Goal: Task Accomplishment & Management: Manage account settings

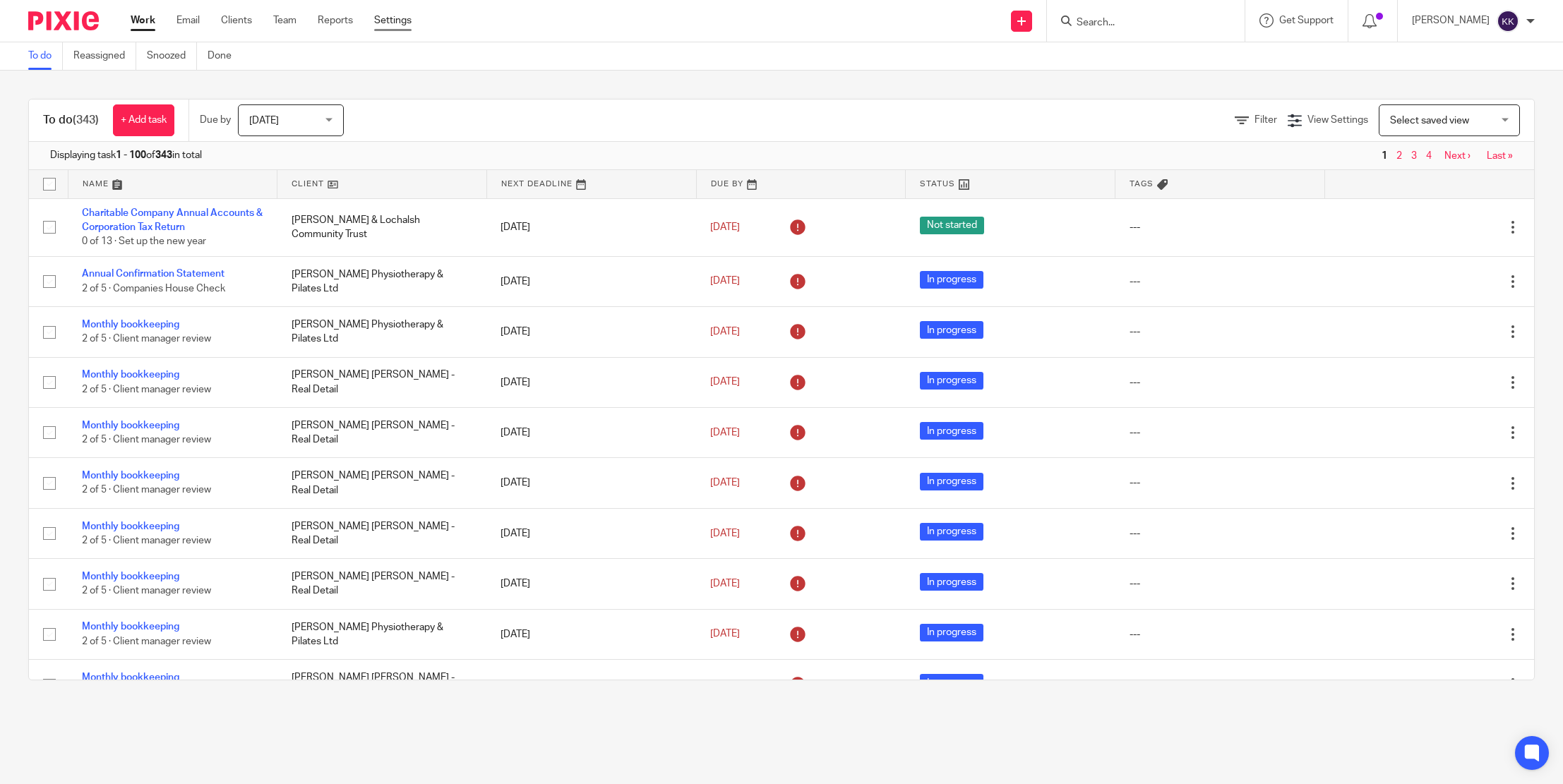
click at [380, 19] on link "Settings" at bounding box center [392, 20] width 38 height 14
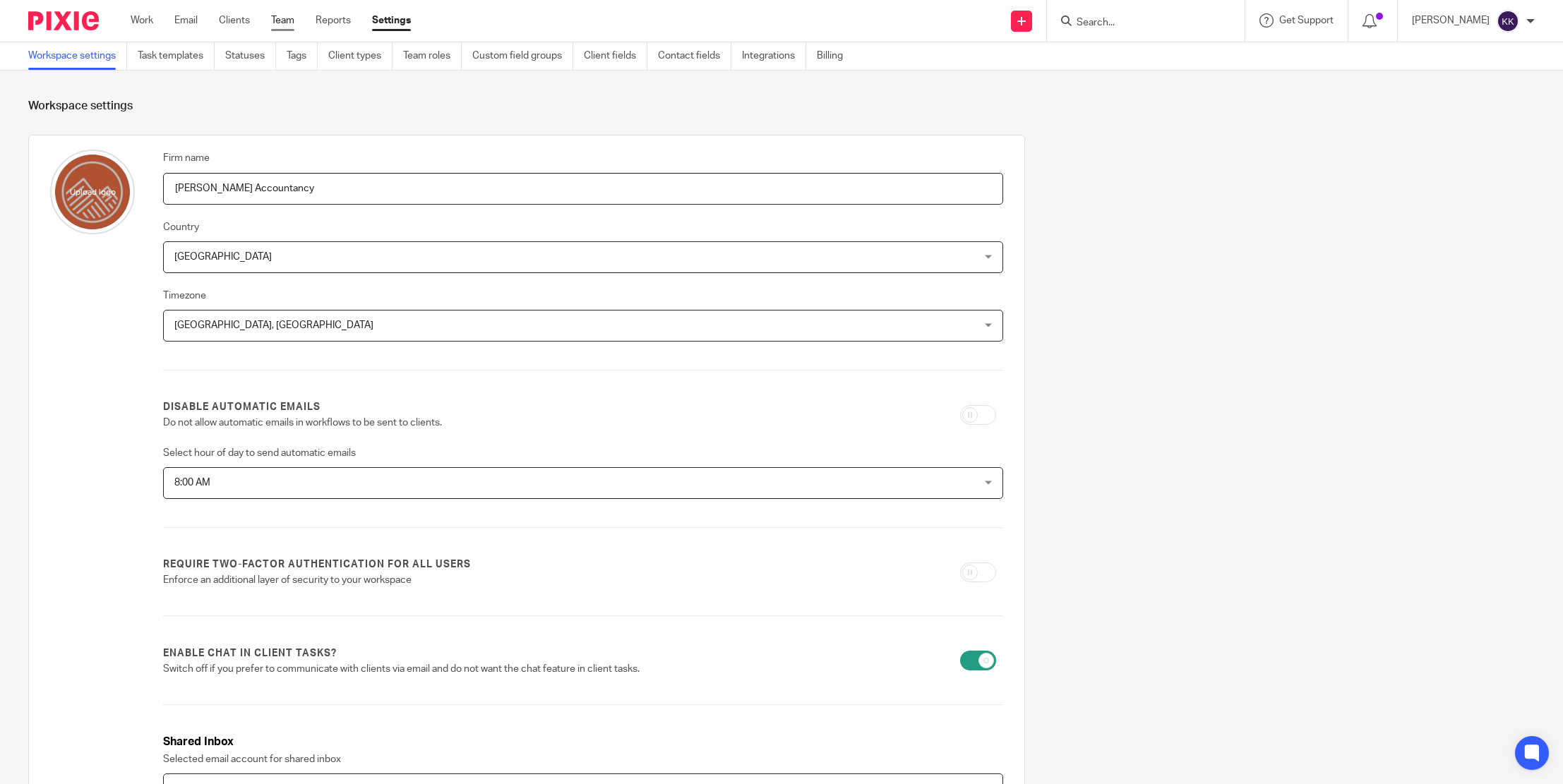
click at [280, 25] on link "Team" at bounding box center [282, 20] width 24 height 14
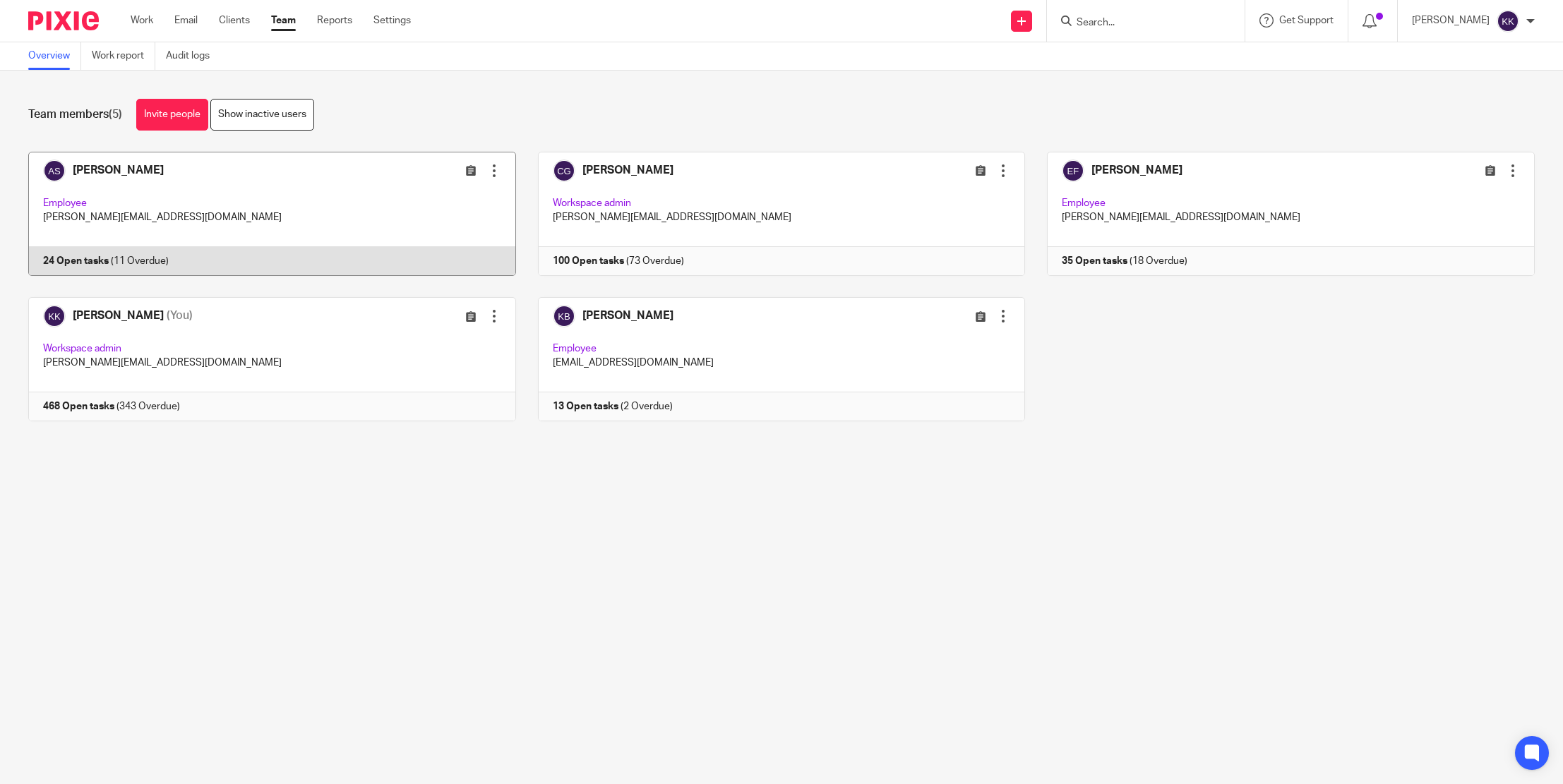
click at [387, 157] on link at bounding box center [261, 214] width 510 height 124
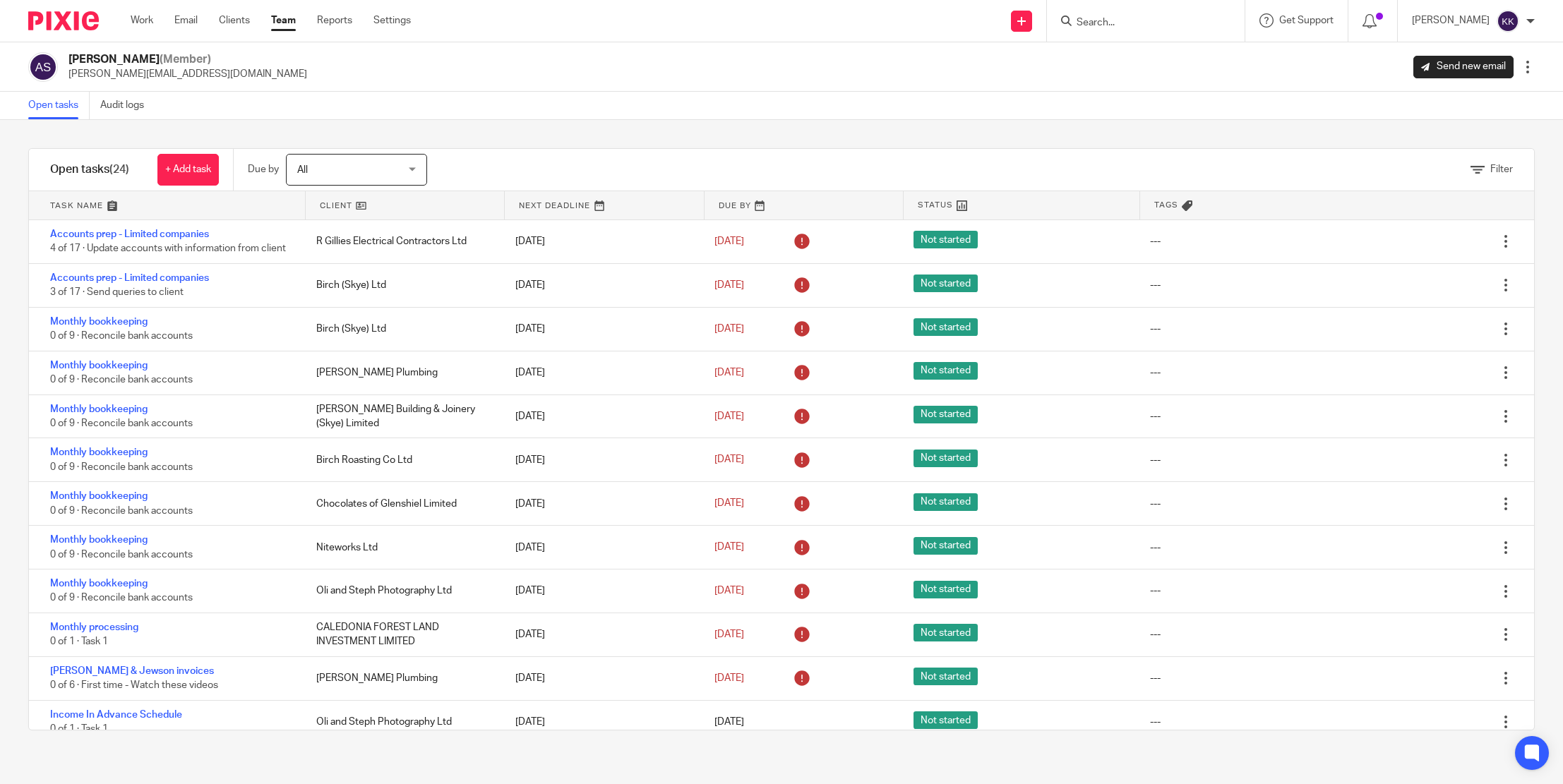
click at [101, 203] on link at bounding box center [167, 205] width 276 height 28
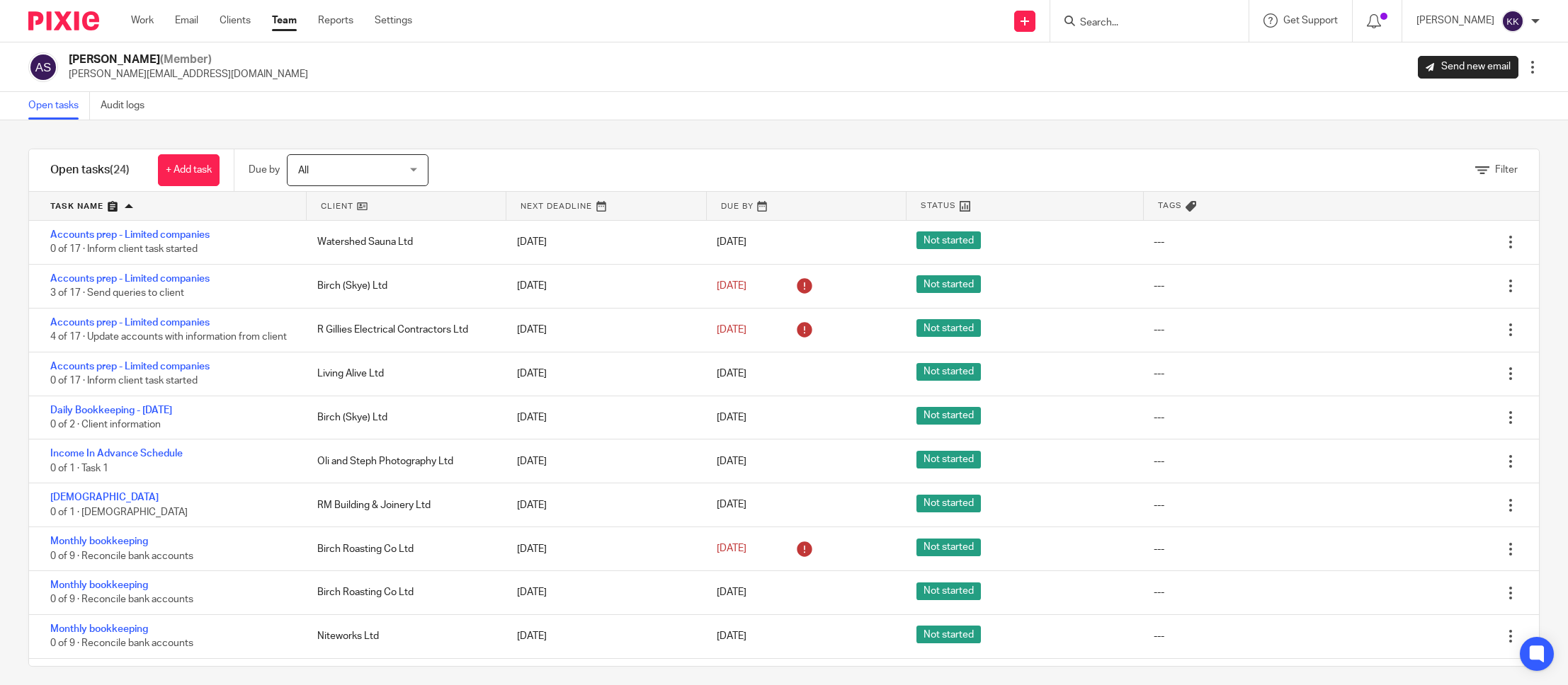
click at [1179, 25] on input "Search" at bounding box center [1142, 23] width 128 height 13
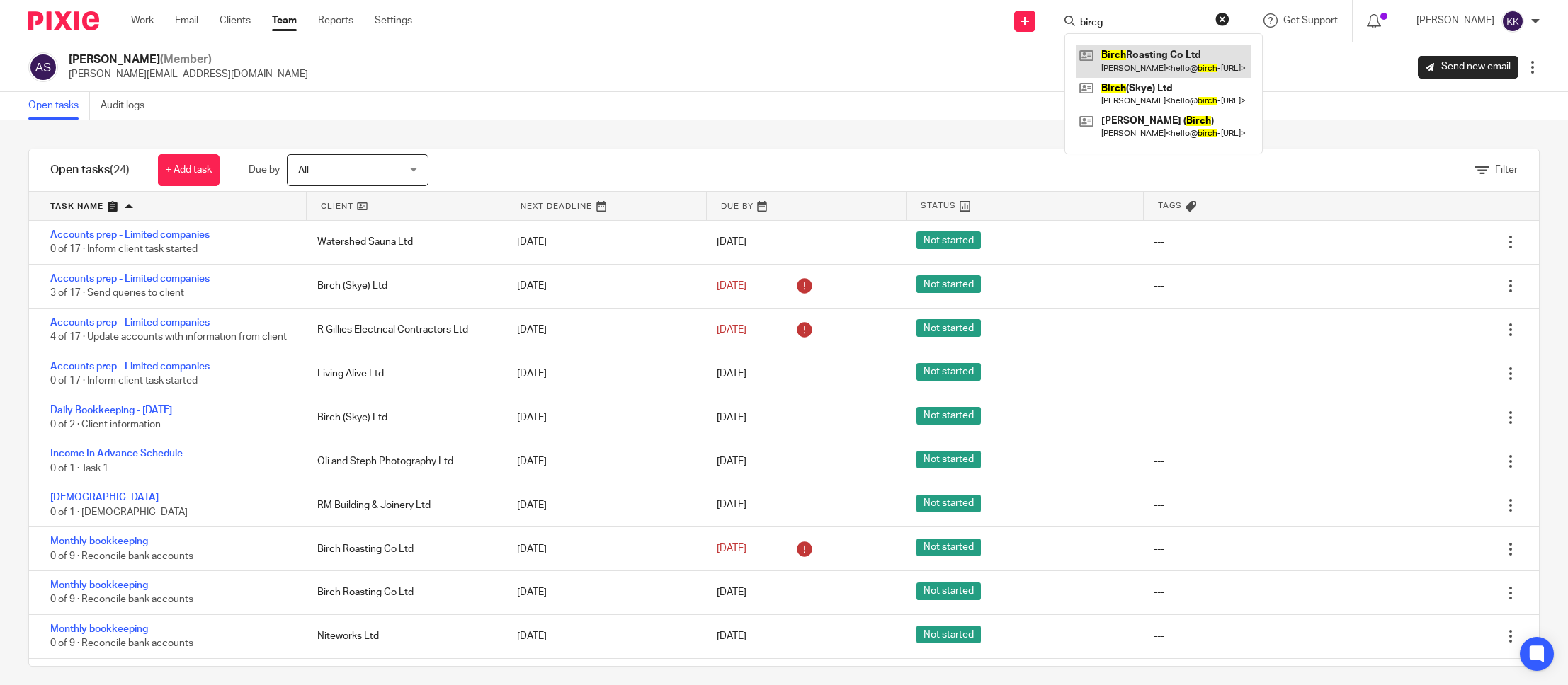
type input "bircg"
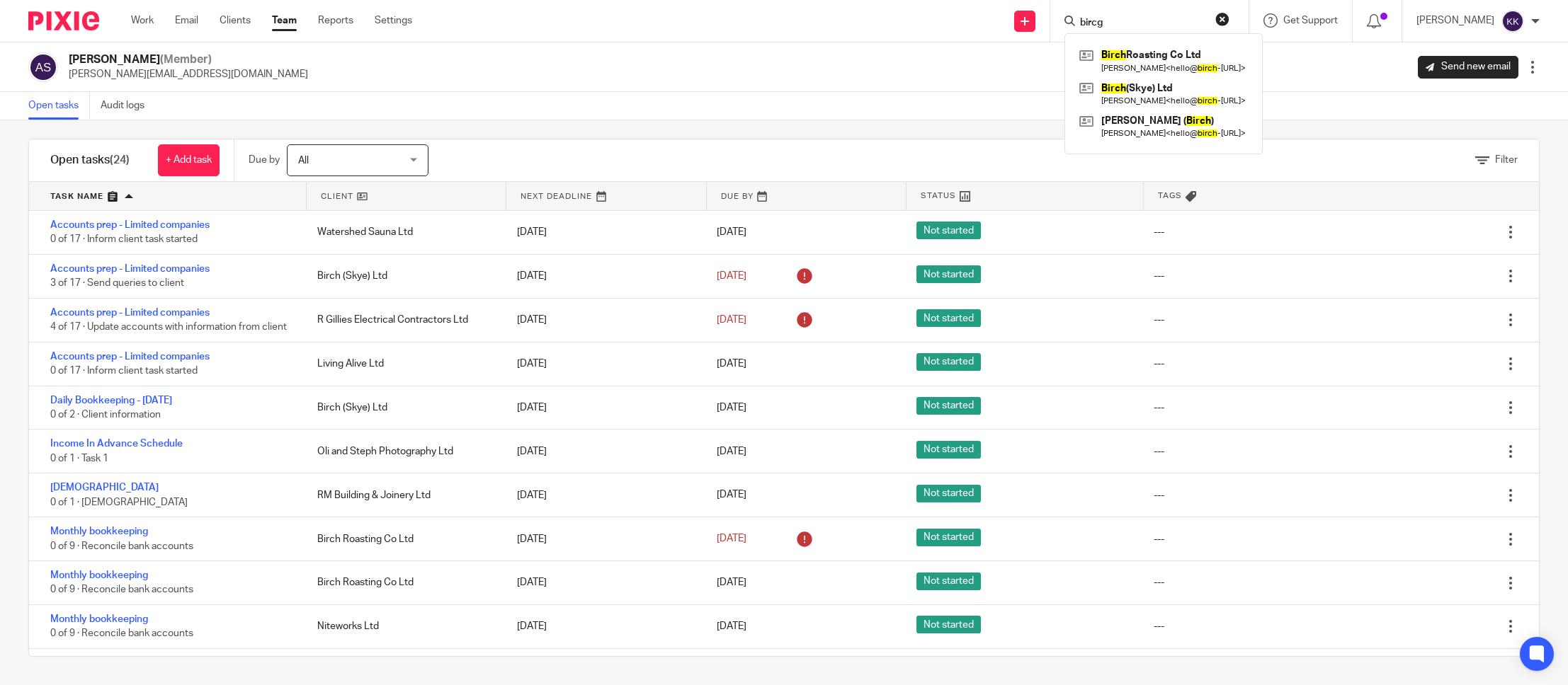
click at [290, 35] on div "Work Email Clients Team Reports Settings Work Email Clients Team Reports Settin…" at bounding box center [274, 21] width 316 height 42
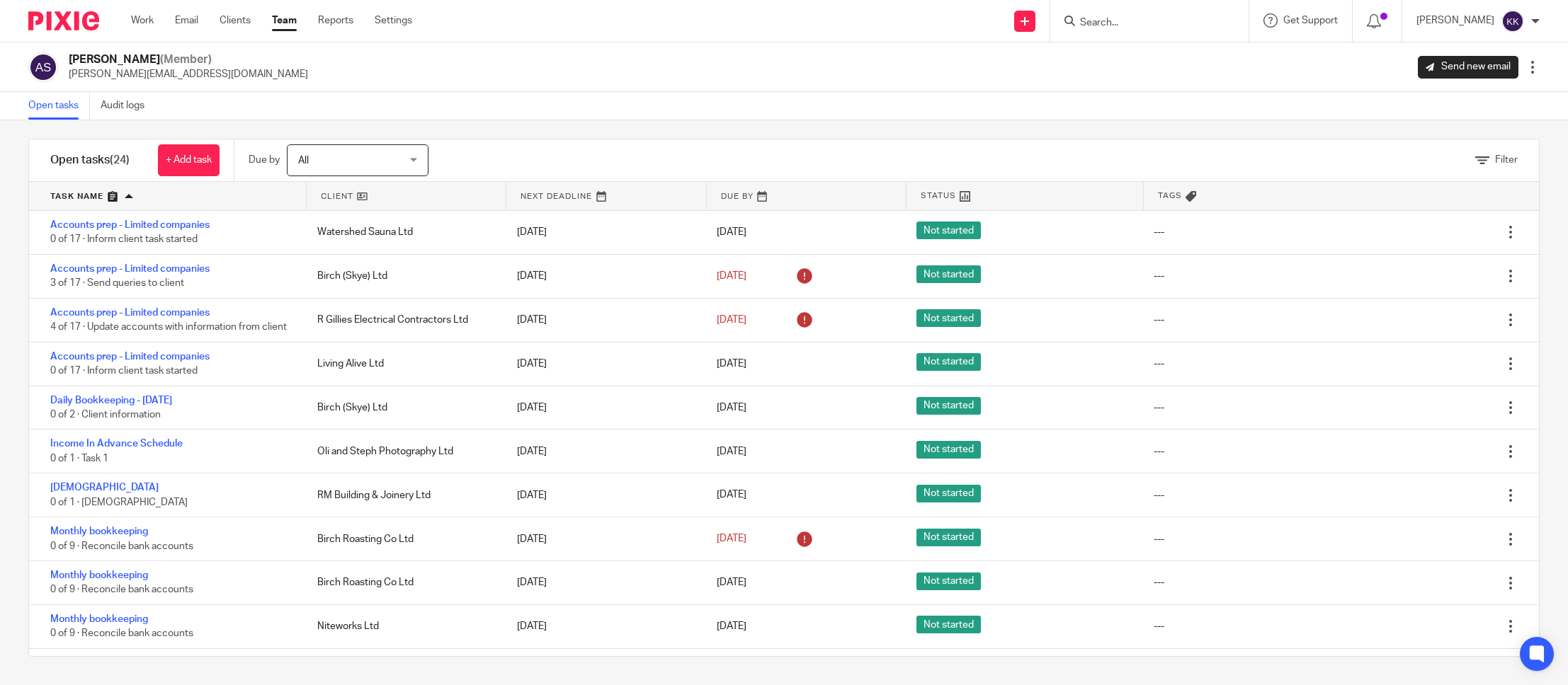
click at [286, 25] on link "Team" at bounding box center [284, 20] width 25 height 14
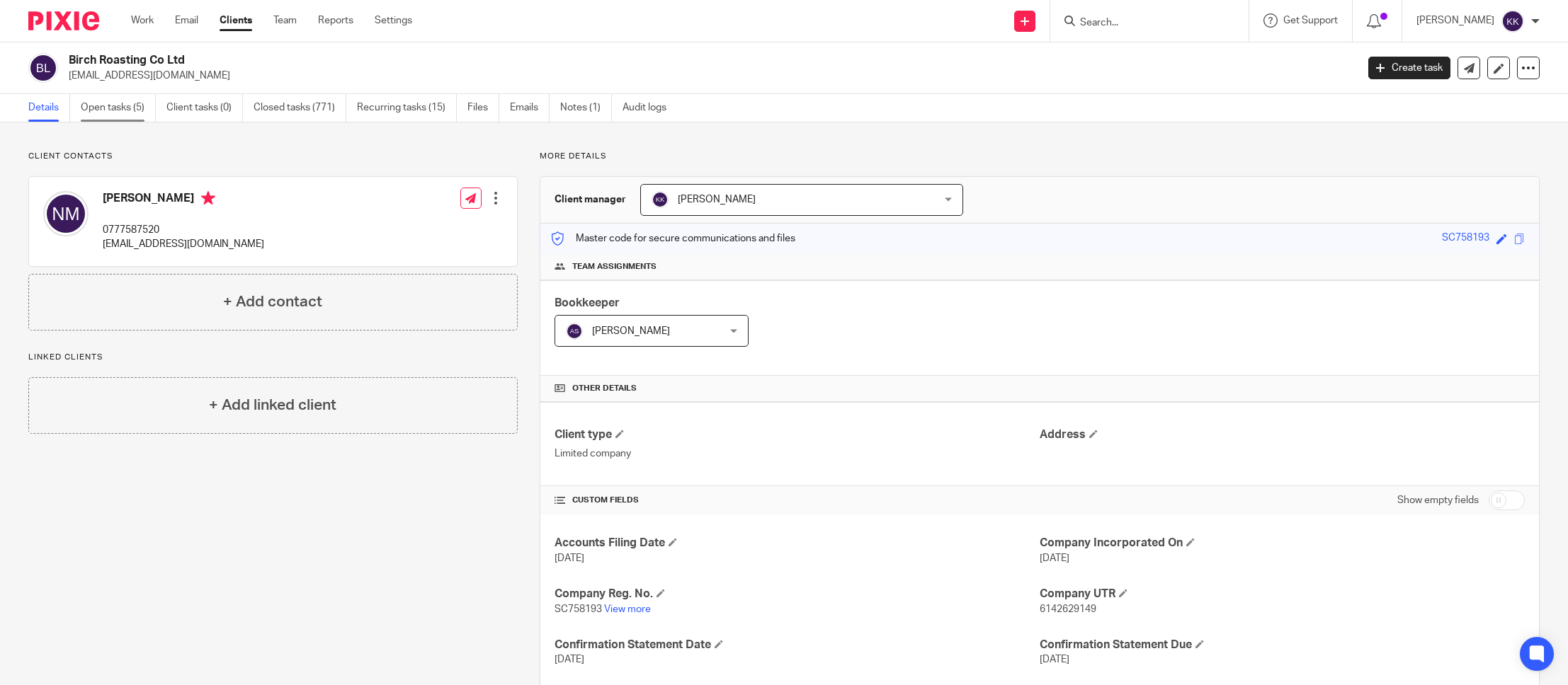
click at [93, 104] on link "Open tasks (5)" at bounding box center [118, 109] width 75 height 28
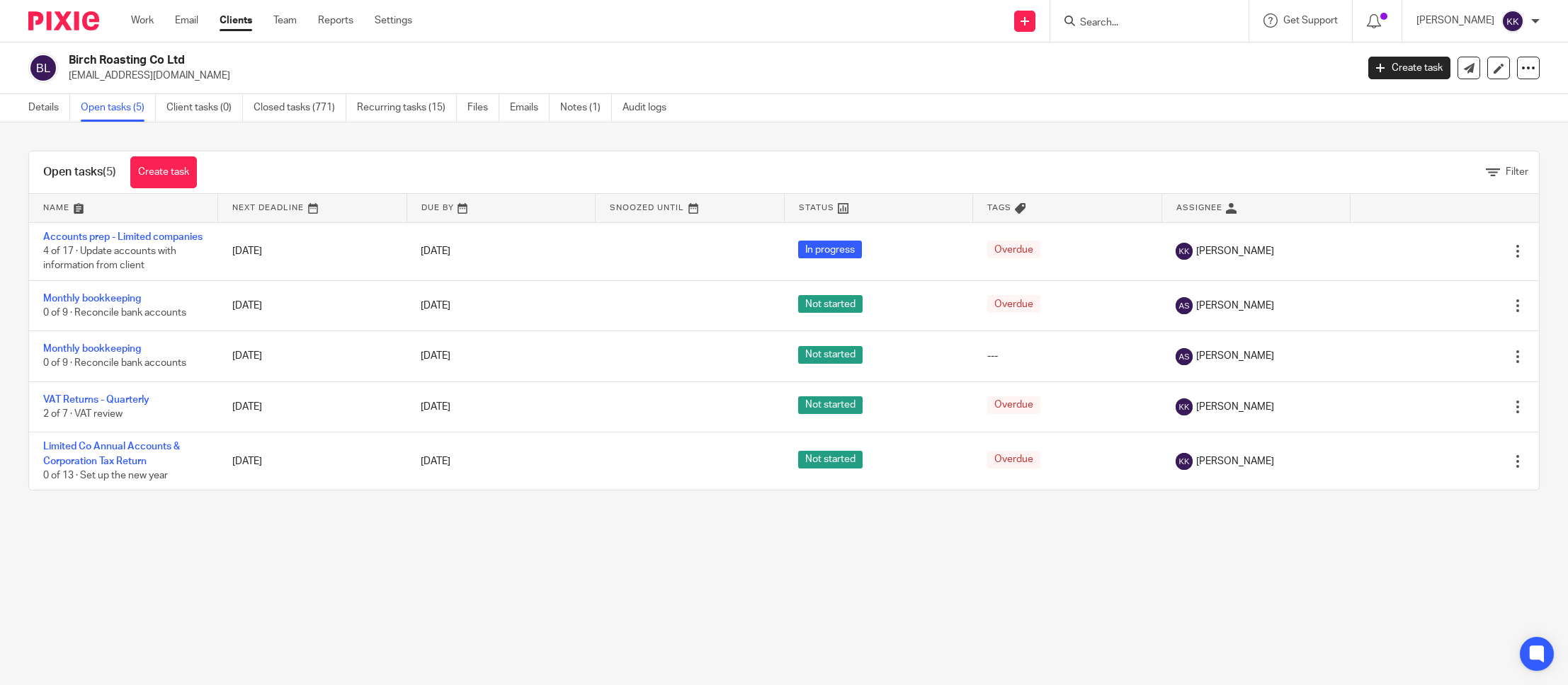
click at [1123, 18] on input "Search" at bounding box center [1142, 23] width 128 height 13
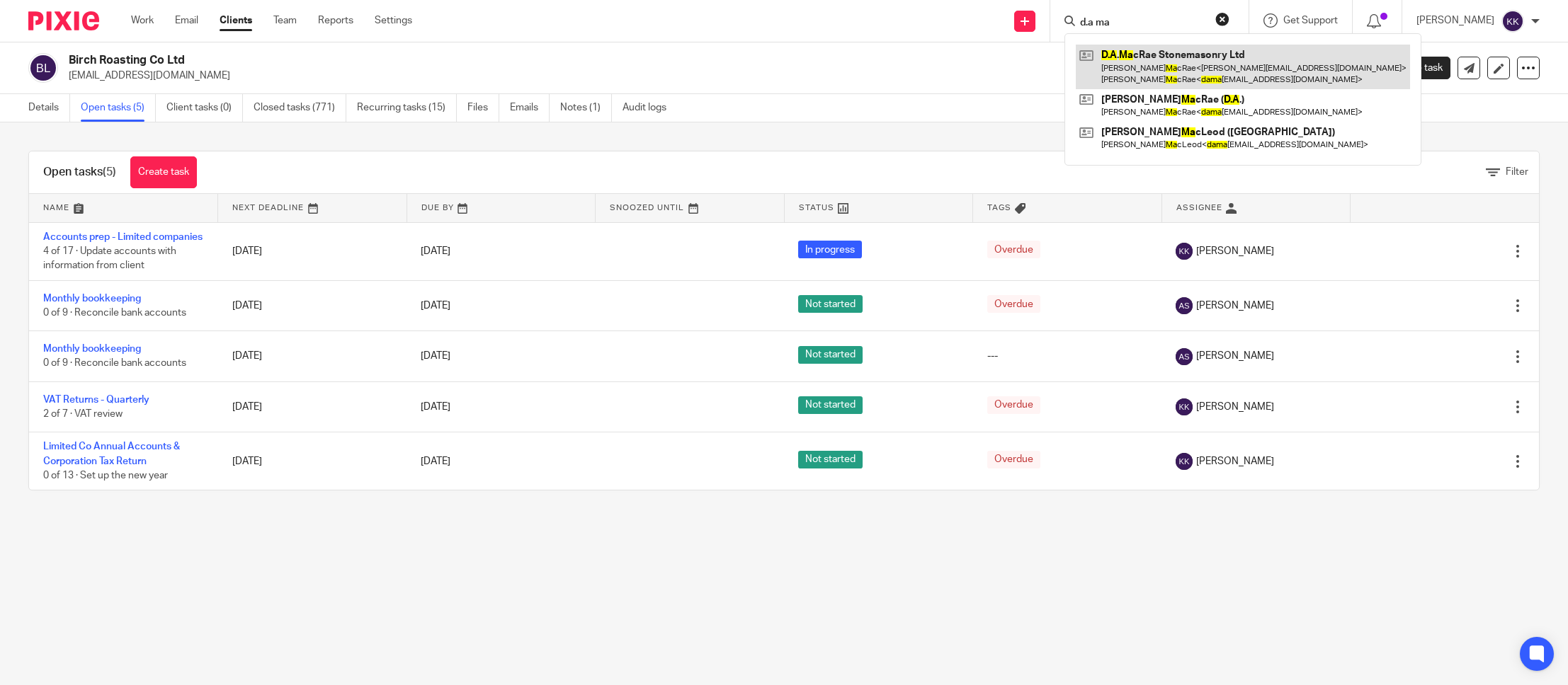
type input "d.a ma"
click at [1145, 59] on link at bounding box center [1243, 67] width 335 height 44
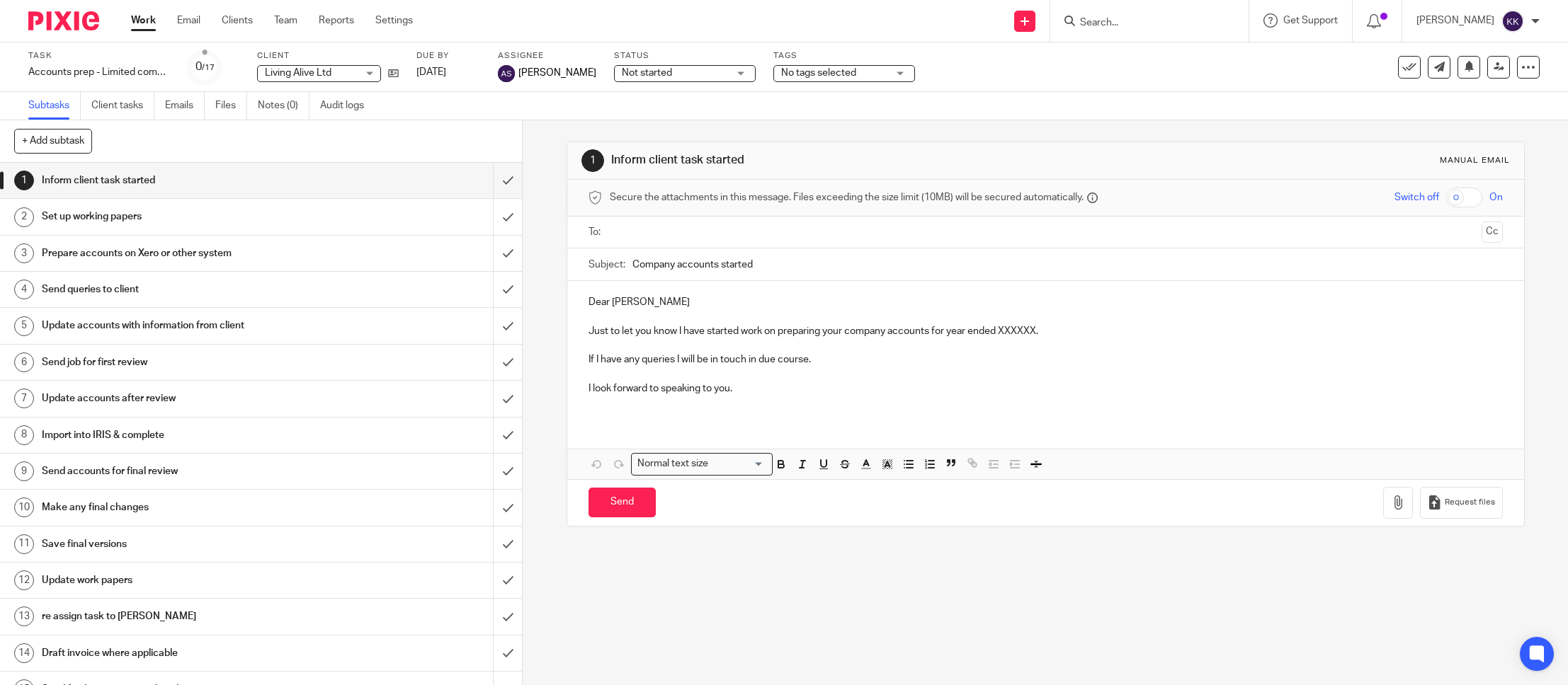
click at [737, 70] on div "Not started Not started" at bounding box center [685, 73] width 142 height 17
click at [688, 32] on div "Send new email Create task Add client Get Support Contact Support Help Document…" at bounding box center [1001, 21] width 1134 height 42
click at [833, 73] on span "No tags selected" at bounding box center [819, 73] width 75 height 10
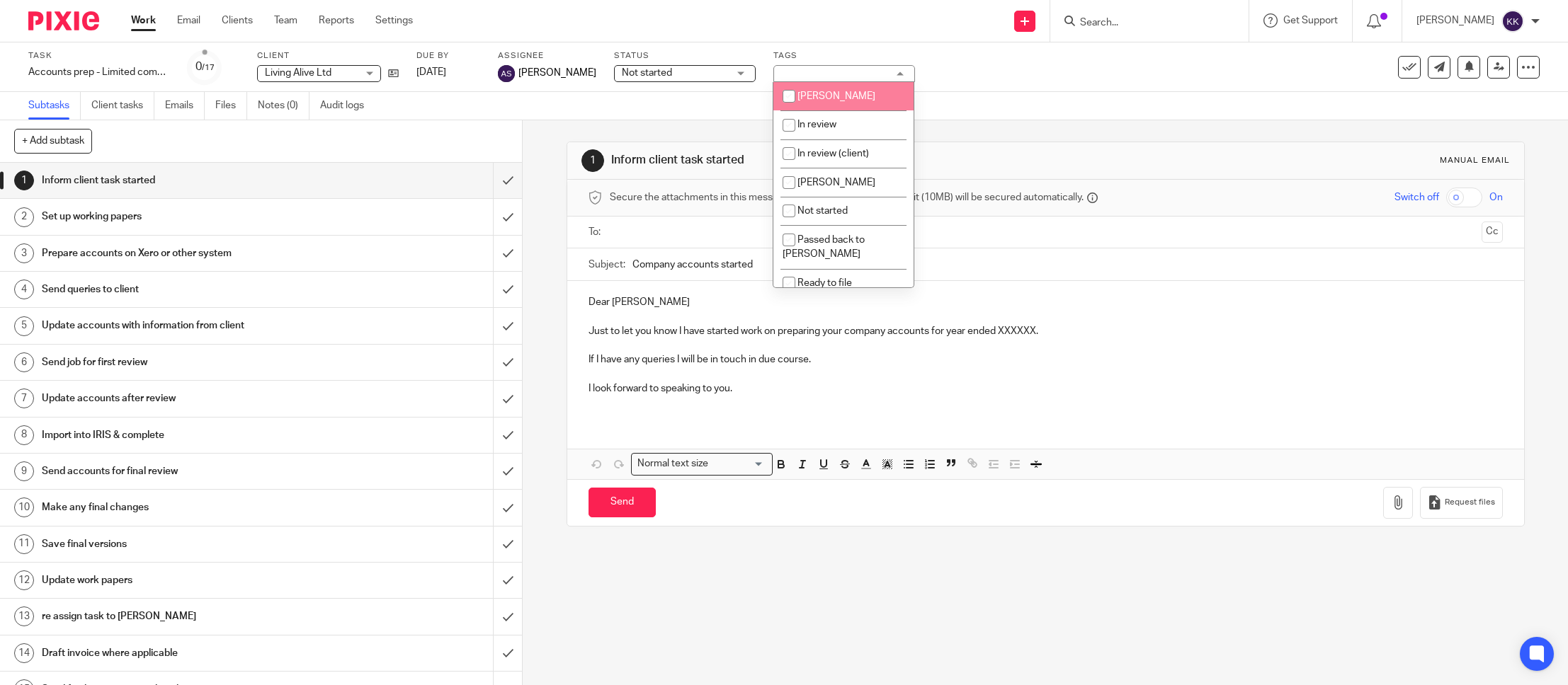
click at [802, 39] on div "Send new email Create task Add client Get Support Contact Support Help Document…" at bounding box center [1001, 21] width 1134 height 42
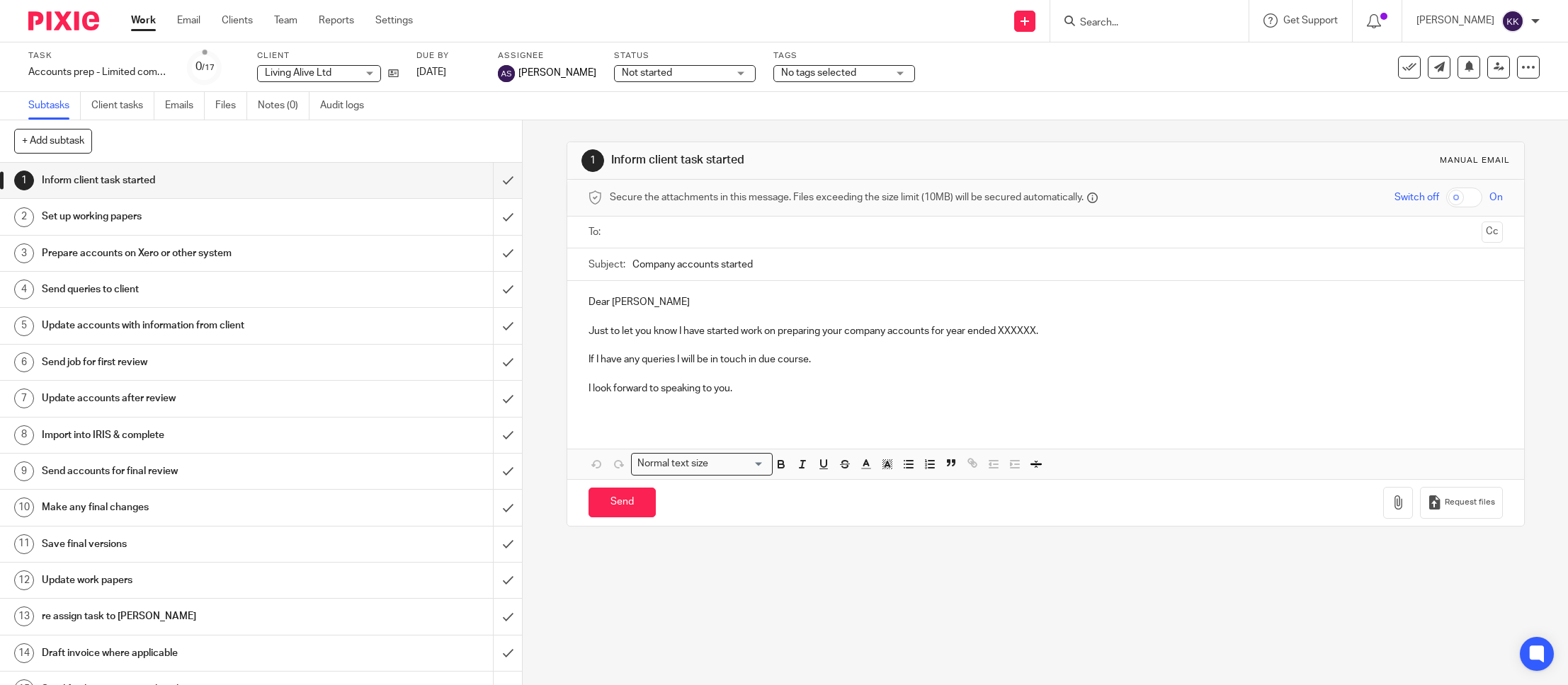
click at [817, 74] on span "No tags selected" at bounding box center [819, 73] width 75 height 10
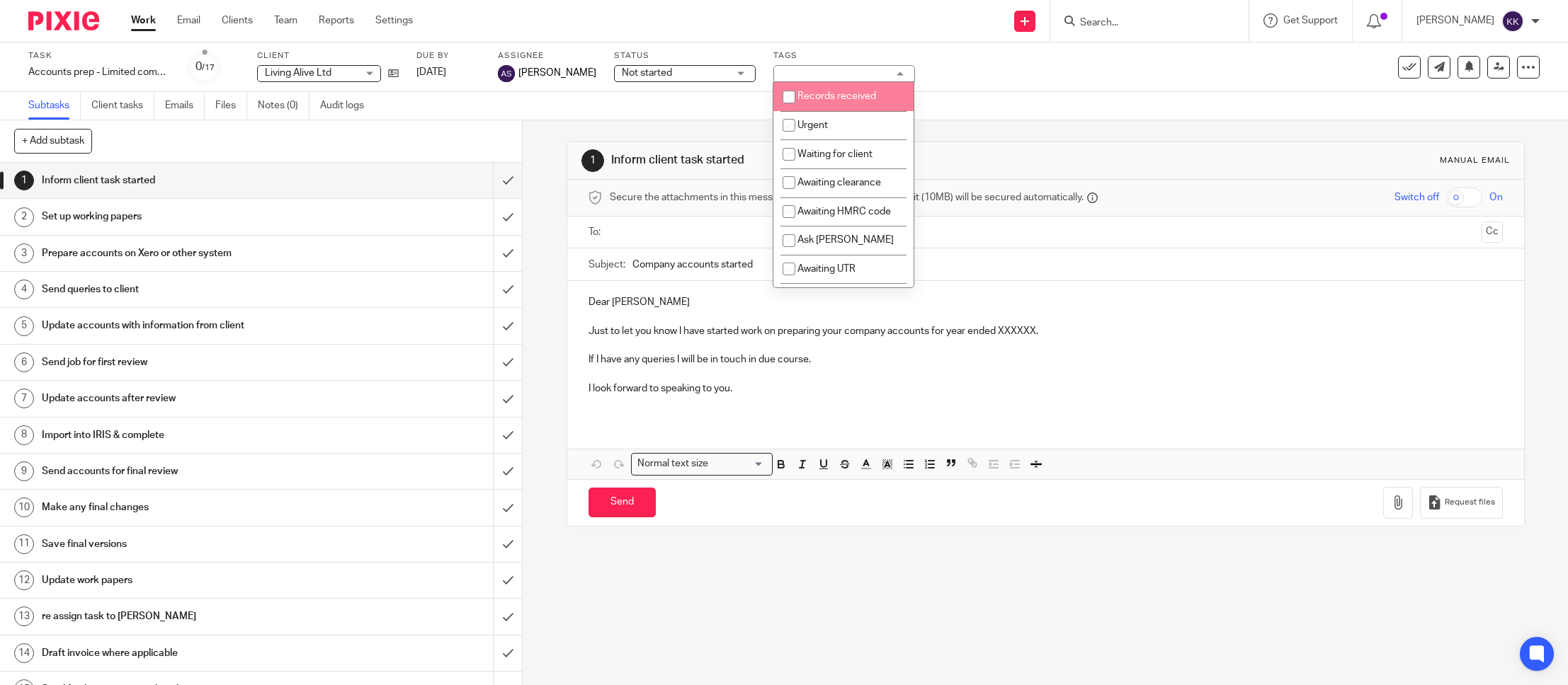
scroll to position [217, 0]
drag, startPoint x: 820, startPoint y: 20, endPoint x: 835, endPoint y: 3, distance: 22.7
click at [822, 18] on div "Send new email Create task Add client Get Support Contact Support Help Document…" at bounding box center [1001, 21] width 1134 height 42
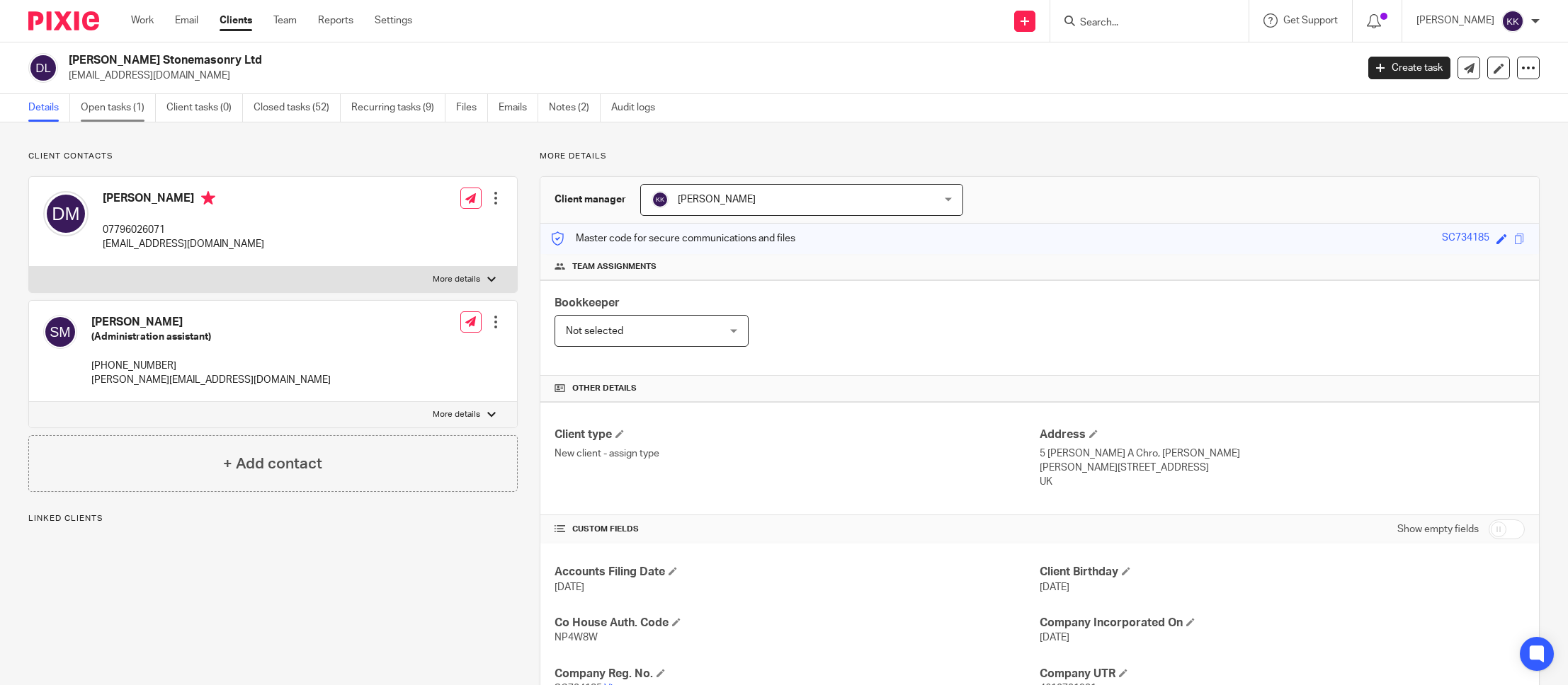
click at [125, 113] on link "Open tasks (1)" at bounding box center [118, 109] width 75 height 28
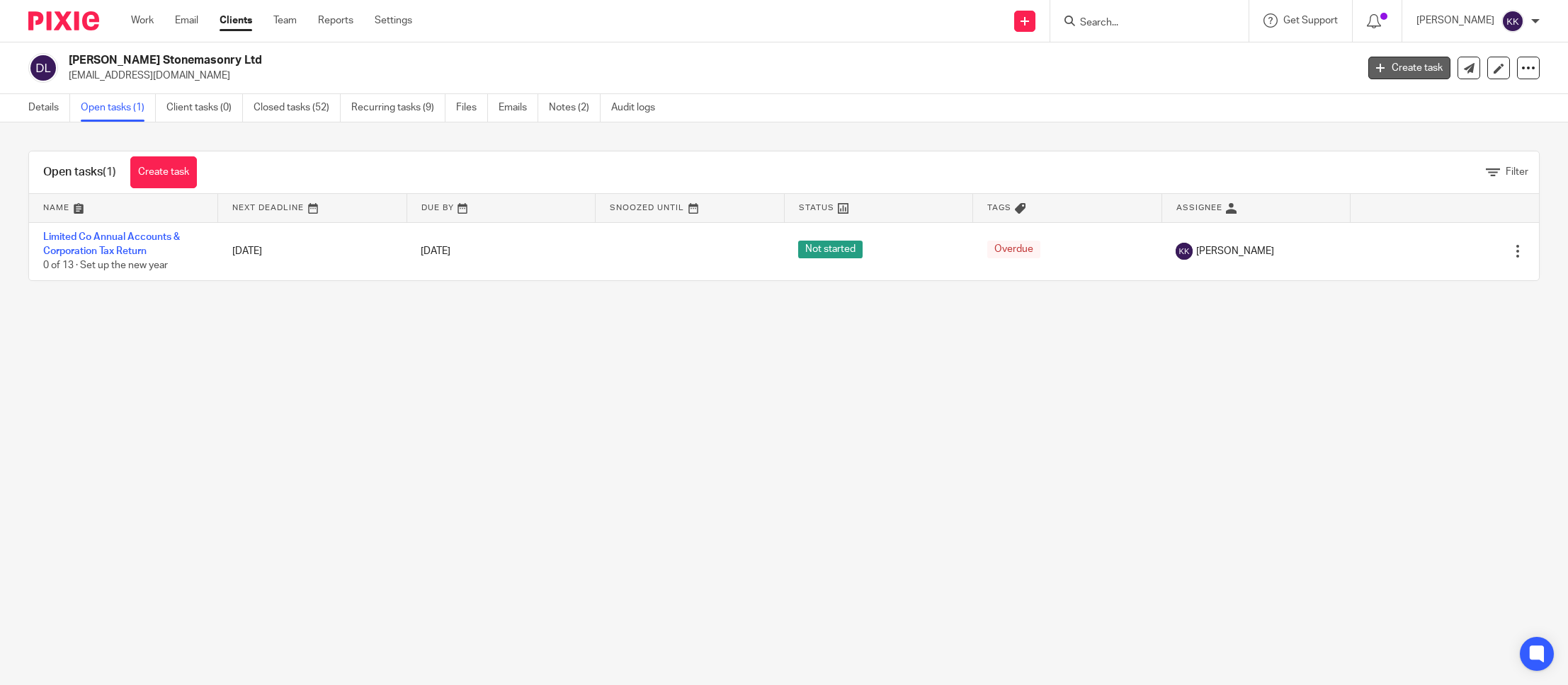
click at [1385, 66] on link "Create task" at bounding box center [1409, 68] width 82 height 23
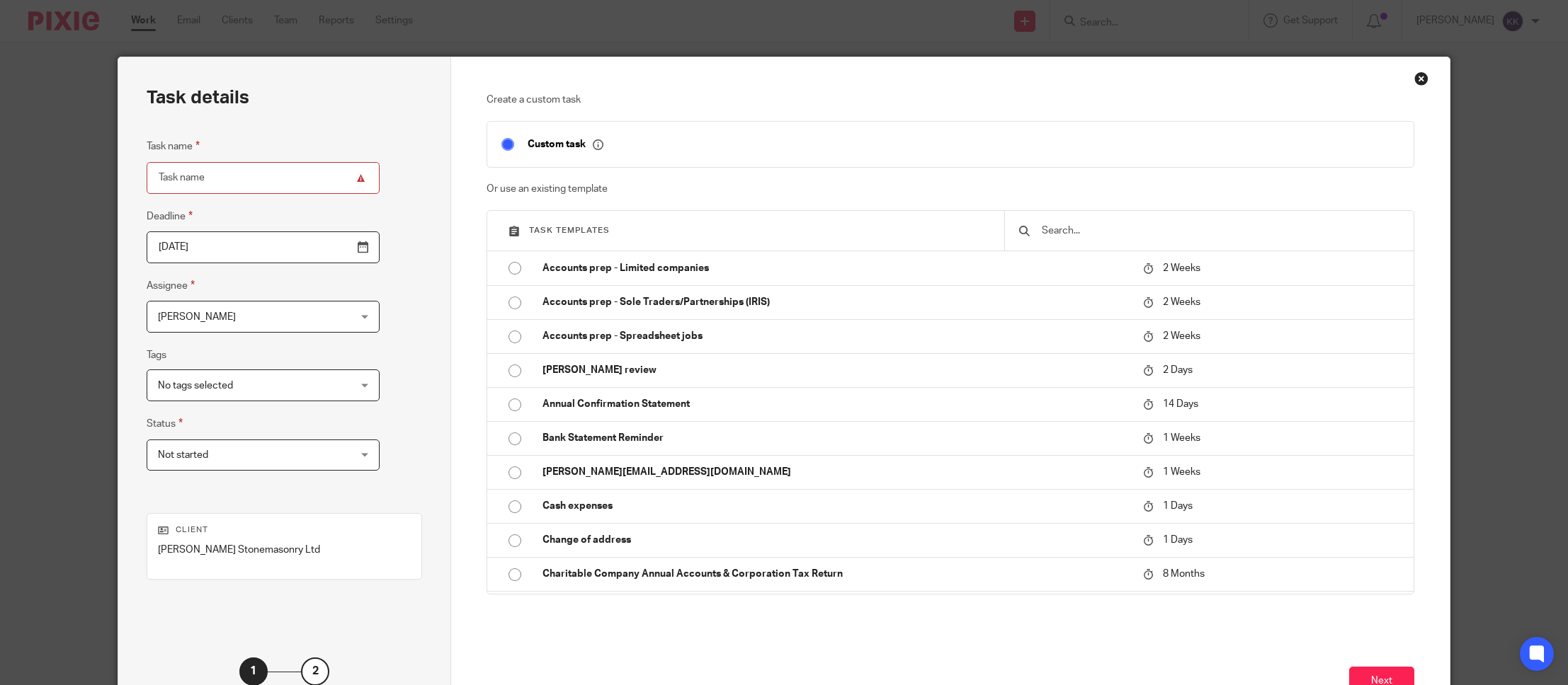
drag, startPoint x: 633, startPoint y: 279, endPoint x: 272, endPoint y: 343, distance: 366.6
click at [633, 279] on td "Accounts prep - Limited companies" at bounding box center [832, 268] width 608 height 34
type input "2025-10-01"
type input "Accounts prep - Limited companies"
checkbox input "false"
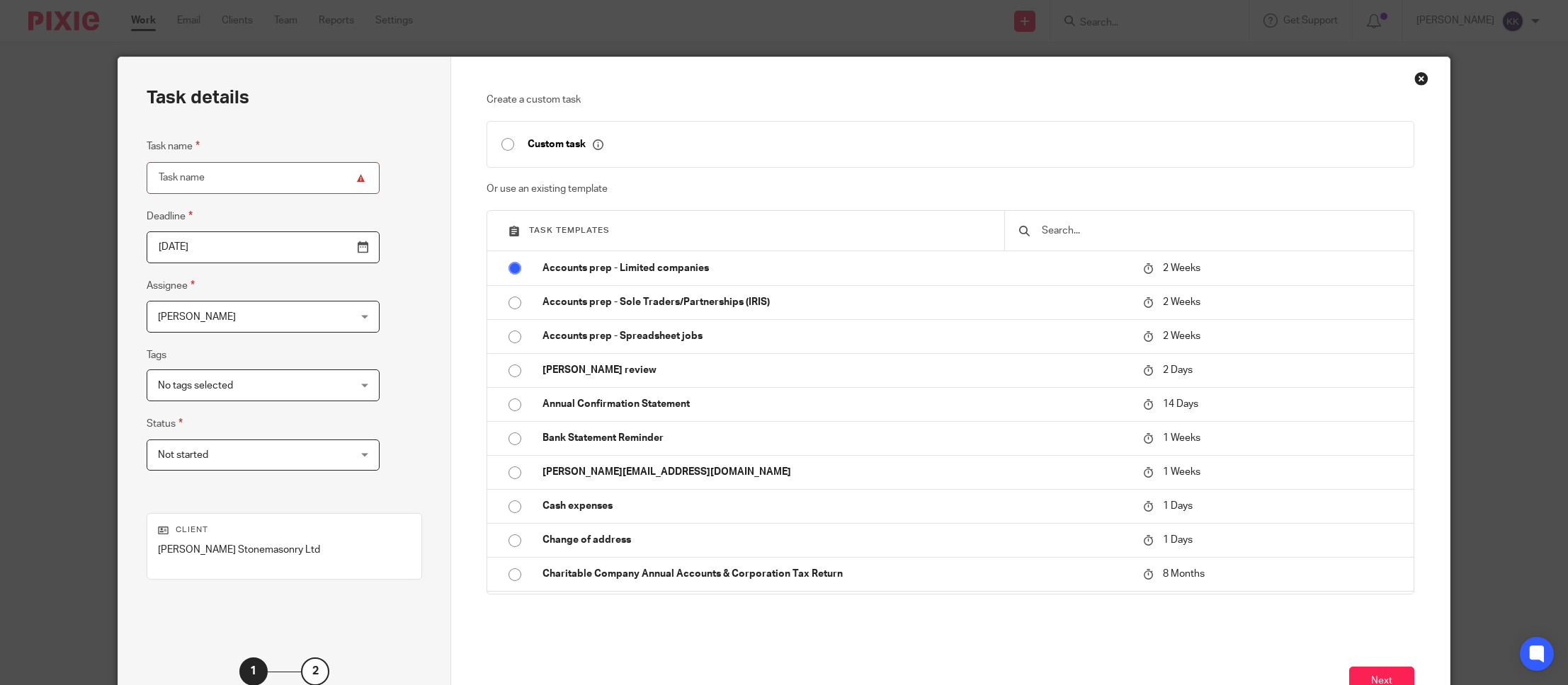
radio input "true"
click at [186, 320] on span "[PERSON_NAME]" at bounding box center [196, 316] width 78 height 10
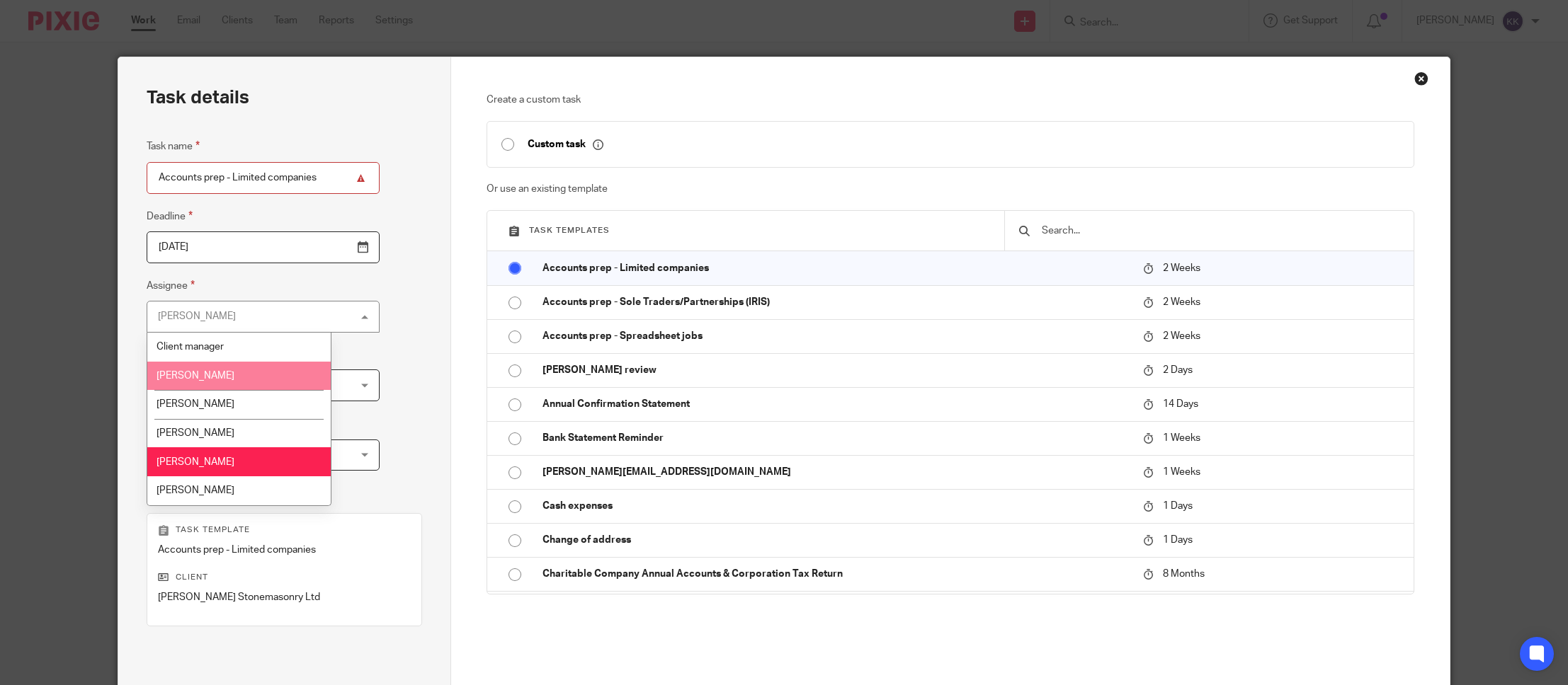
click at [190, 375] on span "[PERSON_NAME]" at bounding box center [195, 376] width 78 height 10
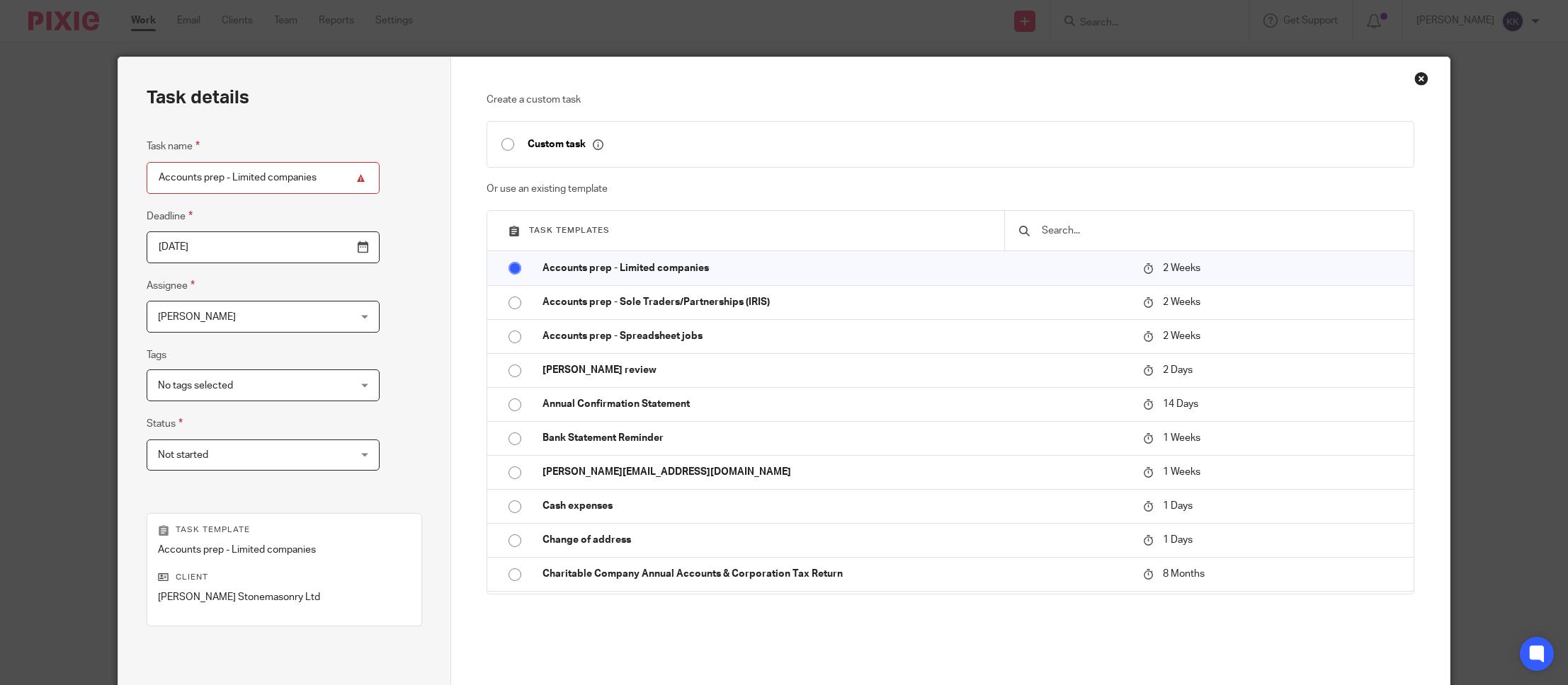
click at [272, 387] on span "No tags selected" at bounding box center [246, 385] width 177 height 30
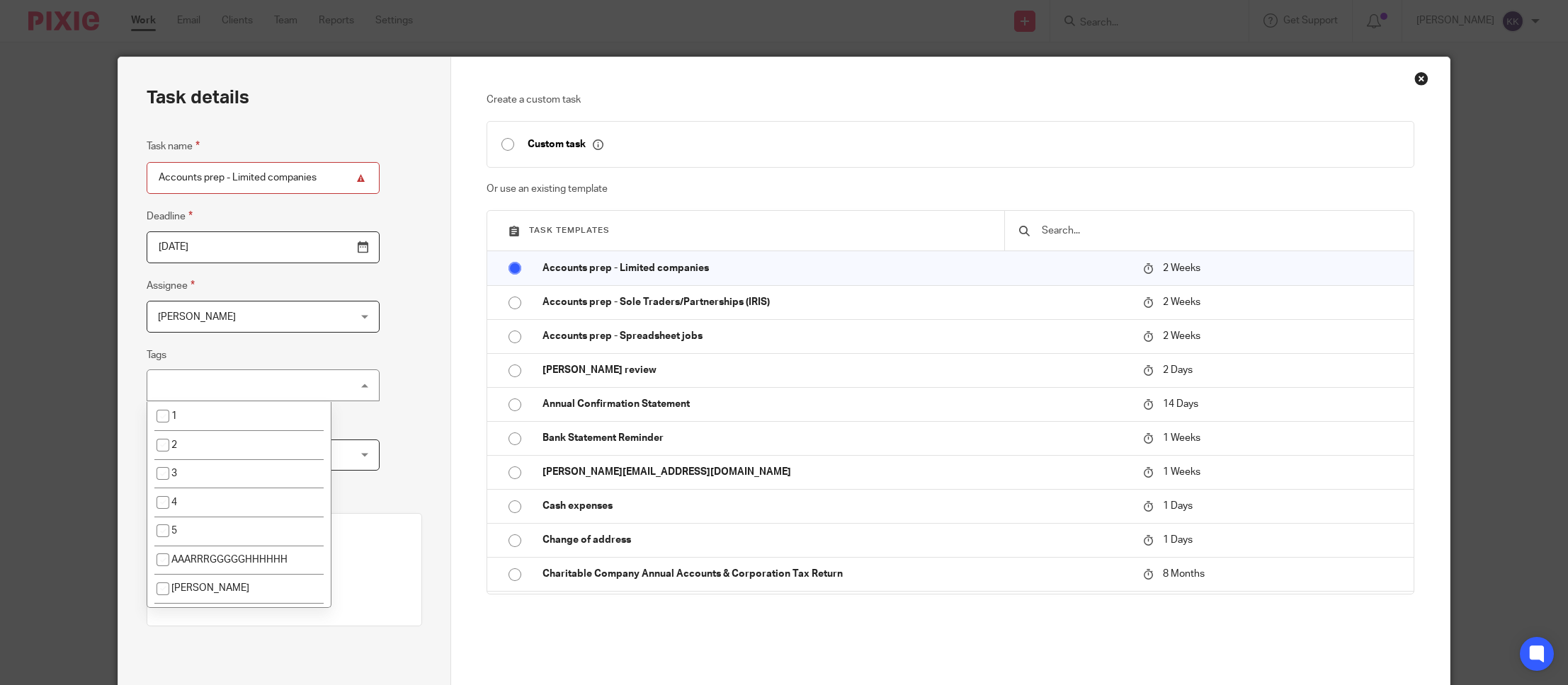
click at [441, 408] on div "Task details Task name Accounts prep - Limited companies Deadline 2025-10-01 As…" at bounding box center [285, 418] width 333 height 723
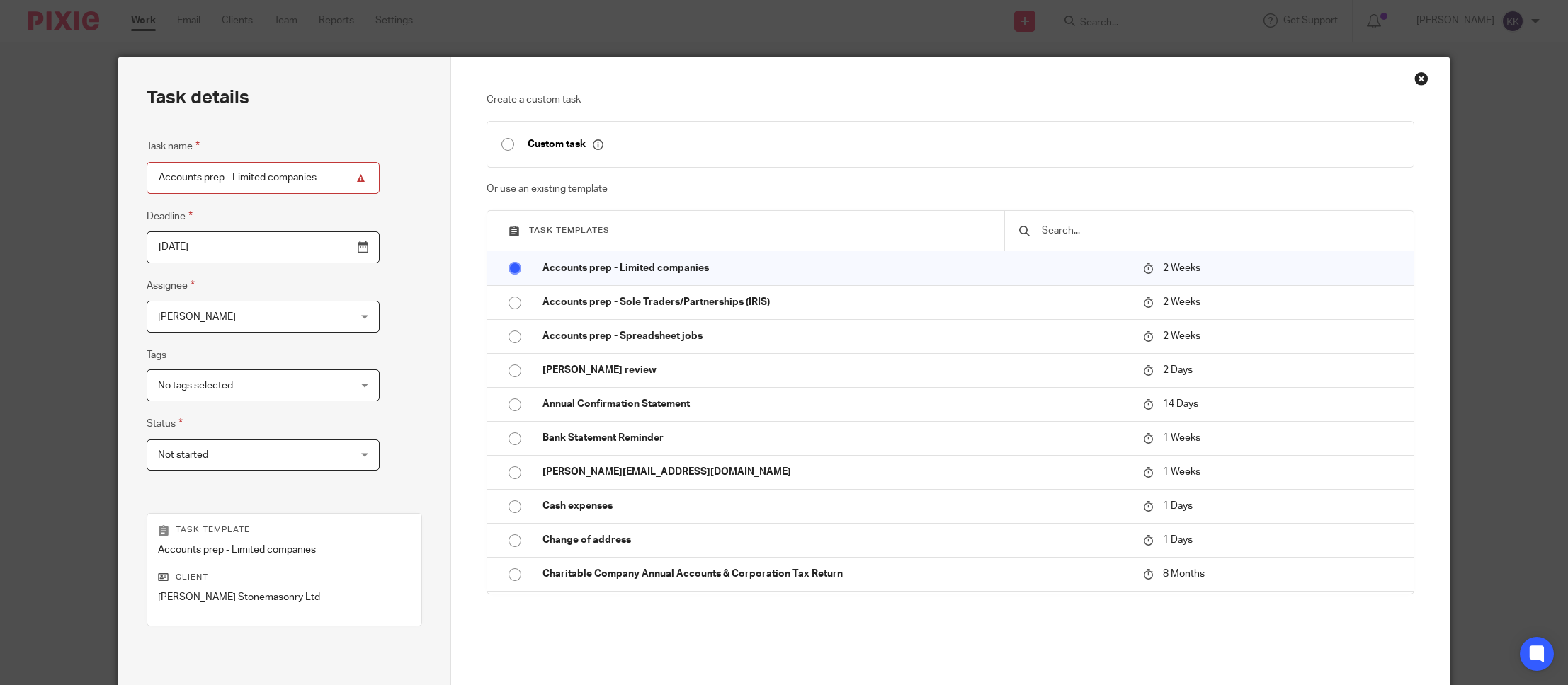
click at [244, 460] on span "Not started" at bounding box center [246, 455] width 177 height 30
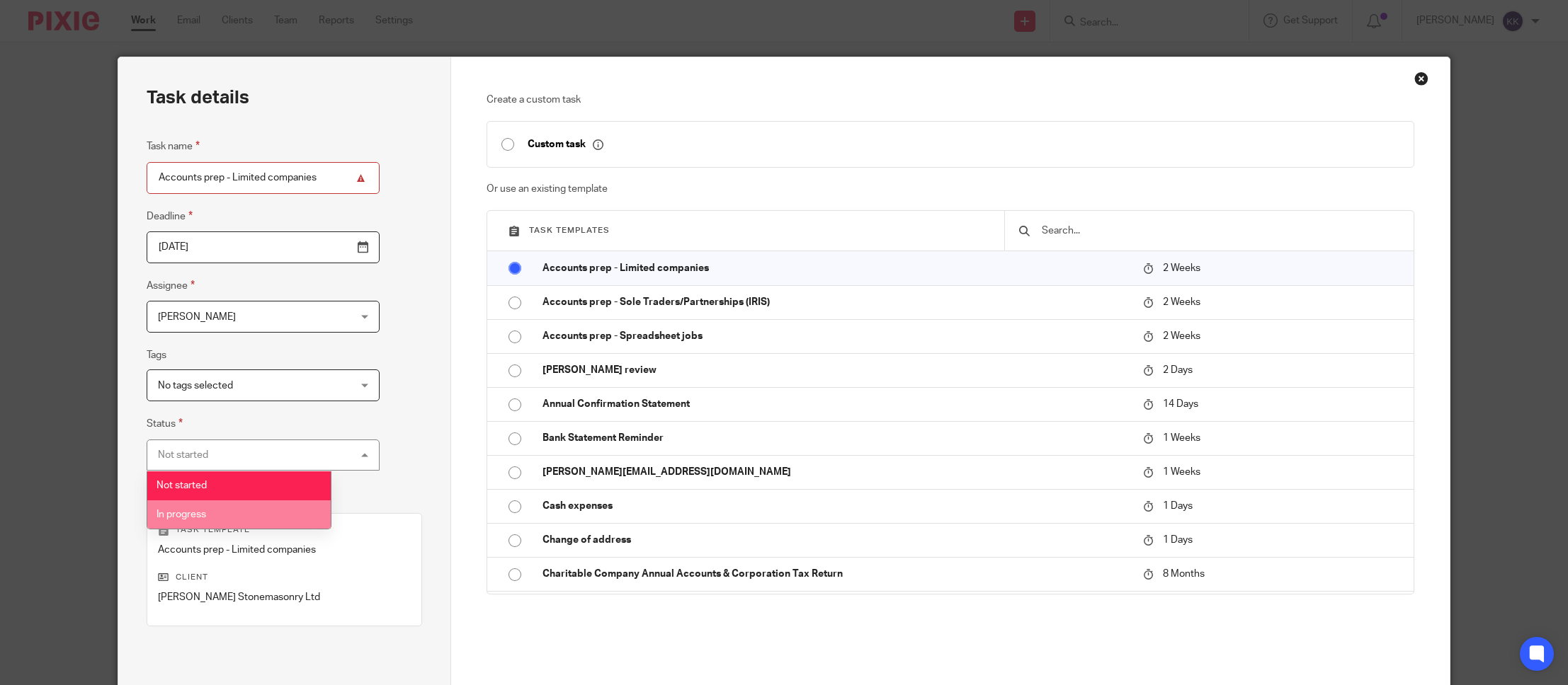
drag, startPoint x: 229, startPoint y: 515, endPoint x: 246, endPoint y: 506, distance: 19.2
click at [229, 515] on li "In progress" at bounding box center [238, 514] width 183 height 29
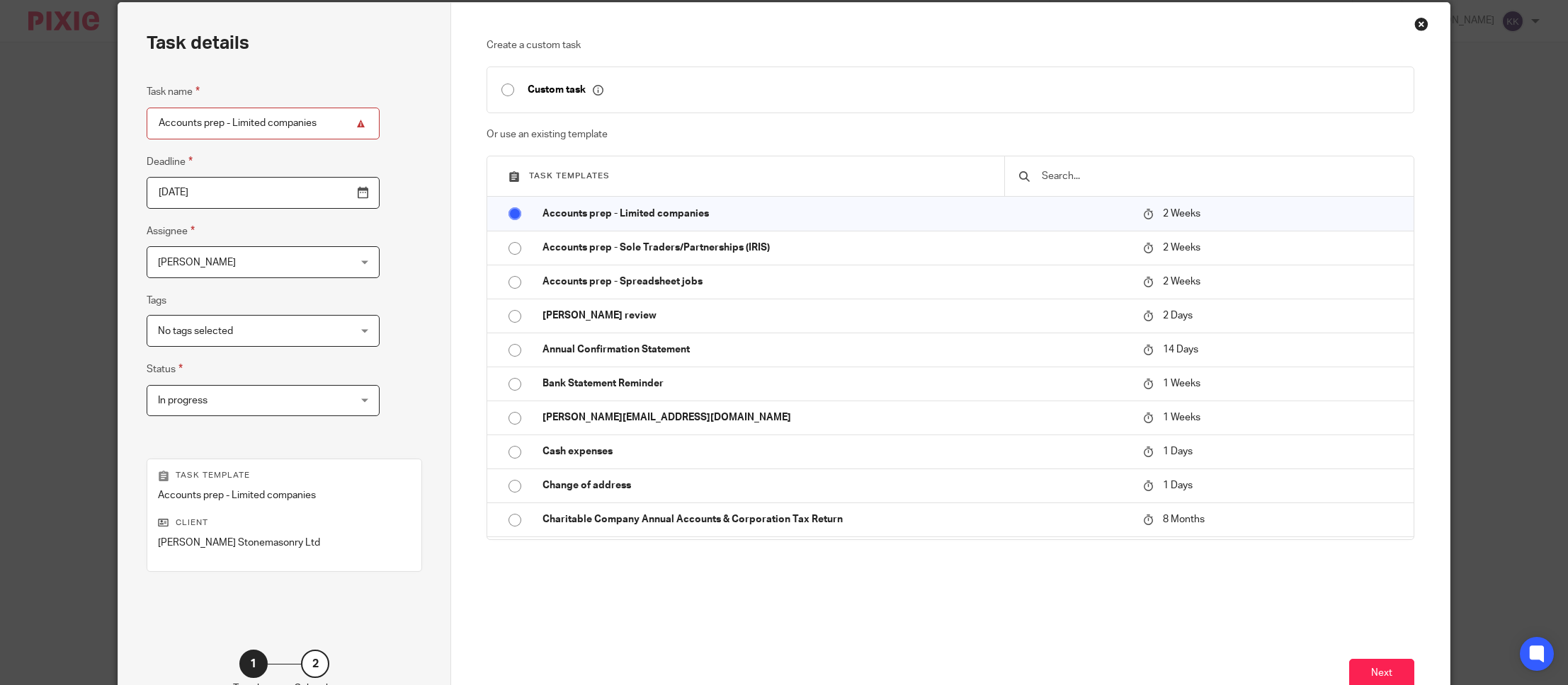
scroll to position [153, 0]
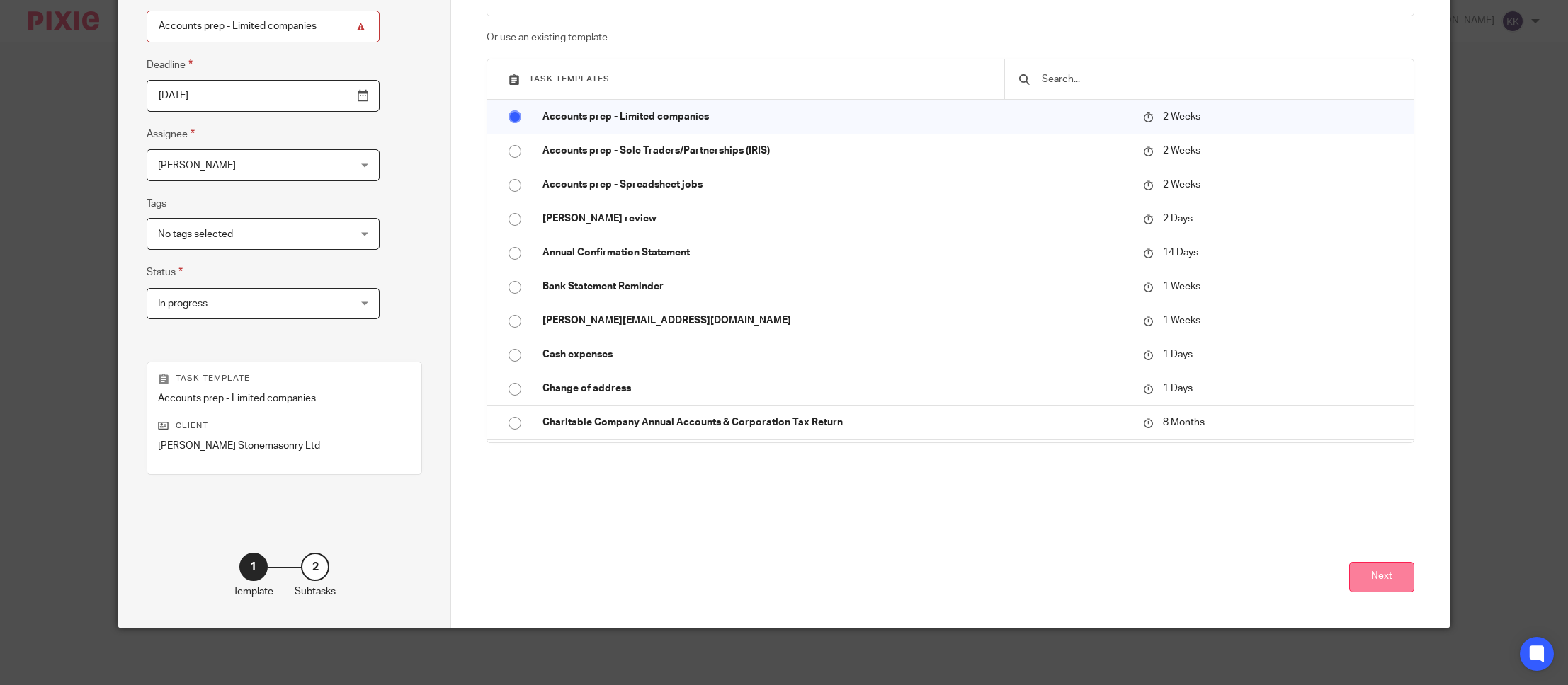
click at [1385, 578] on button "Next" at bounding box center [1381, 577] width 65 height 31
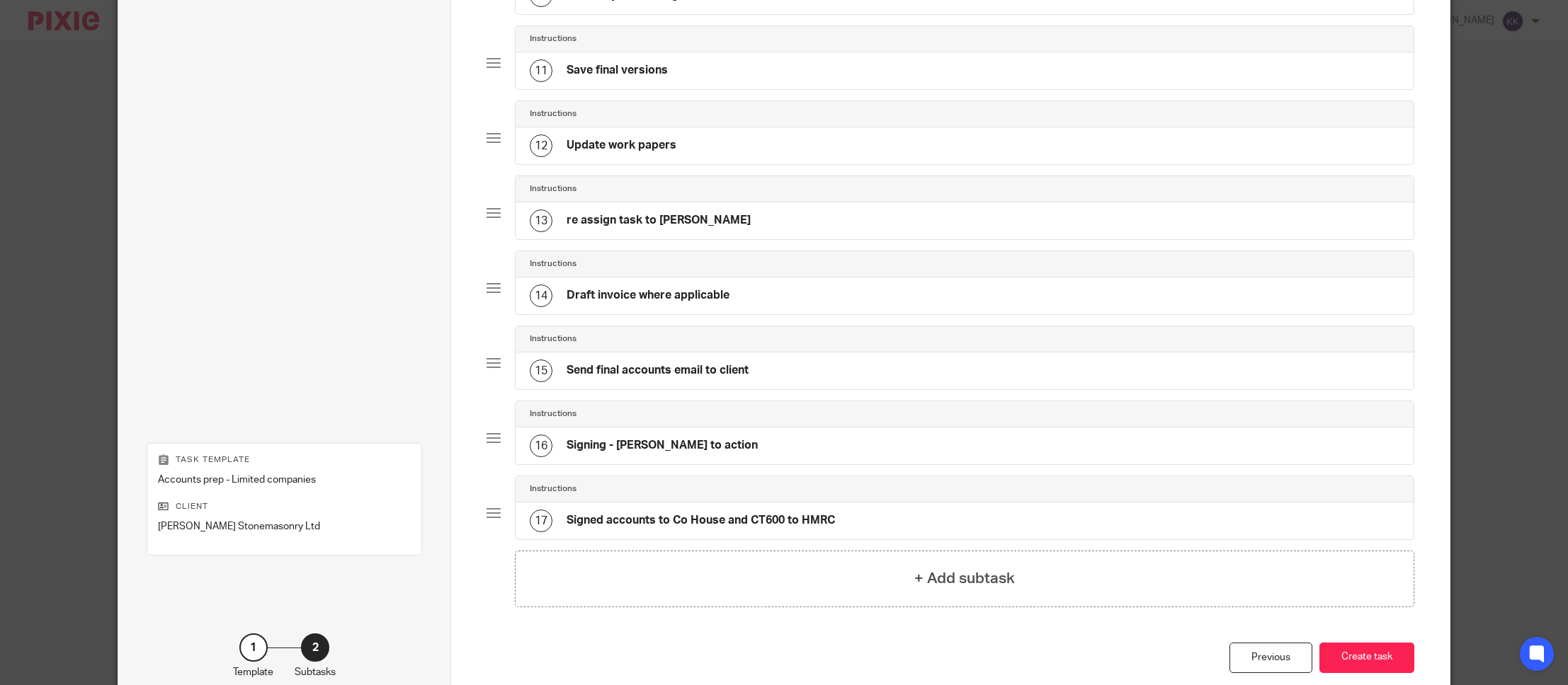
scroll to position [856, 0]
click at [1363, 656] on button "Create task" at bounding box center [1367, 657] width 95 height 31
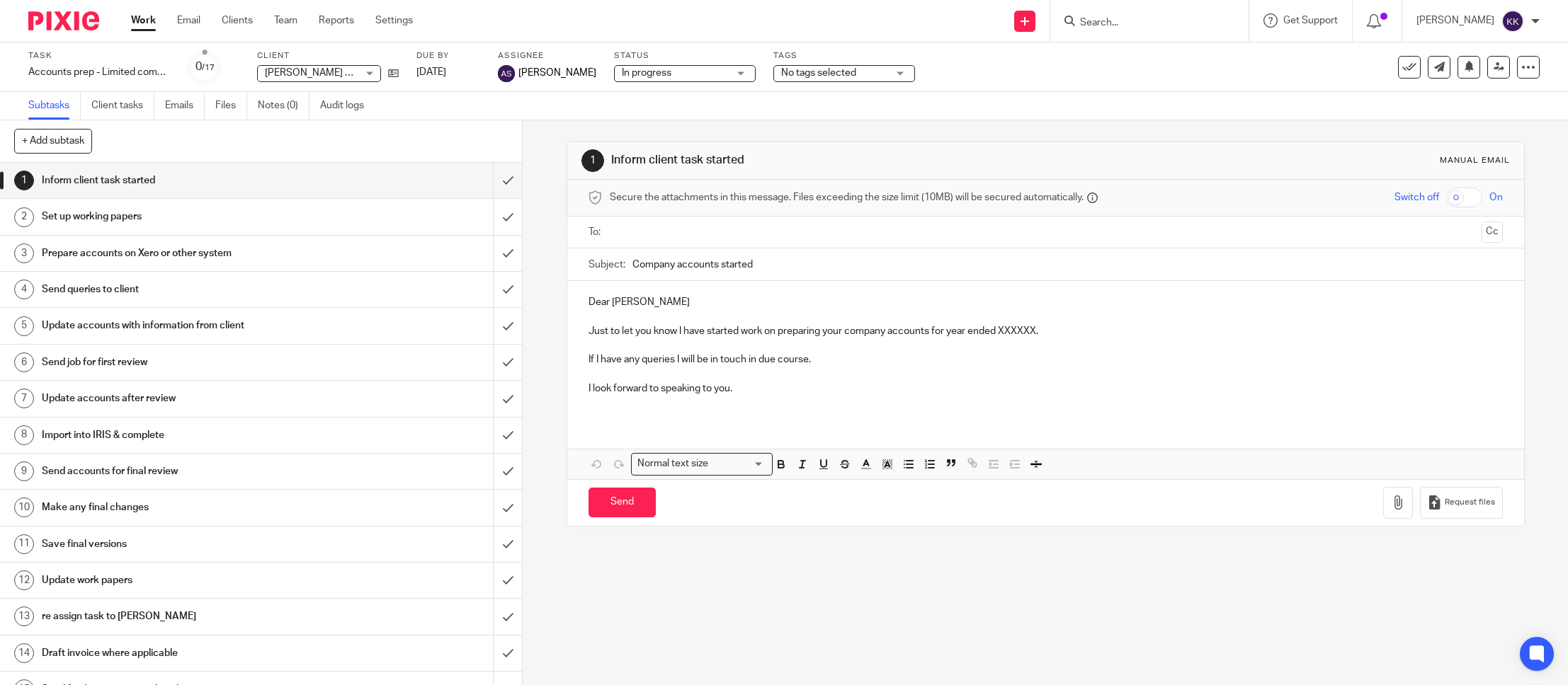
click at [1106, 20] on input "Search" at bounding box center [1142, 23] width 128 height 13
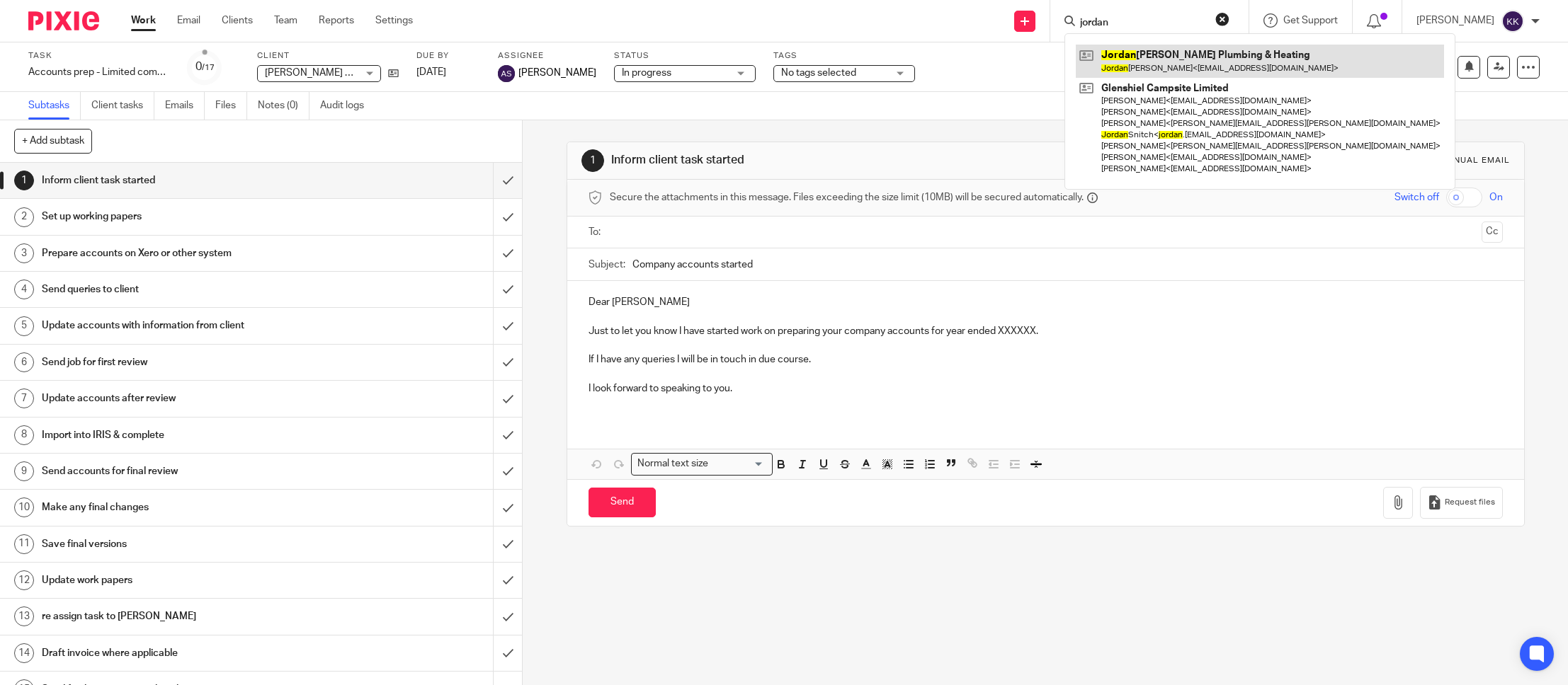
type input "jordan"
click at [1149, 68] on link at bounding box center [1260, 60] width 368 height 32
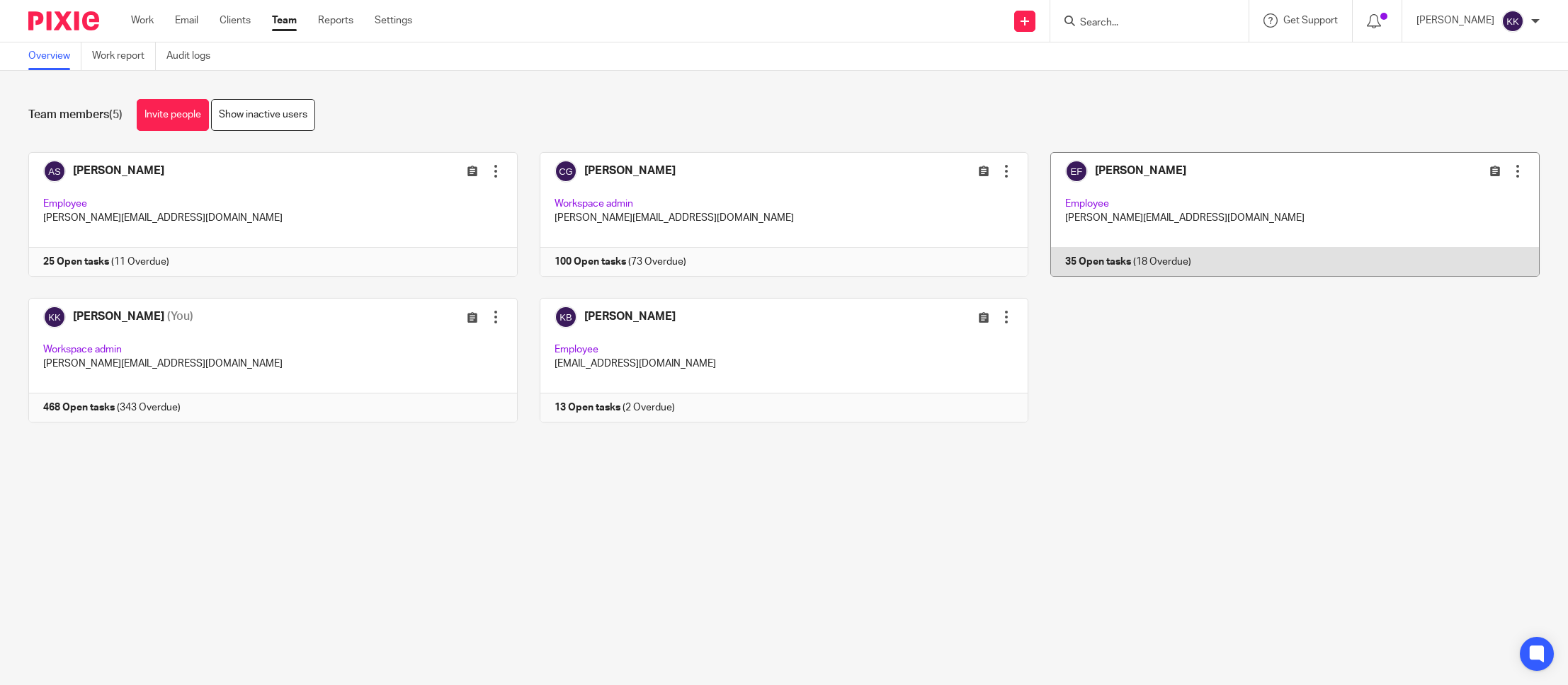
click at [1179, 188] on link at bounding box center [1284, 215] width 512 height 124
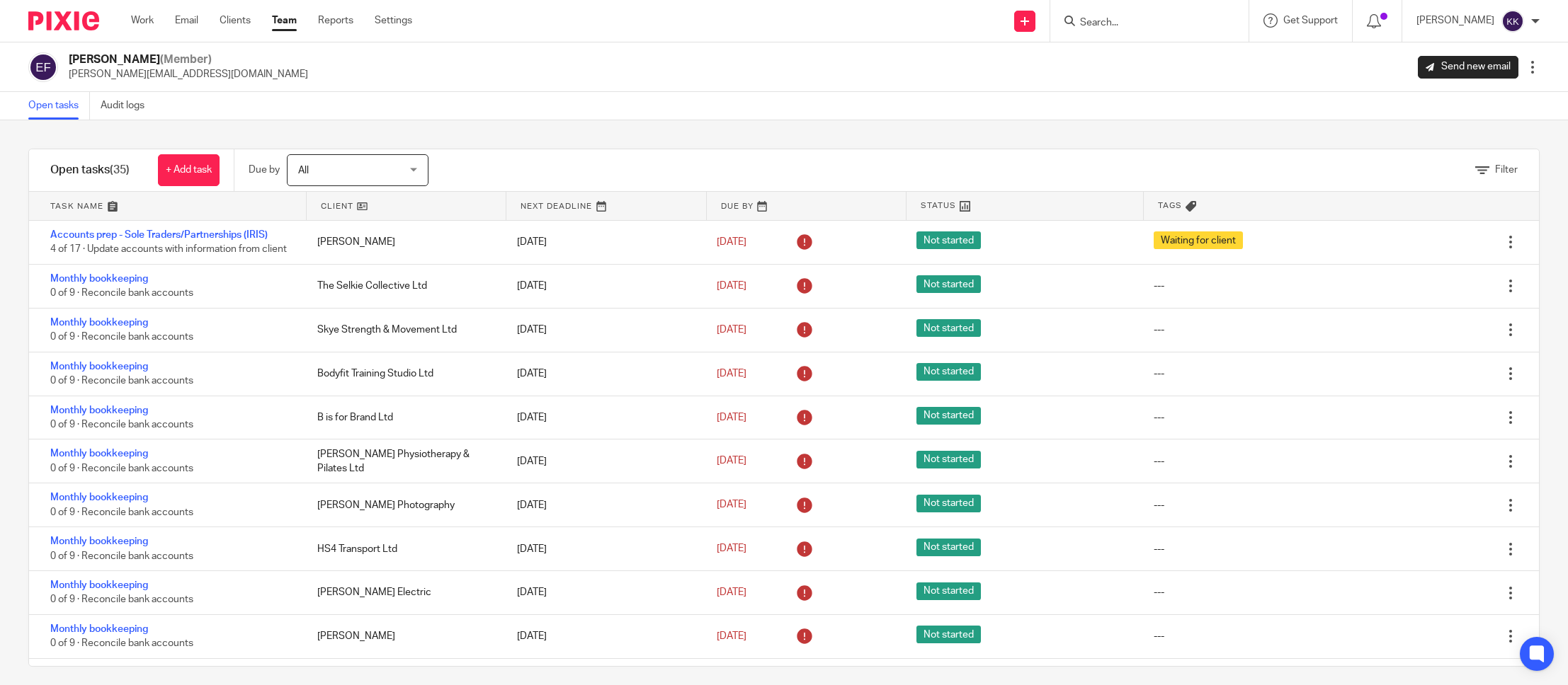
click at [99, 205] on link at bounding box center [167, 206] width 277 height 28
click at [1117, 26] on input "Search" at bounding box center [1142, 23] width 128 height 13
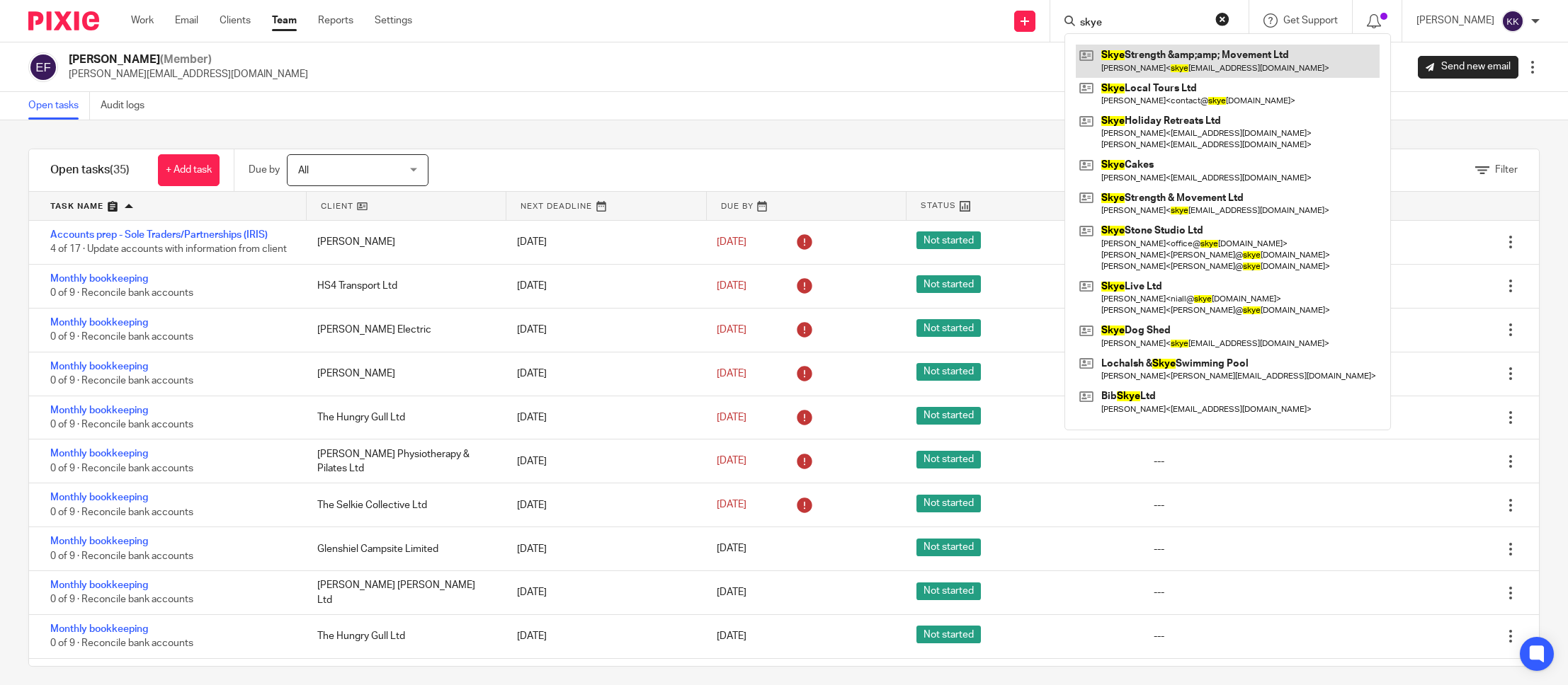
type input "skye"
click at [1182, 66] on link at bounding box center [1227, 60] width 304 height 32
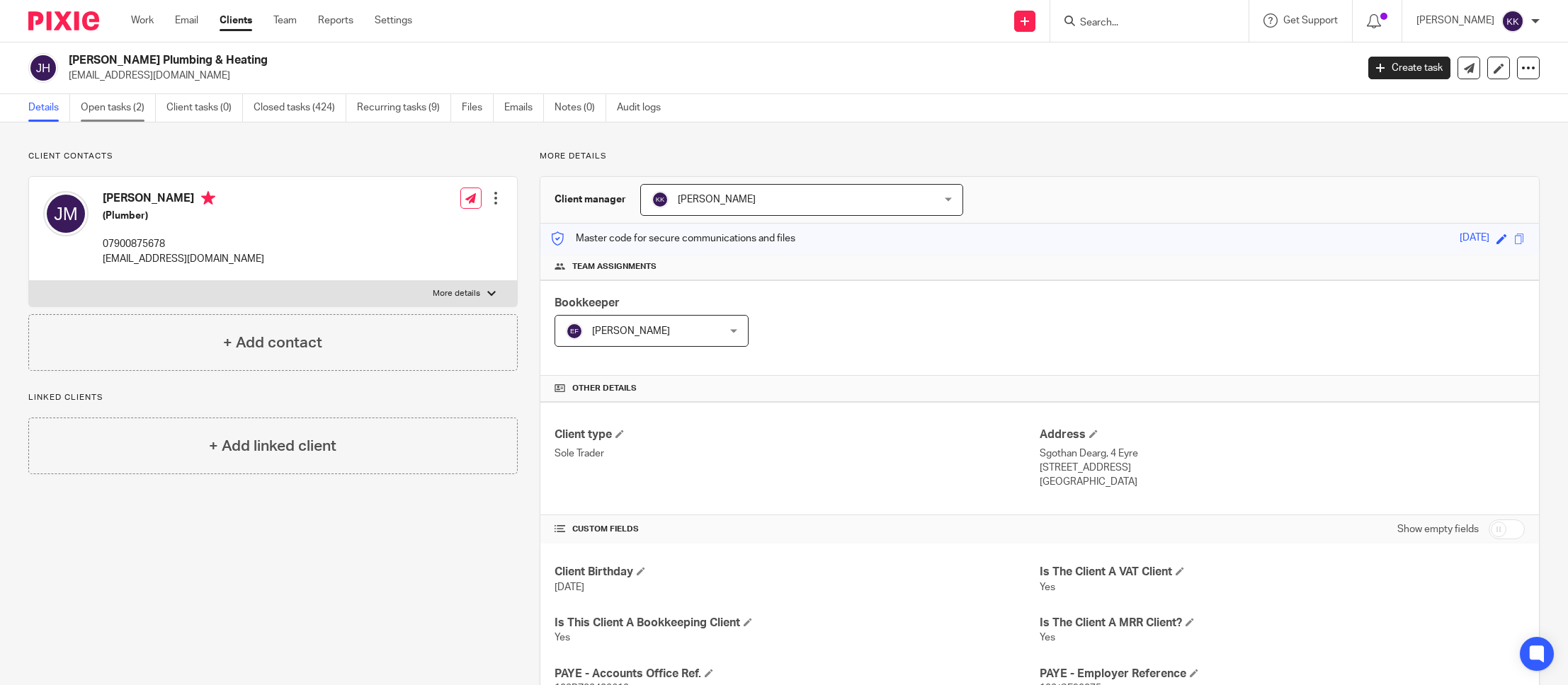
click at [90, 102] on link "Open tasks (2)" at bounding box center [118, 109] width 75 height 28
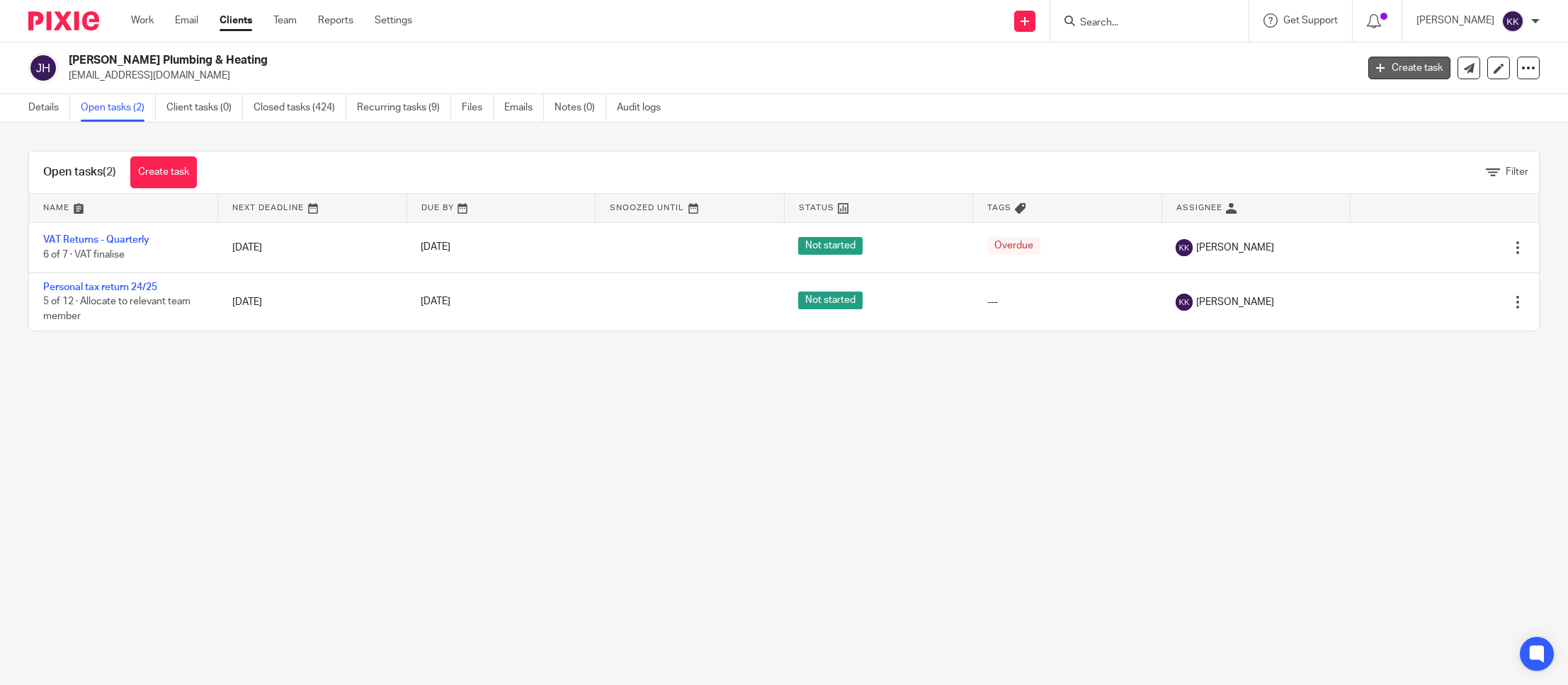
click at [1403, 65] on link "Create task" at bounding box center [1409, 68] width 82 height 23
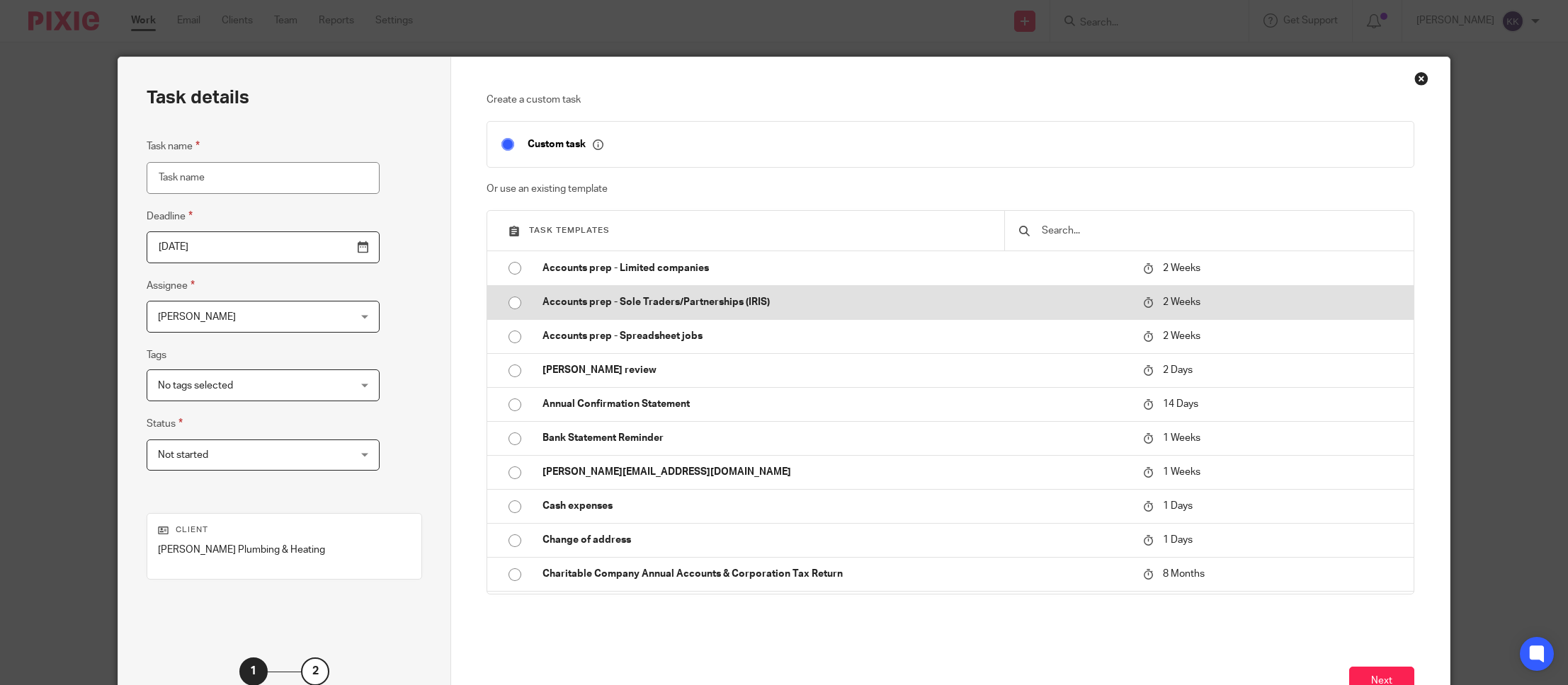
drag, startPoint x: 637, startPoint y: 299, endPoint x: 590, endPoint y: 308, distance: 47.9
click at [637, 299] on p "Accounts prep - Sole Traders/Partnerships (IRIS)" at bounding box center [835, 302] width 586 height 14
type input "2025-10-01"
type input "Accounts prep - Sole Traders/Partnerships (IRIS)"
checkbox input "false"
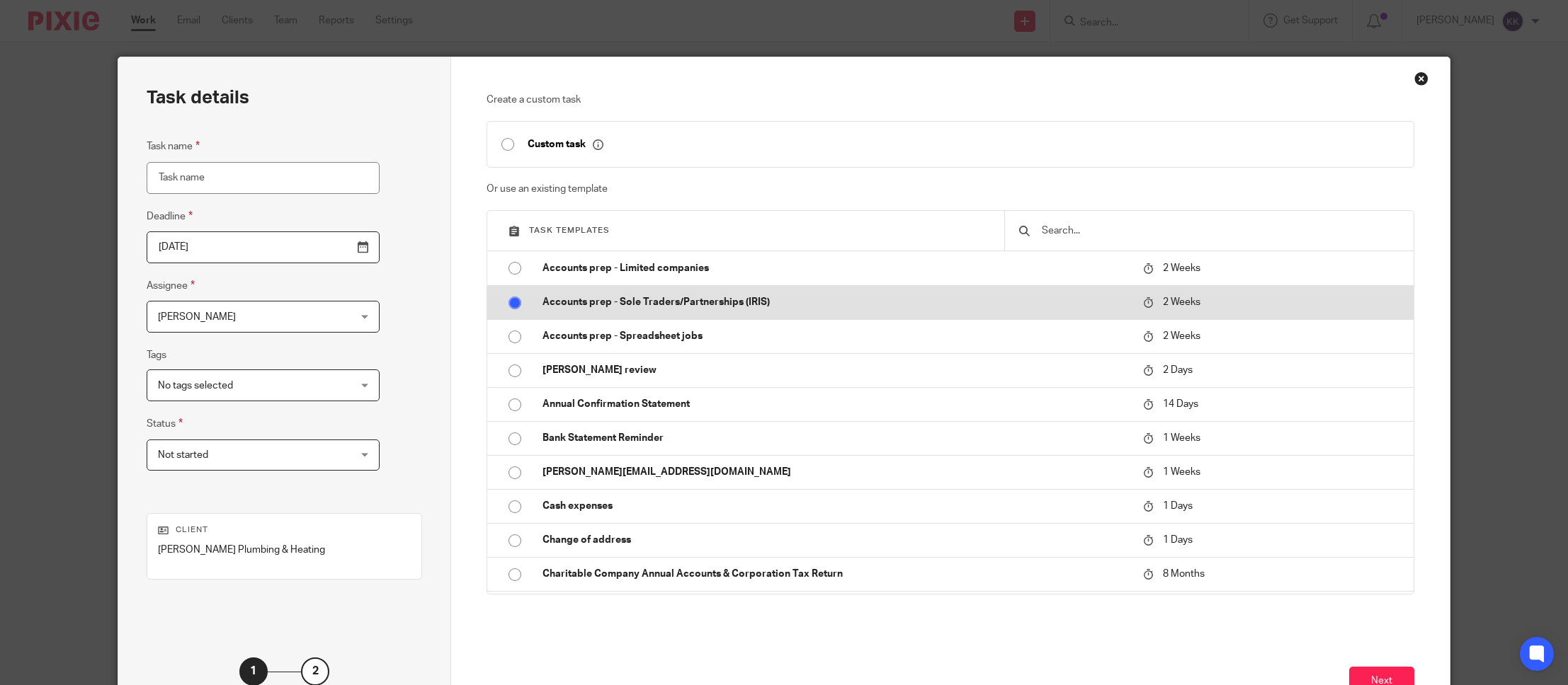
radio input "true"
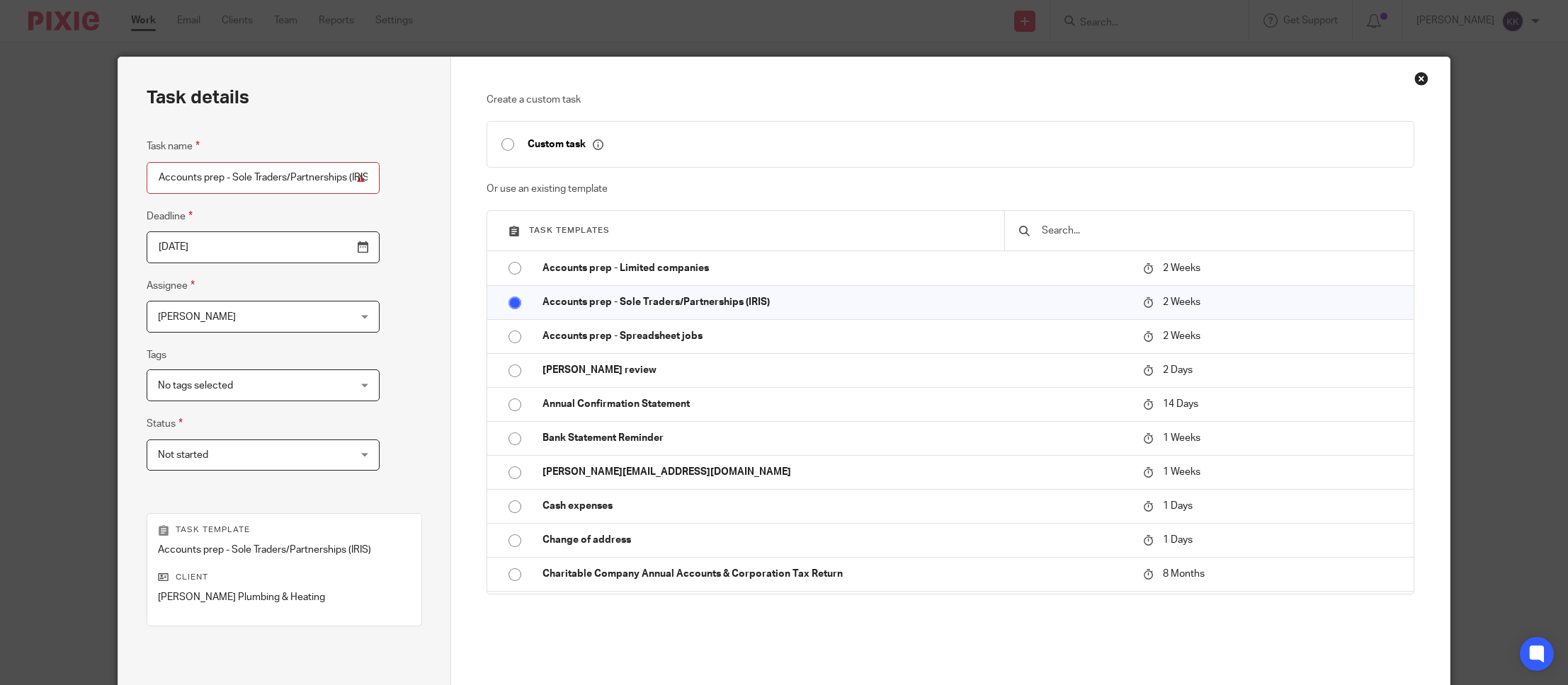
click at [216, 327] on span "[PERSON_NAME]" at bounding box center [246, 316] width 177 height 30
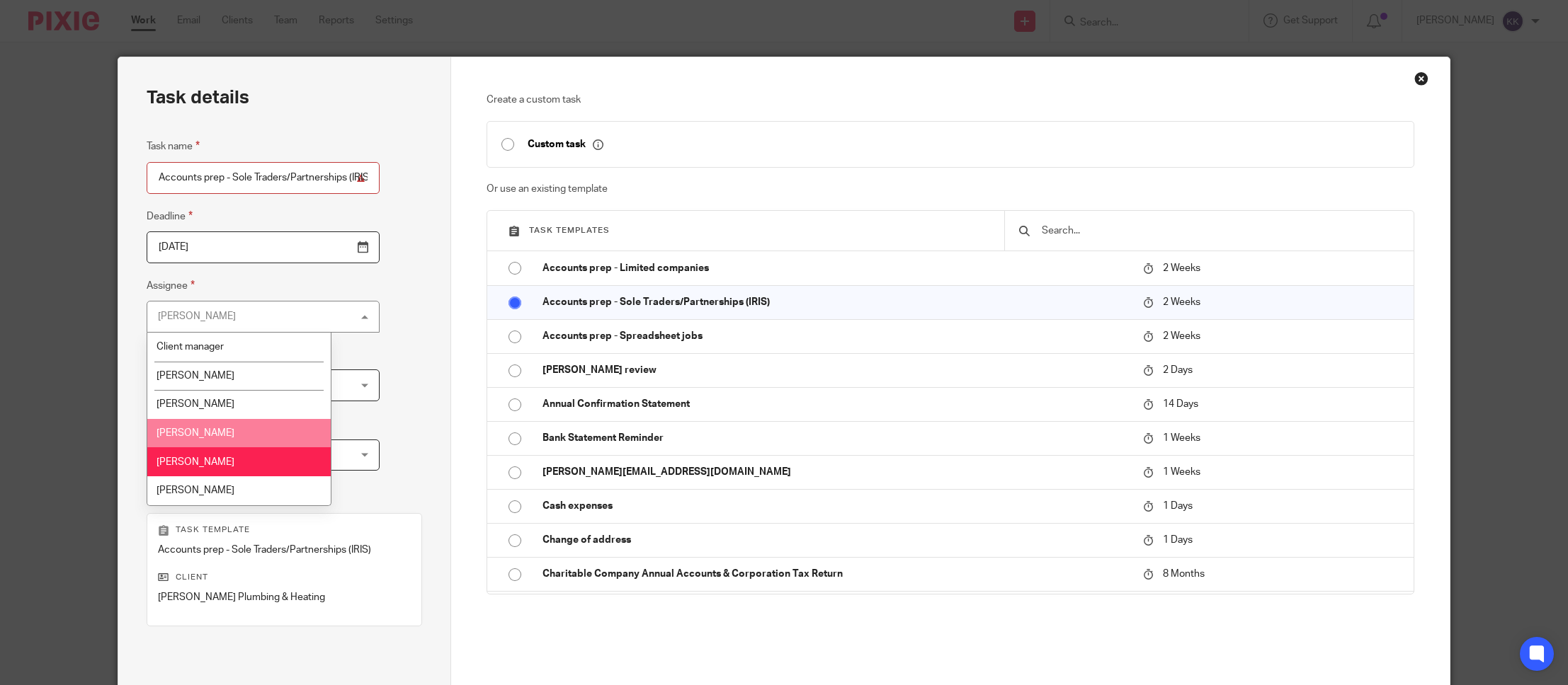
click at [221, 429] on li "[PERSON_NAME]" at bounding box center [238, 434] width 183 height 29
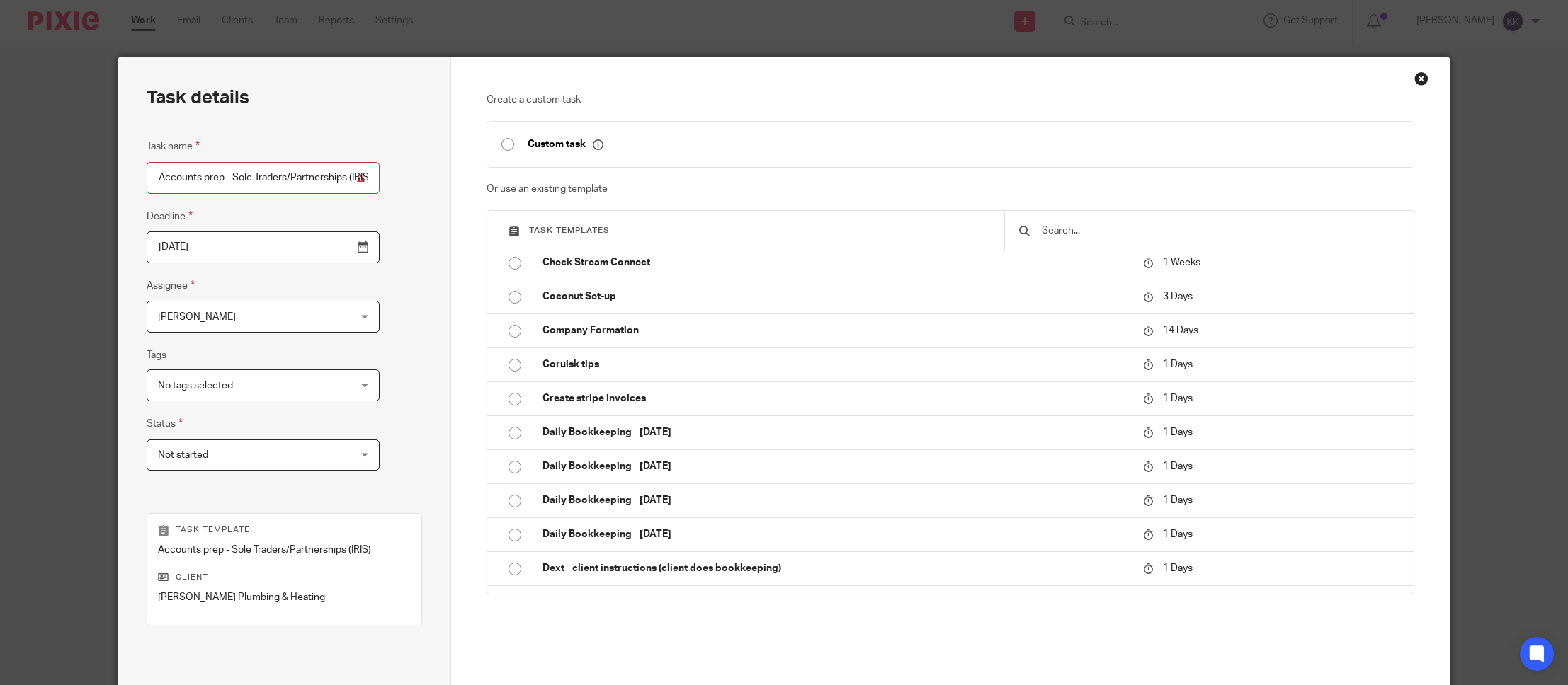
scroll to position [153, 0]
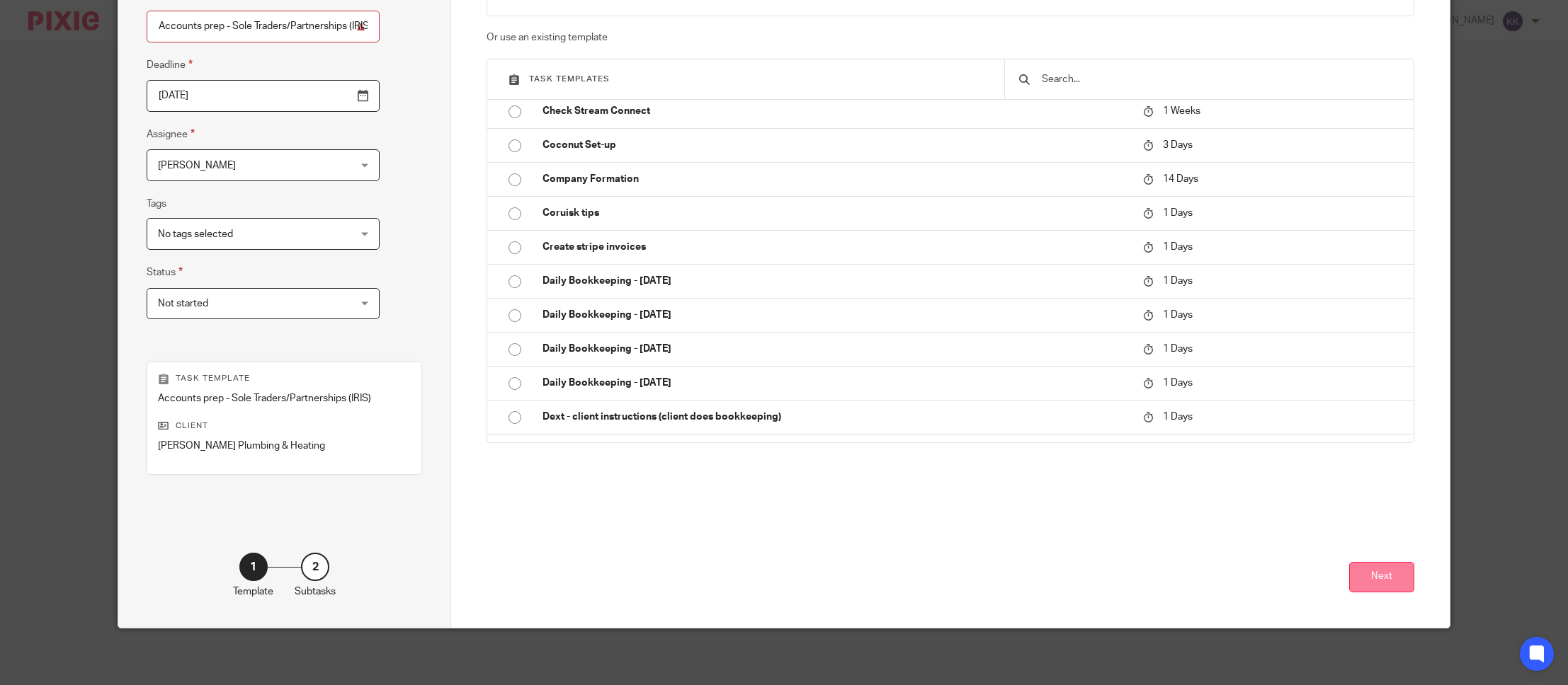
click at [1360, 589] on button "Next" at bounding box center [1381, 577] width 65 height 31
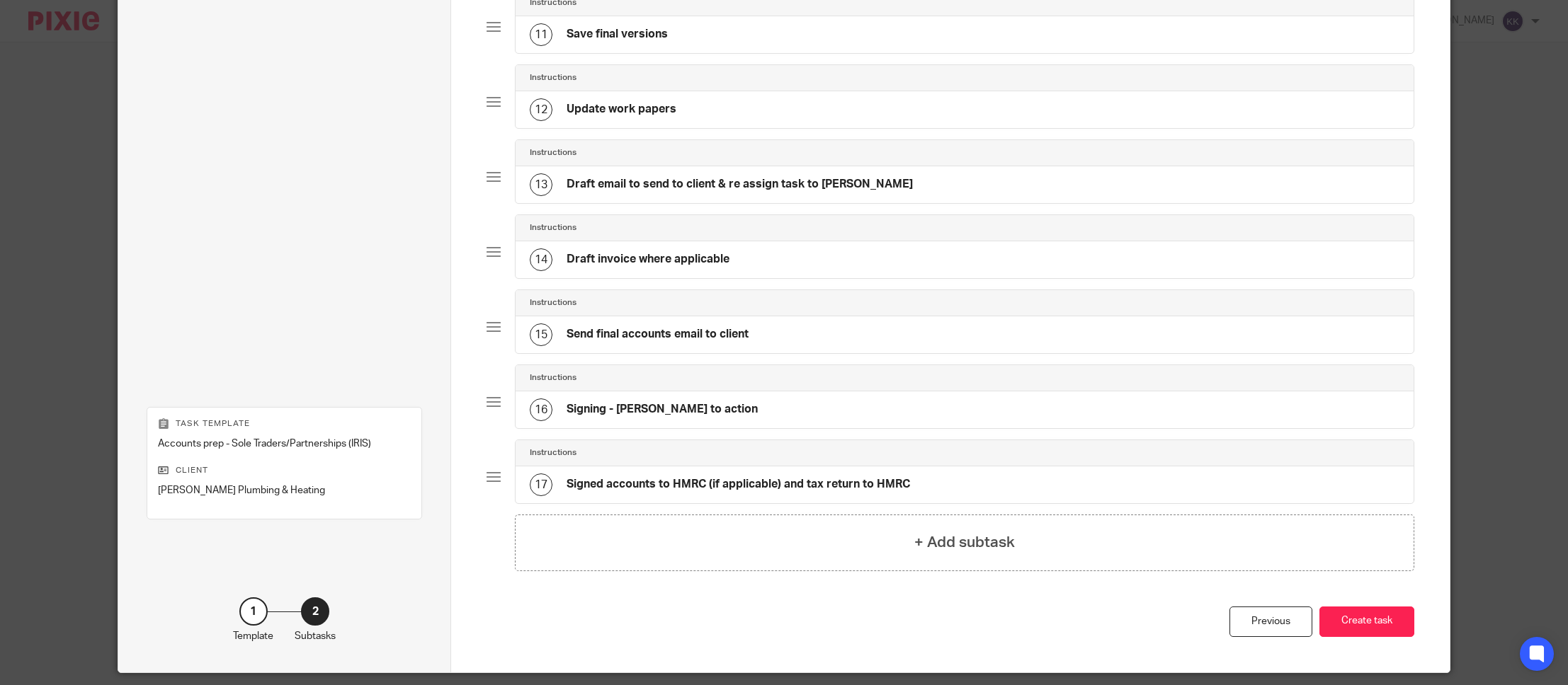
scroll to position [936, 0]
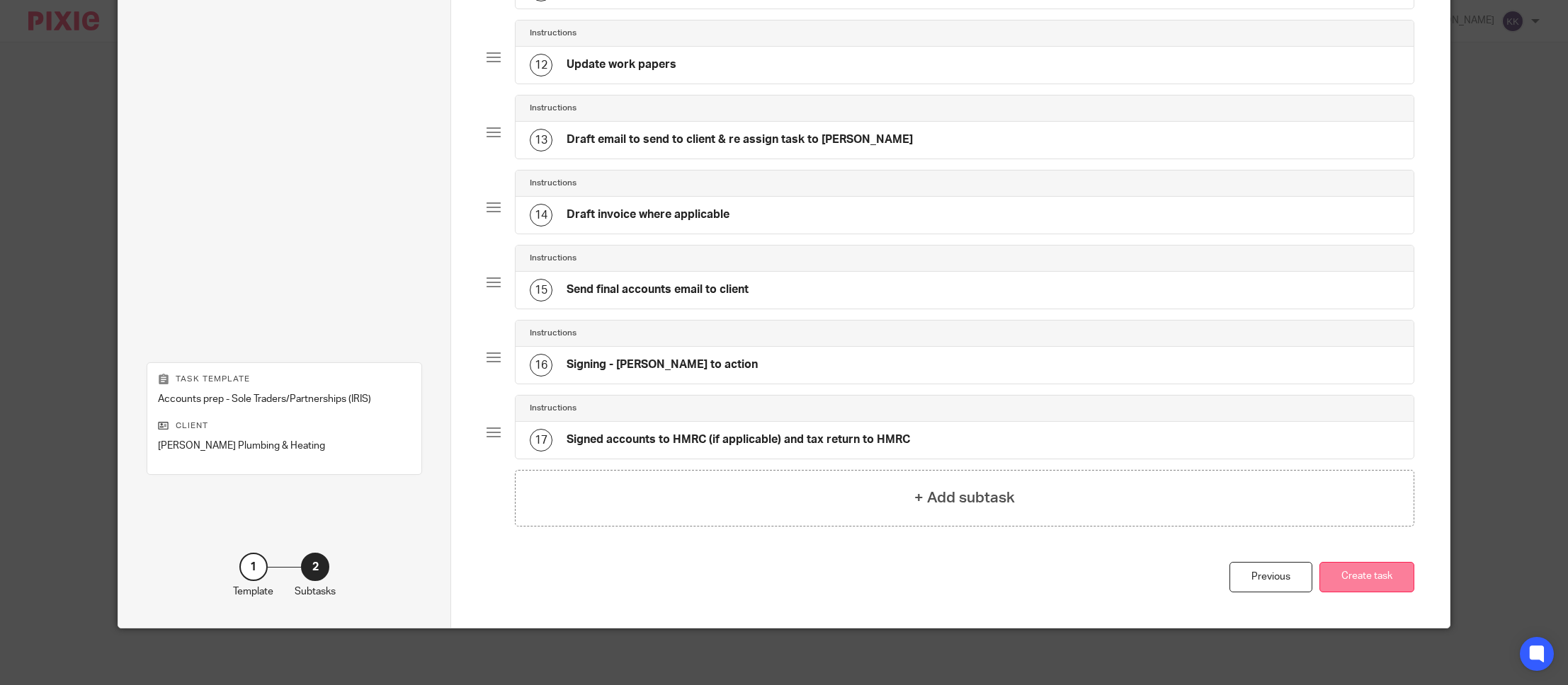
drag, startPoint x: 1338, startPoint y: 597, endPoint x: 1342, endPoint y: 588, distance: 9.8
click at [1338, 597] on div "Previous Create task" at bounding box center [950, 595] width 928 height 66
click at [1343, 584] on button "Create task" at bounding box center [1367, 577] width 95 height 31
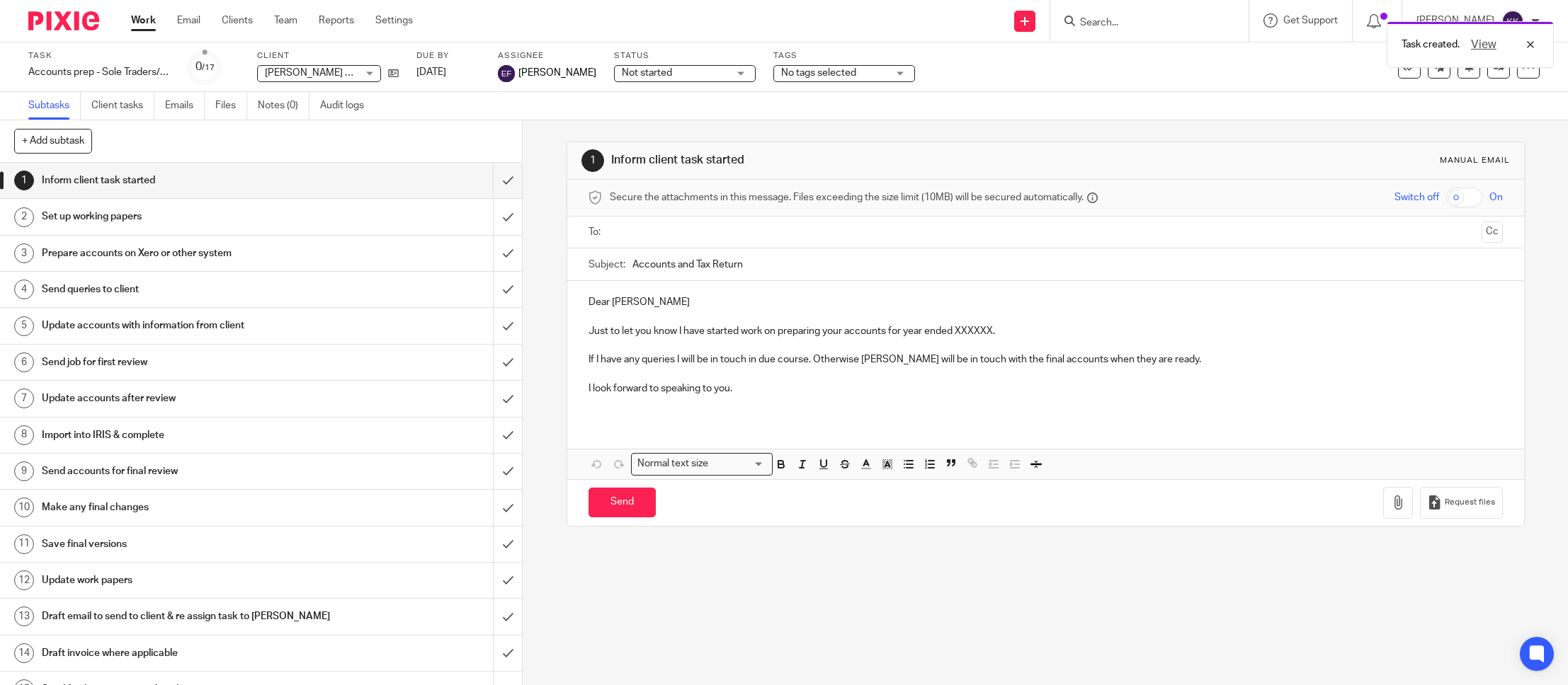
click at [1109, 24] on div "Task created. View" at bounding box center [1169, 40] width 770 height 53
click at [1116, 18] on input "Search" at bounding box center [1142, 23] width 128 height 13
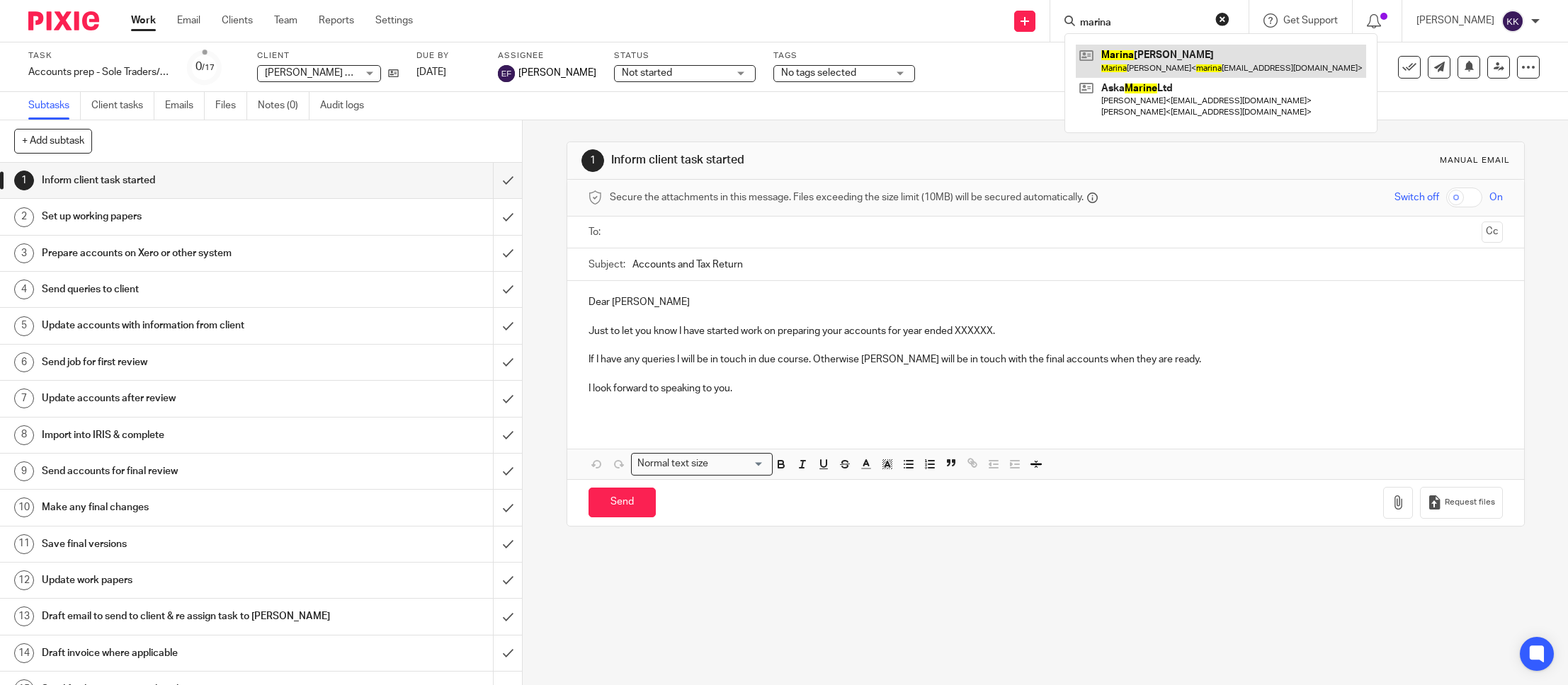
type input "marina"
click at [1141, 58] on link at bounding box center [1220, 60] width 290 height 32
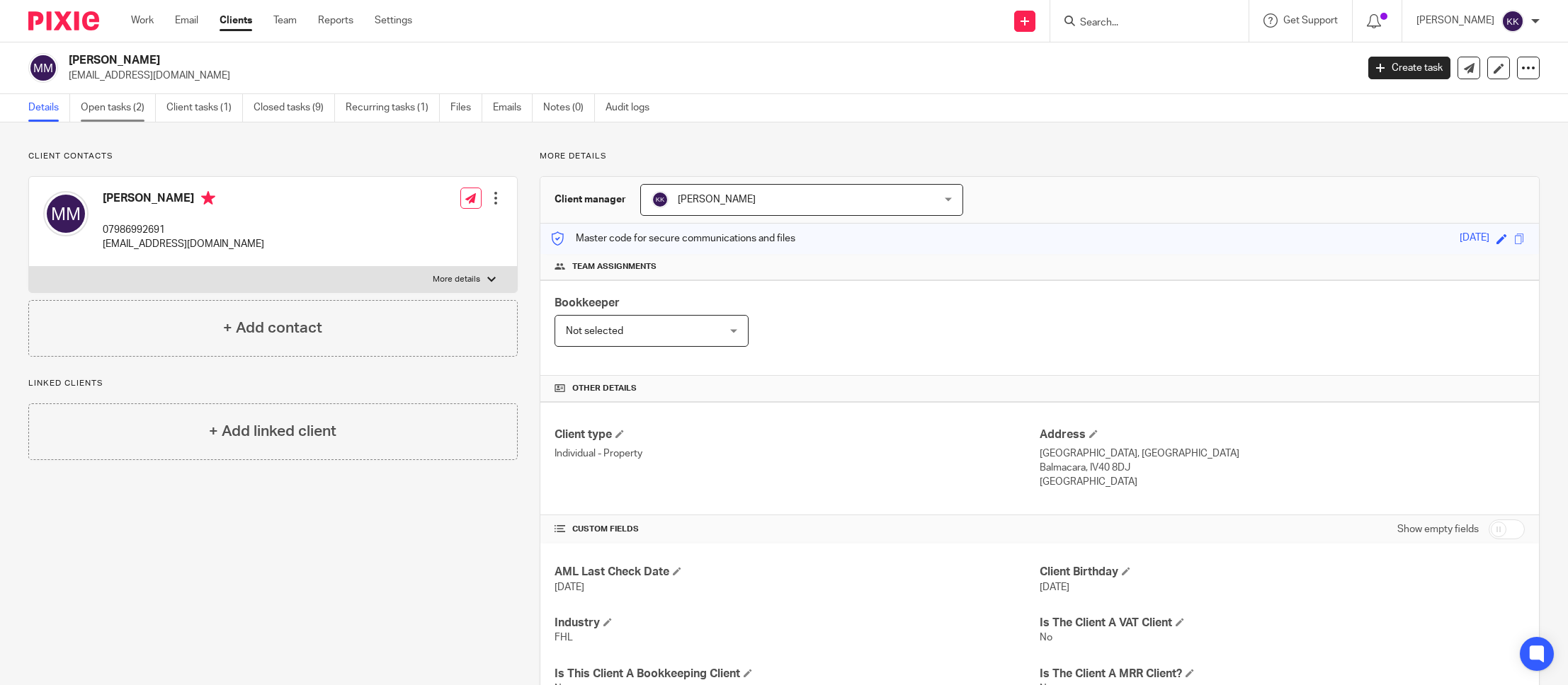
click at [118, 109] on link "Open tasks (2)" at bounding box center [118, 109] width 75 height 28
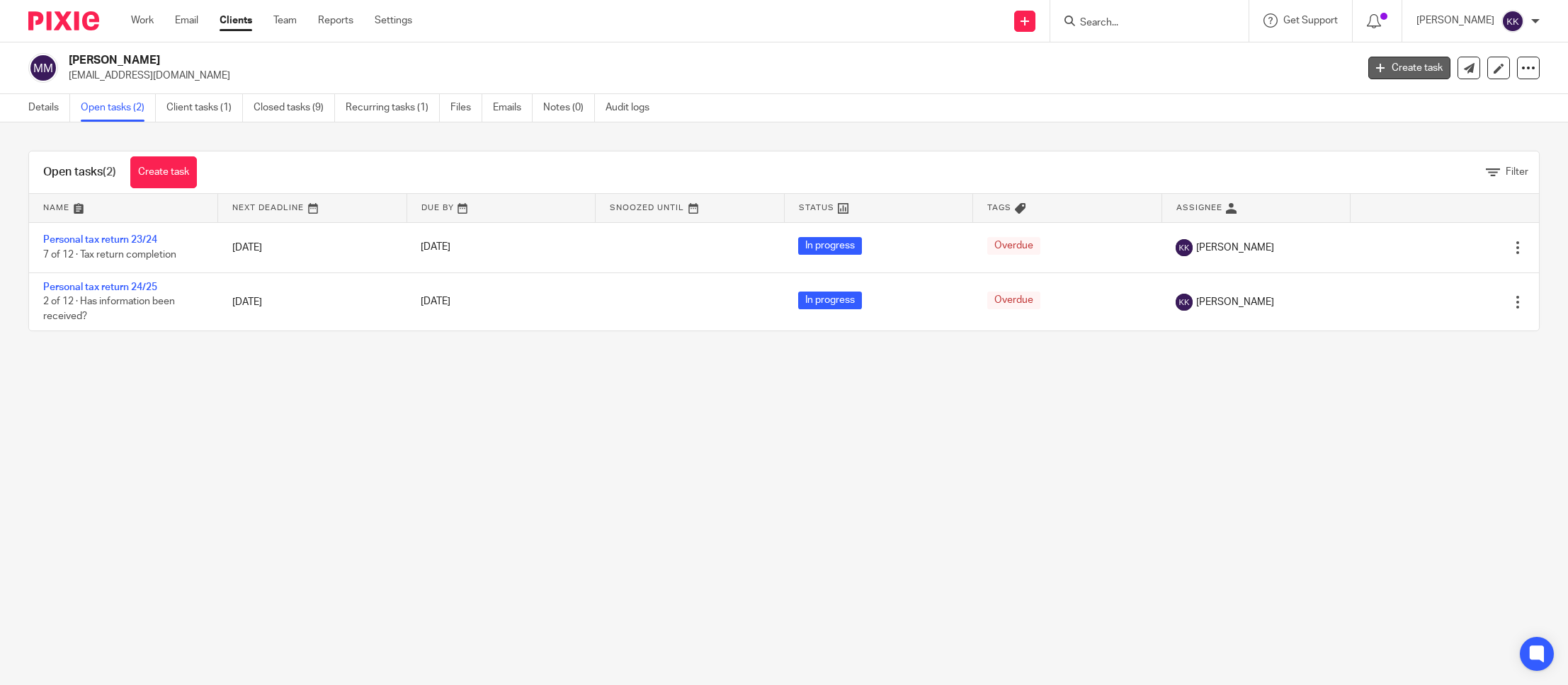
click at [1416, 76] on link "Create task" at bounding box center [1409, 68] width 82 height 23
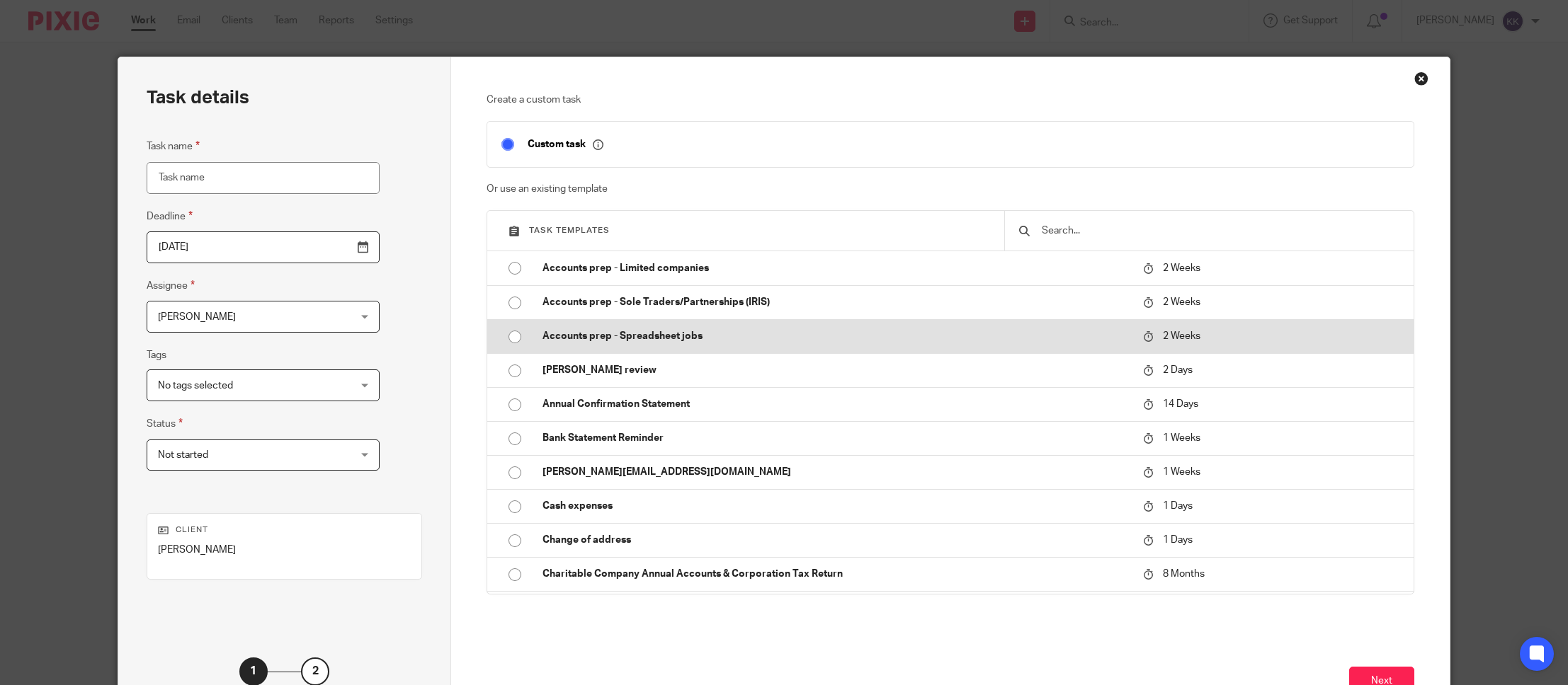
click at [590, 328] on td "Accounts prep - Spreadsheet jobs" at bounding box center [832, 336] width 608 height 34
type input "[DATE]"
type input "Accounts prep - Spreadsheet jobs"
checkbox input "false"
radio input "true"
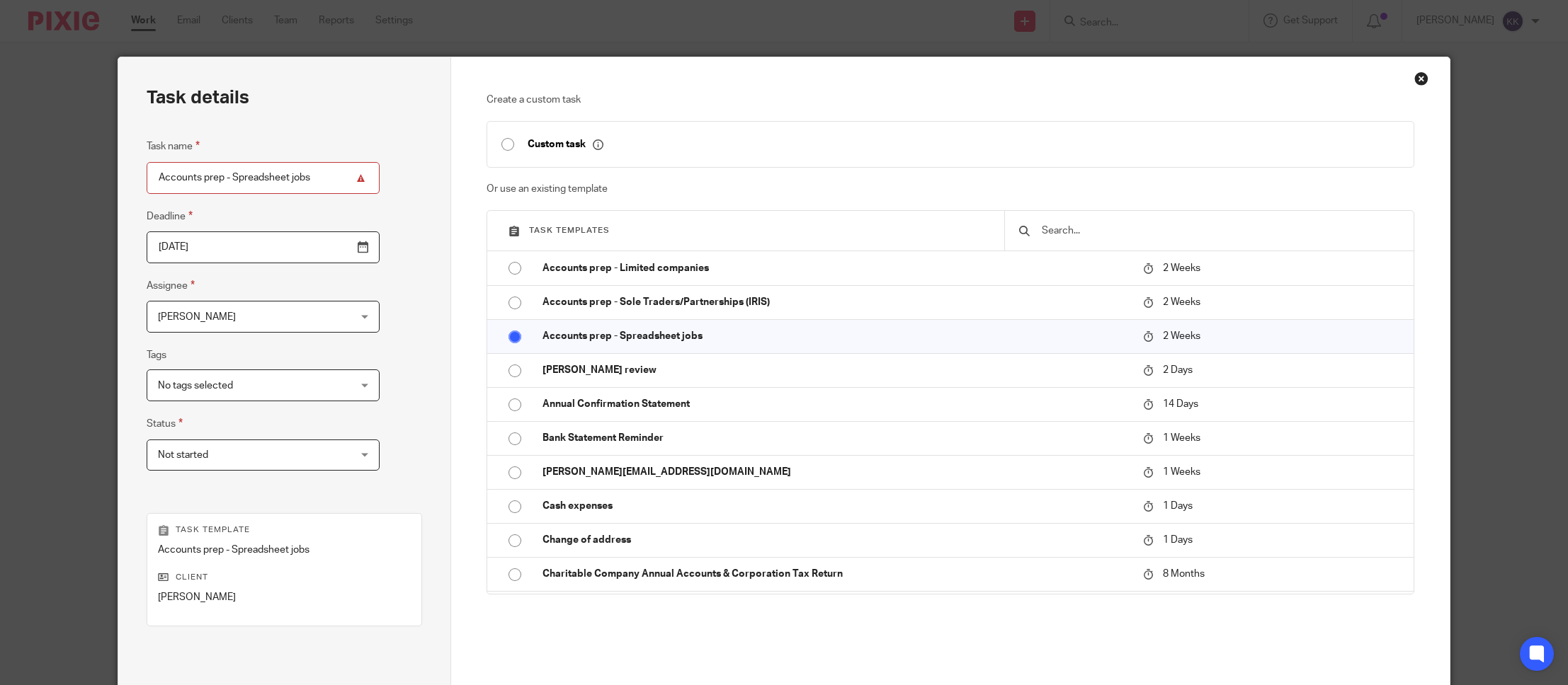
click at [273, 312] on span "[PERSON_NAME]" at bounding box center [246, 316] width 177 height 30
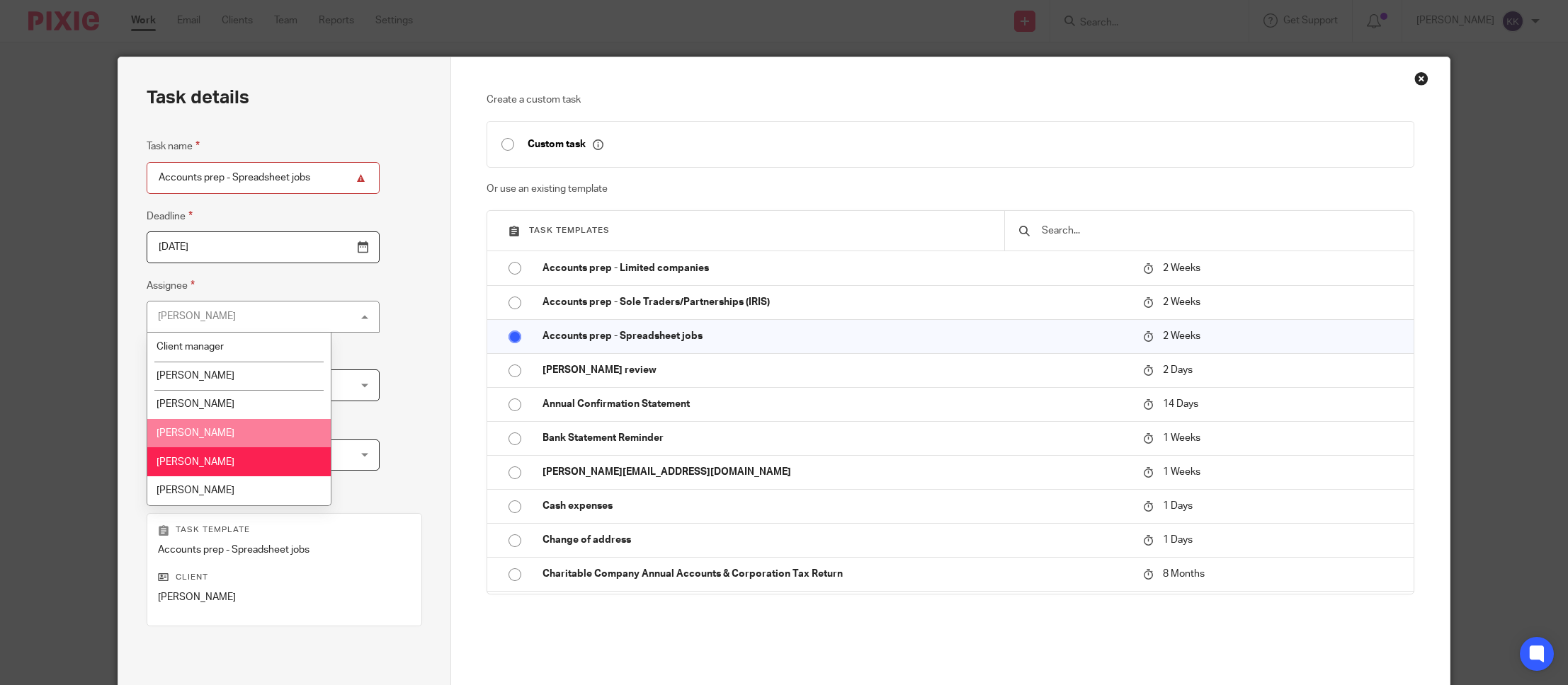
click at [239, 430] on li "[PERSON_NAME]" at bounding box center [238, 434] width 183 height 29
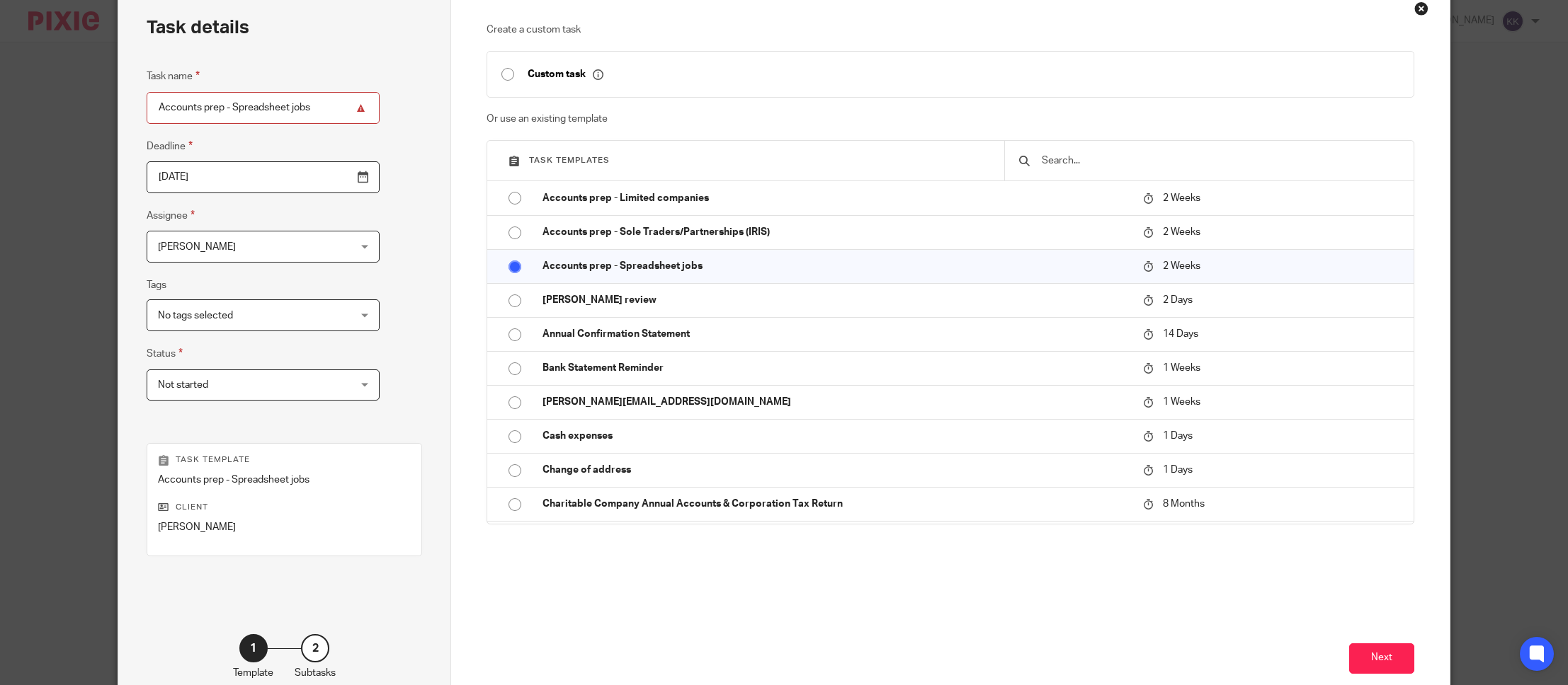
scroll to position [153, 0]
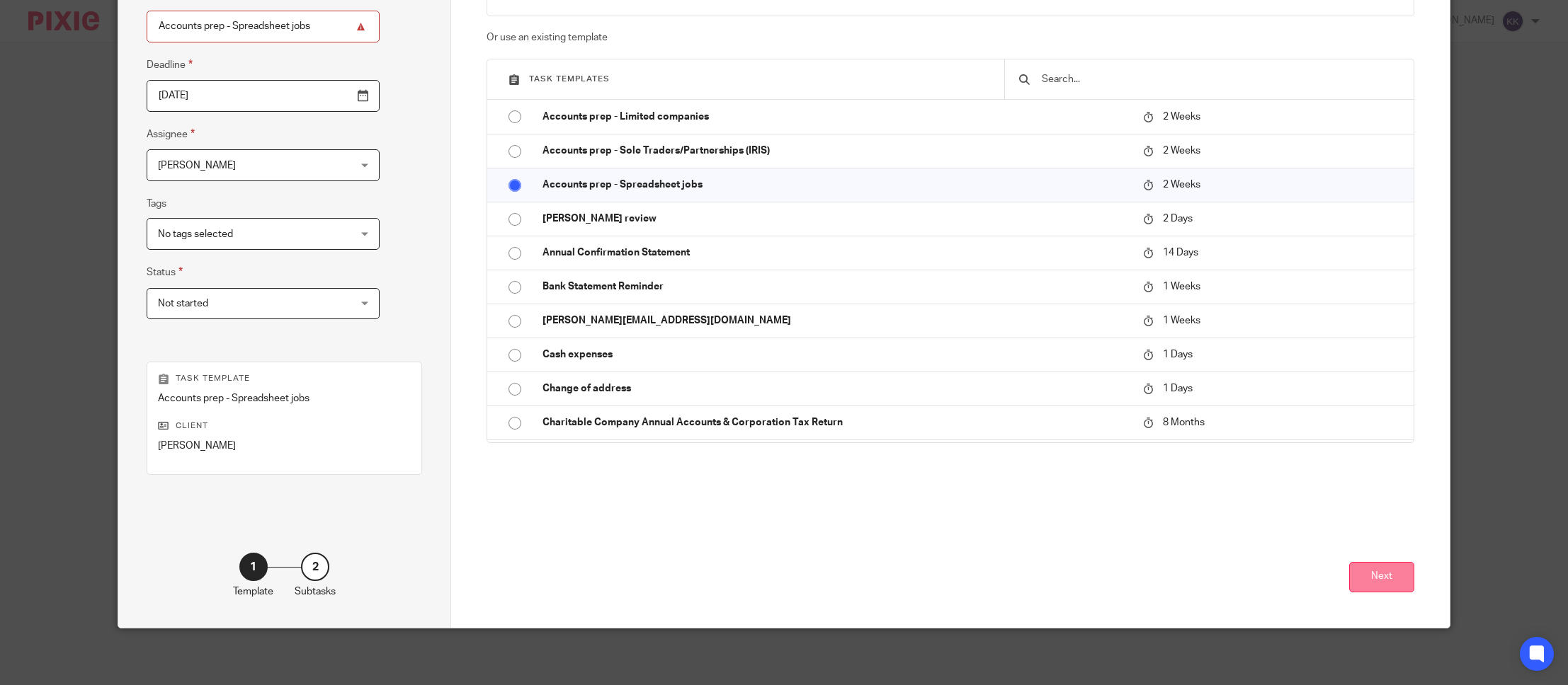
click at [1395, 566] on button "Next" at bounding box center [1381, 577] width 65 height 31
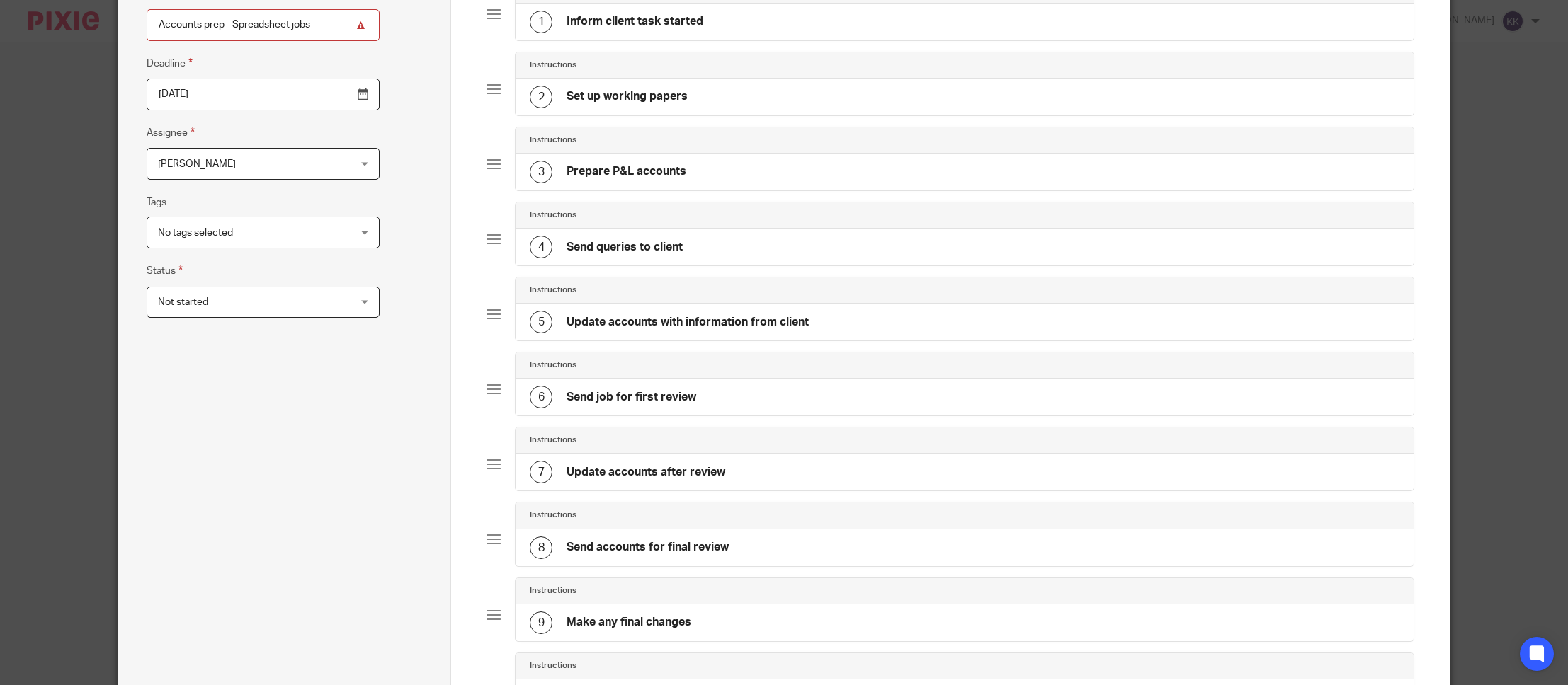
scroll to position [485, 0]
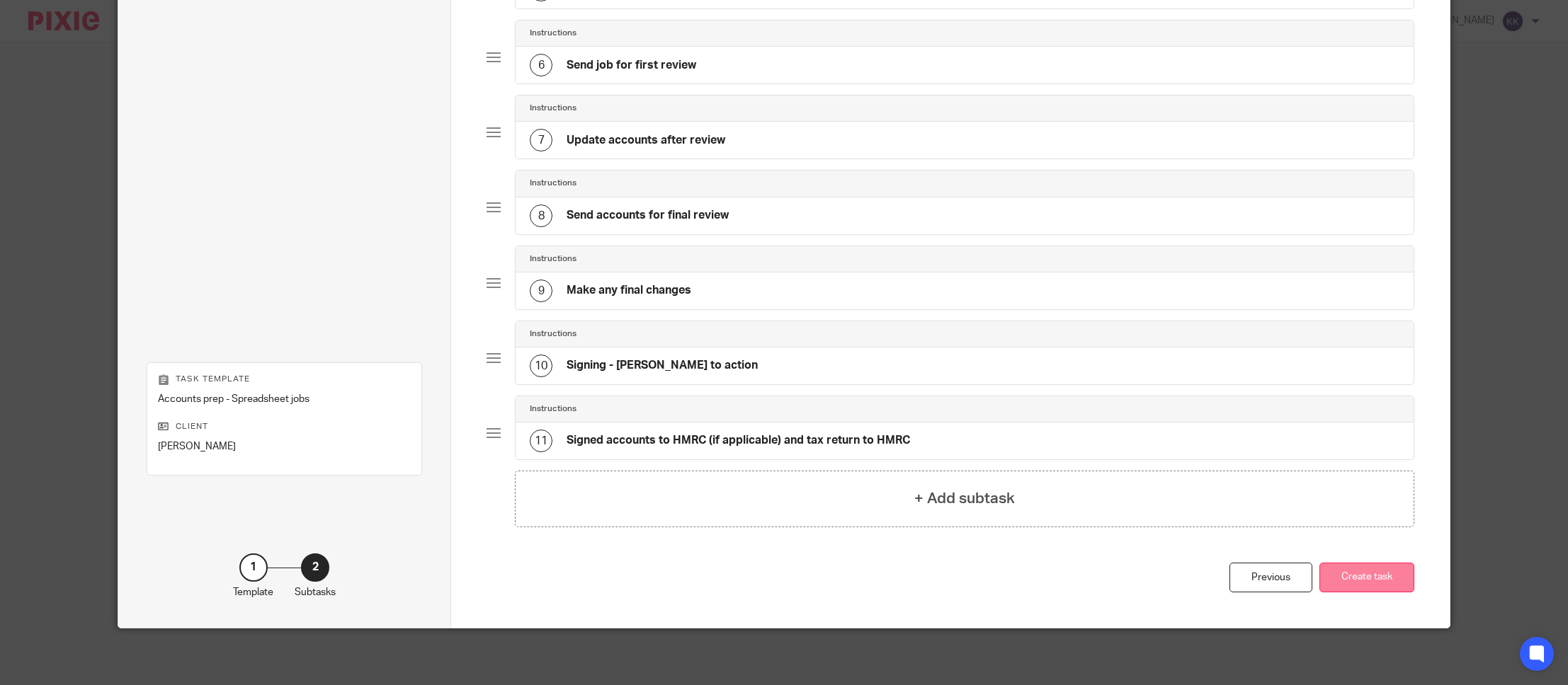
click at [1371, 579] on button "Create task" at bounding box center [1367, 578] width 95 height 31
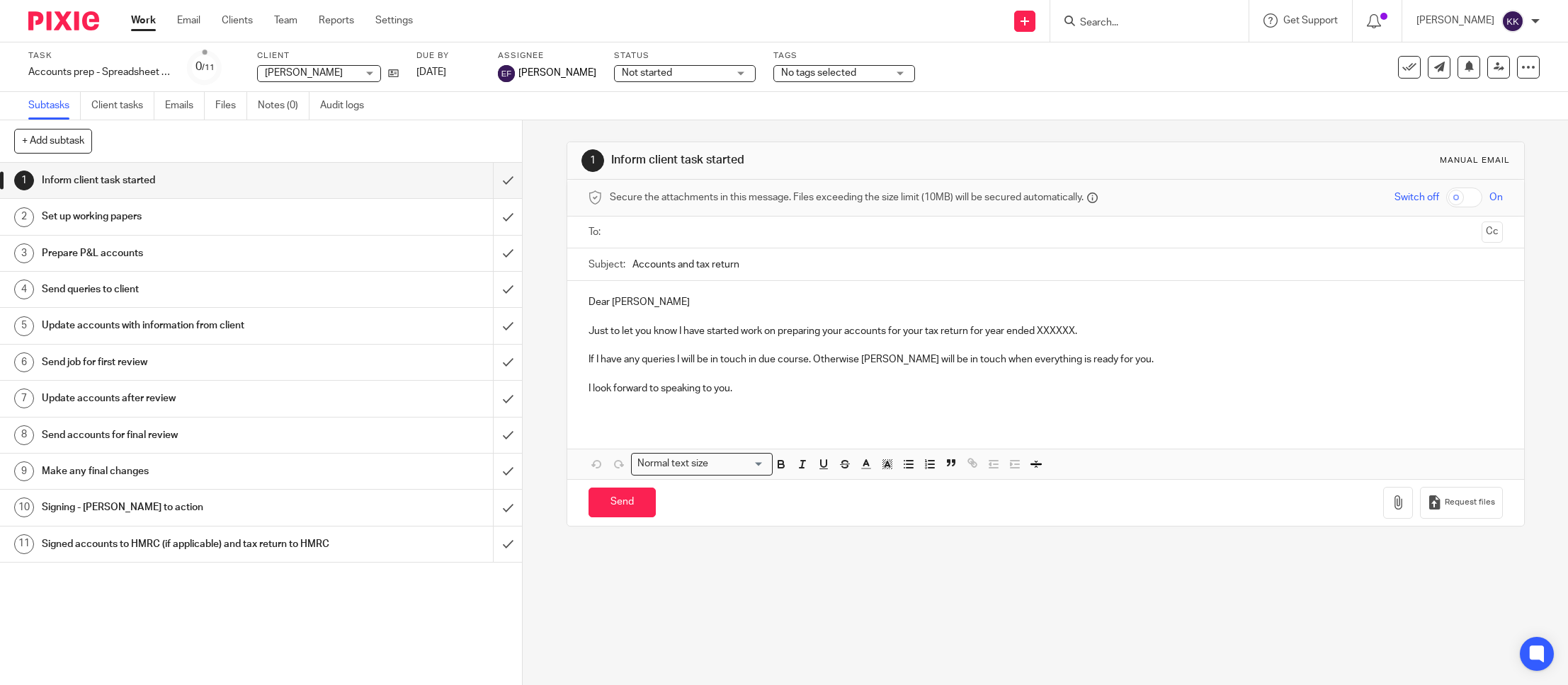
click at [378, 46] on body "Work Email Clients Team Reports Settings Work Email Clients Team Reports Settin…" at bounding box center [784, 342] width 1568 height 685
click at [374, 38] on div "Work Email Clients Team Reports Settings Work Email Clients Team Reports Settin…" at bounding box center [275, 21] width 317 height 42
drag, startPoint x: 373, startPoint y: 43, endPoint x: 360, endPoint y: 33, distance: 16.4
click at [360, 33] on div "Work Email Clients Team Reports Settings Work Email Clients Team Reports Settin…" at bounding box center [275, 21] width 317 height 42
drag, startPoint x: 356, startPoint y: 38, endPoint x: 356, endPoint y: 46, distance: 8.0
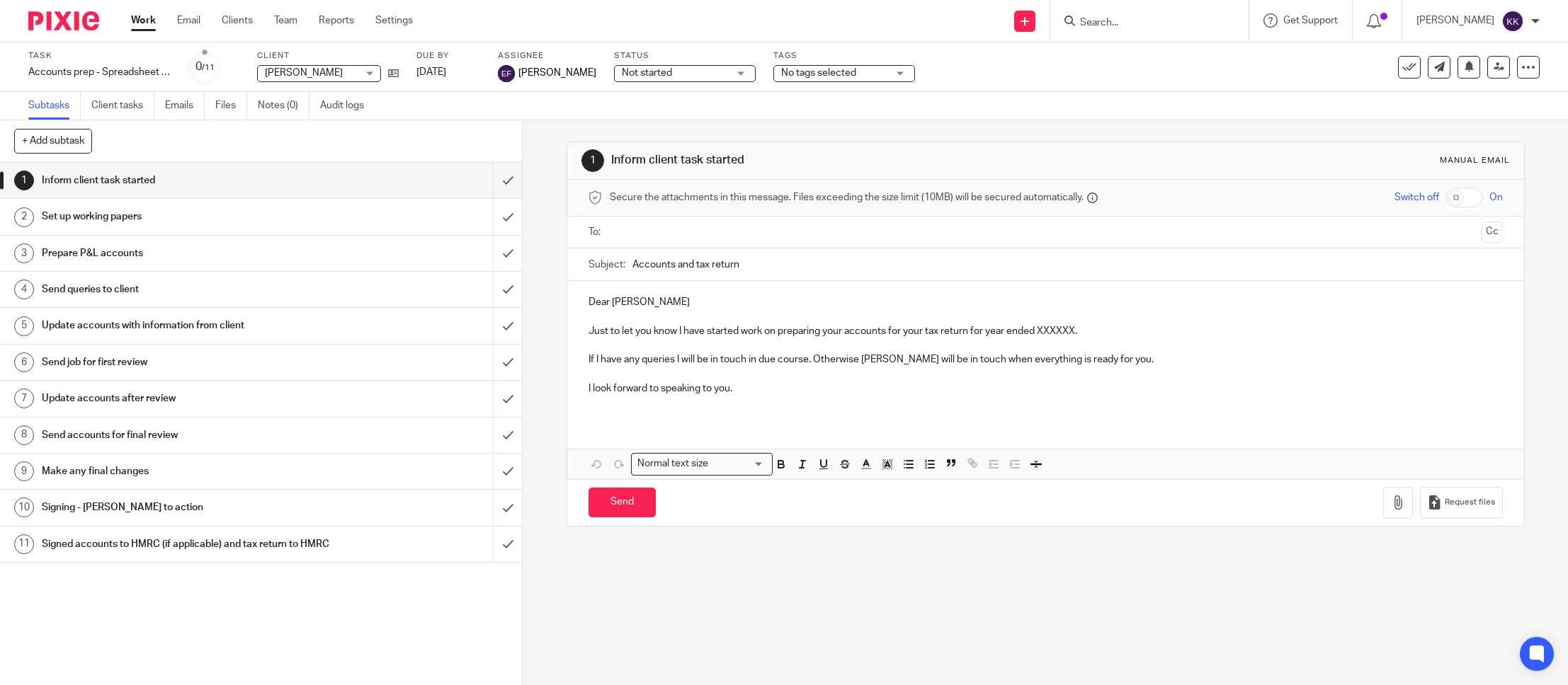
click at [356, 46] on body "Work Email Clients Team Reports Settings Work Email Clients Team Reports Settin…" at bounding box center [784, 342] width 1568 height 685
click at [356, 46] on div "Task Accounts prep - Spreadsheet jobs Save Accounts prep - Spreadsheet jobs 0 /…" at bounding box center [784, 67] width 1568 height 50
click at [1136, 20] on input "Search" at bounding box center [1142, 23] width 128 height 13
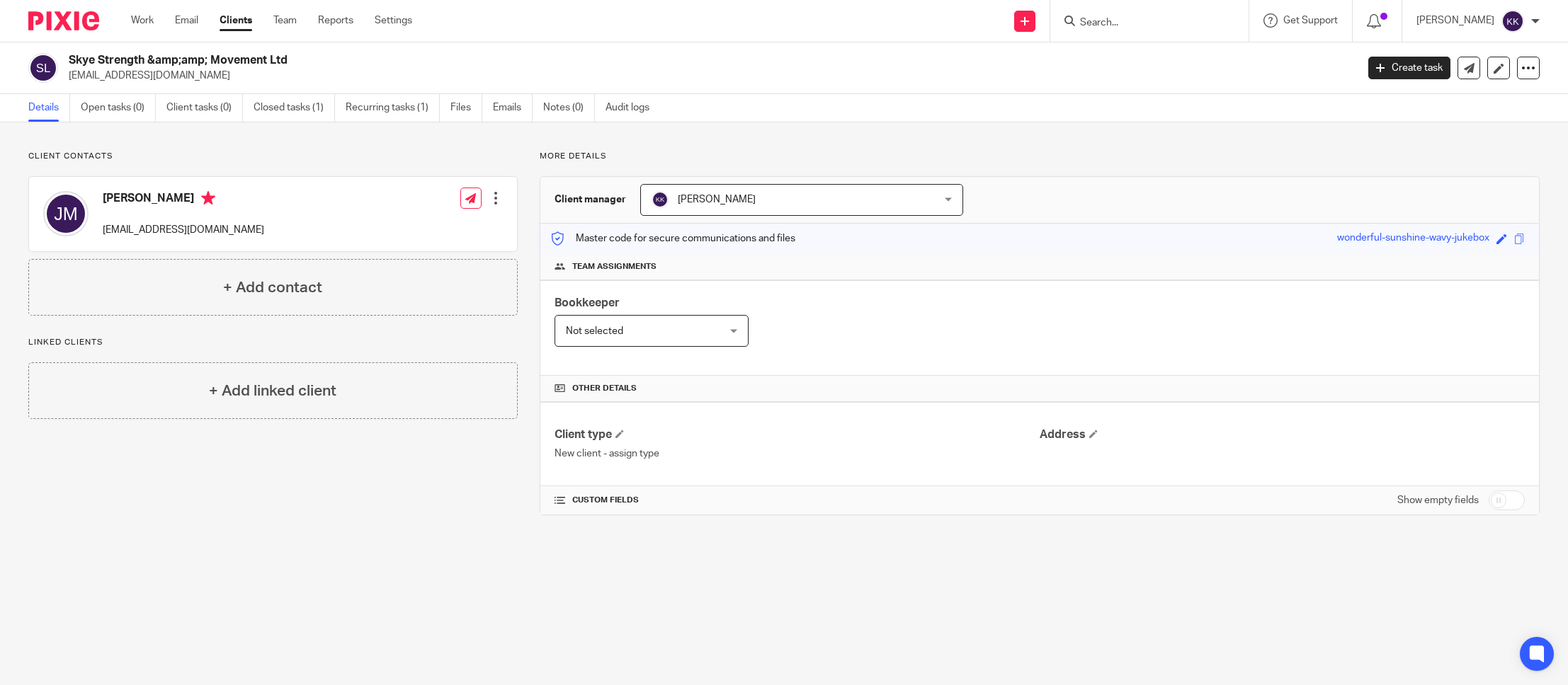
click at [1137, 18] on input "Search" at bounding box center [1142, 23] width 128 height 13
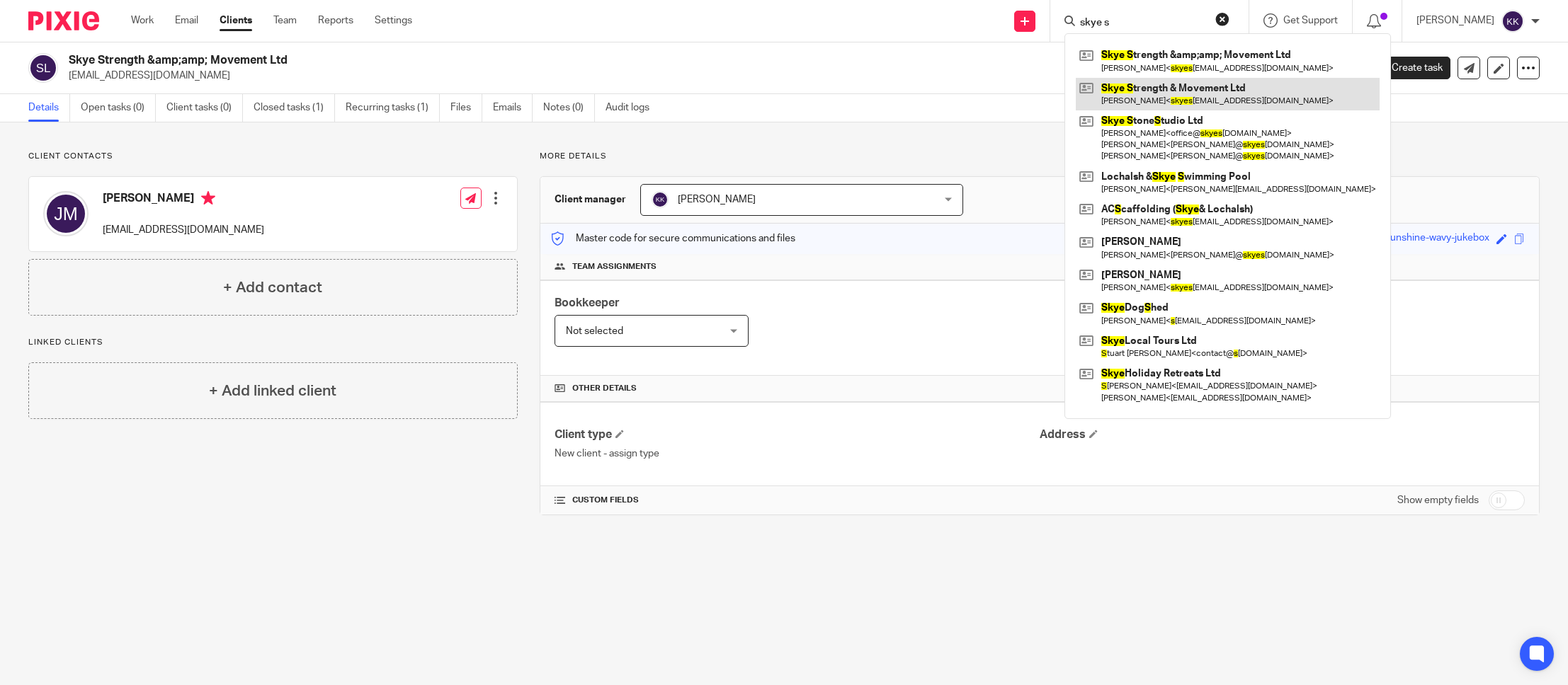
type input "skye s"
click at [1148, 88] on link at bounding box center [1227, 94] width 304 height 32
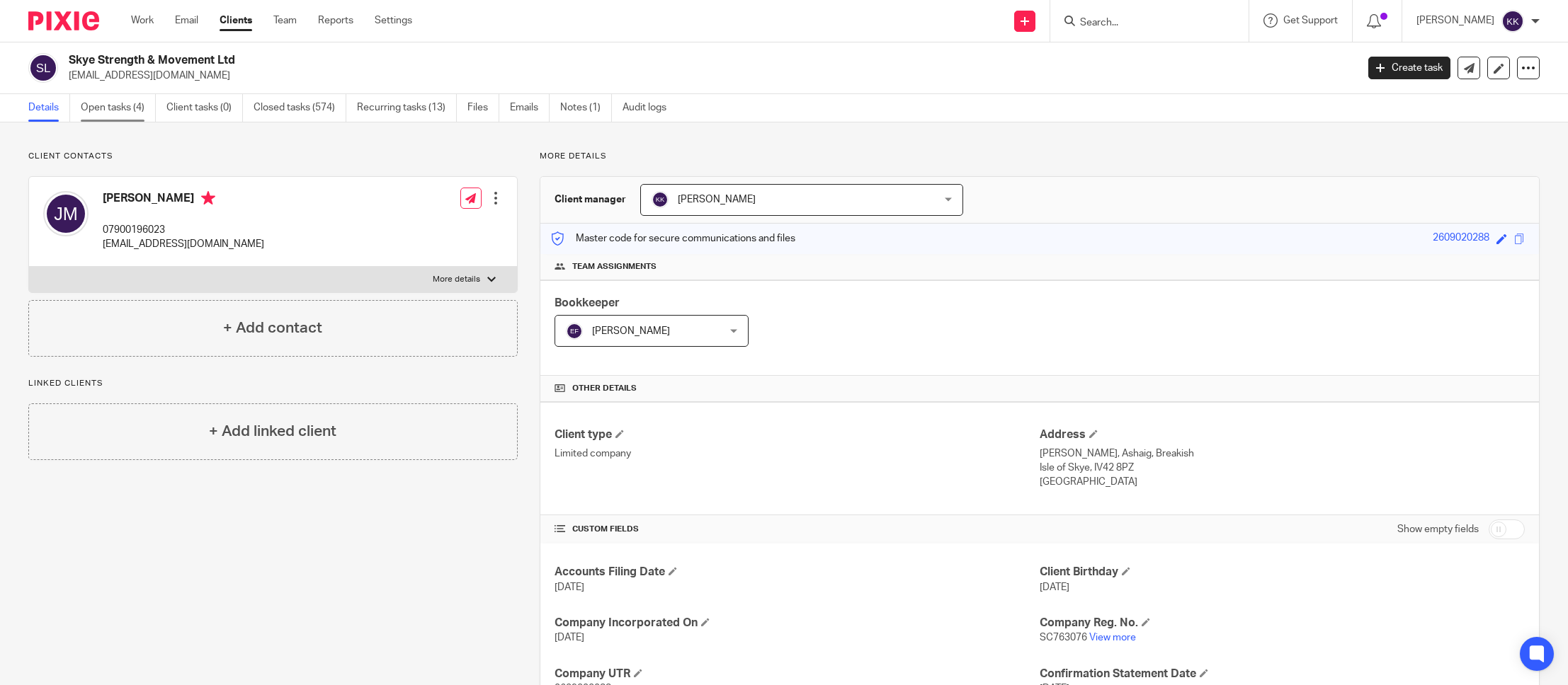
click at [132, 107] on link "Open tasks (4)" at bounding box center [118, 109] width 75 height 28
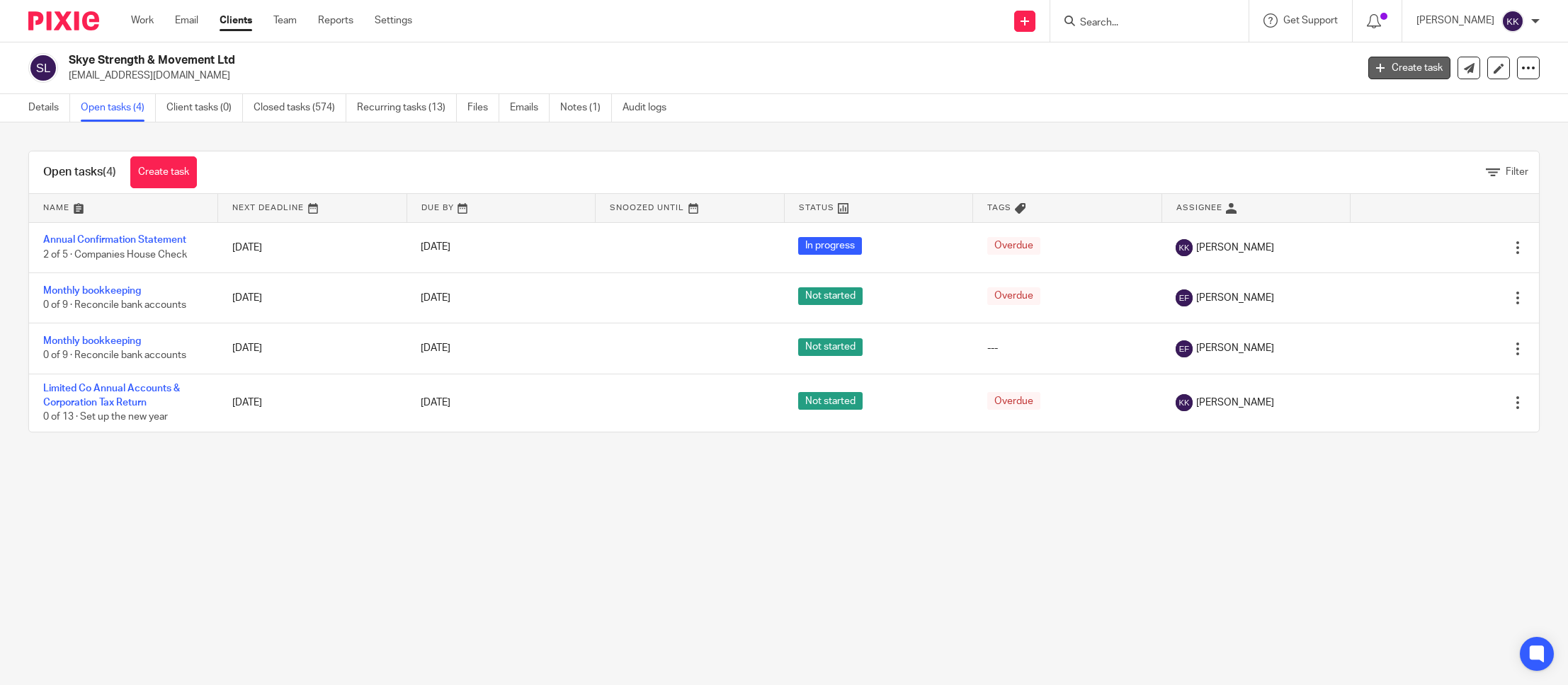
click at [1412, 74] on link "Create task" at bounding box center [1409, 68] width 82 height 23
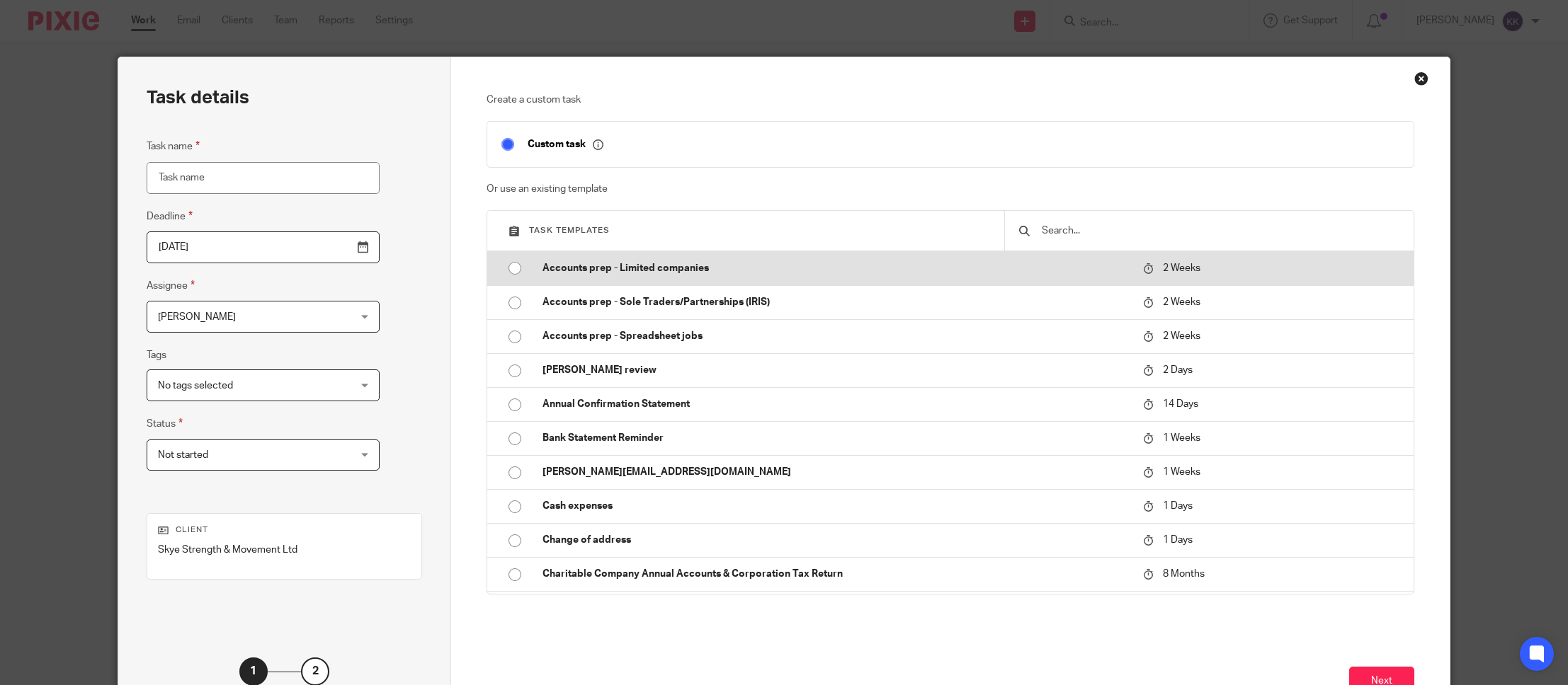
click at [597, 279] on td "Accounts prep - Limited companies" at bounding box center [832, 268] width 608 height 34
type input "[DATE]"
type input "Accounts prep - Limited companies"
checkbox input "false"
radio input "true"
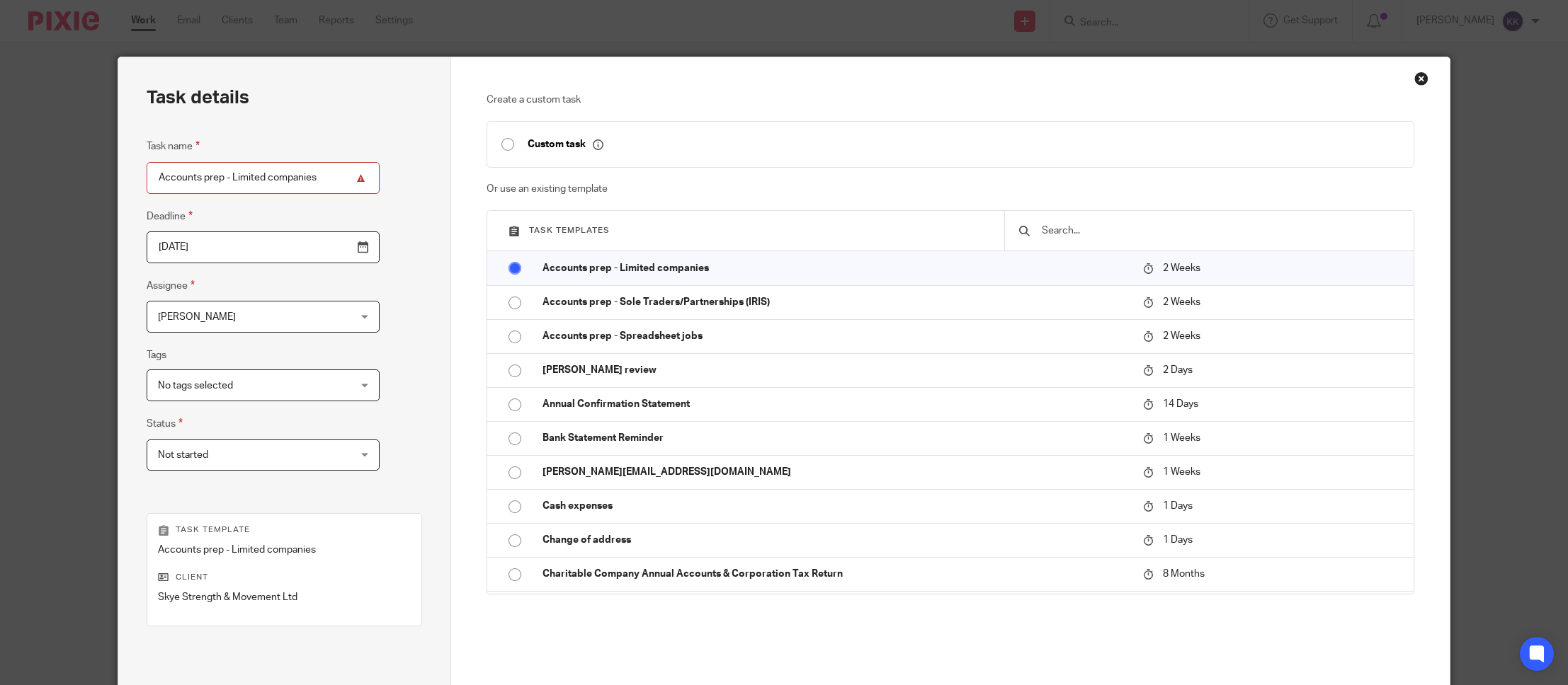
click at [242, 312] on span "[PERSON_NAME]" at bounding box center [246, 316] width 177 height 30
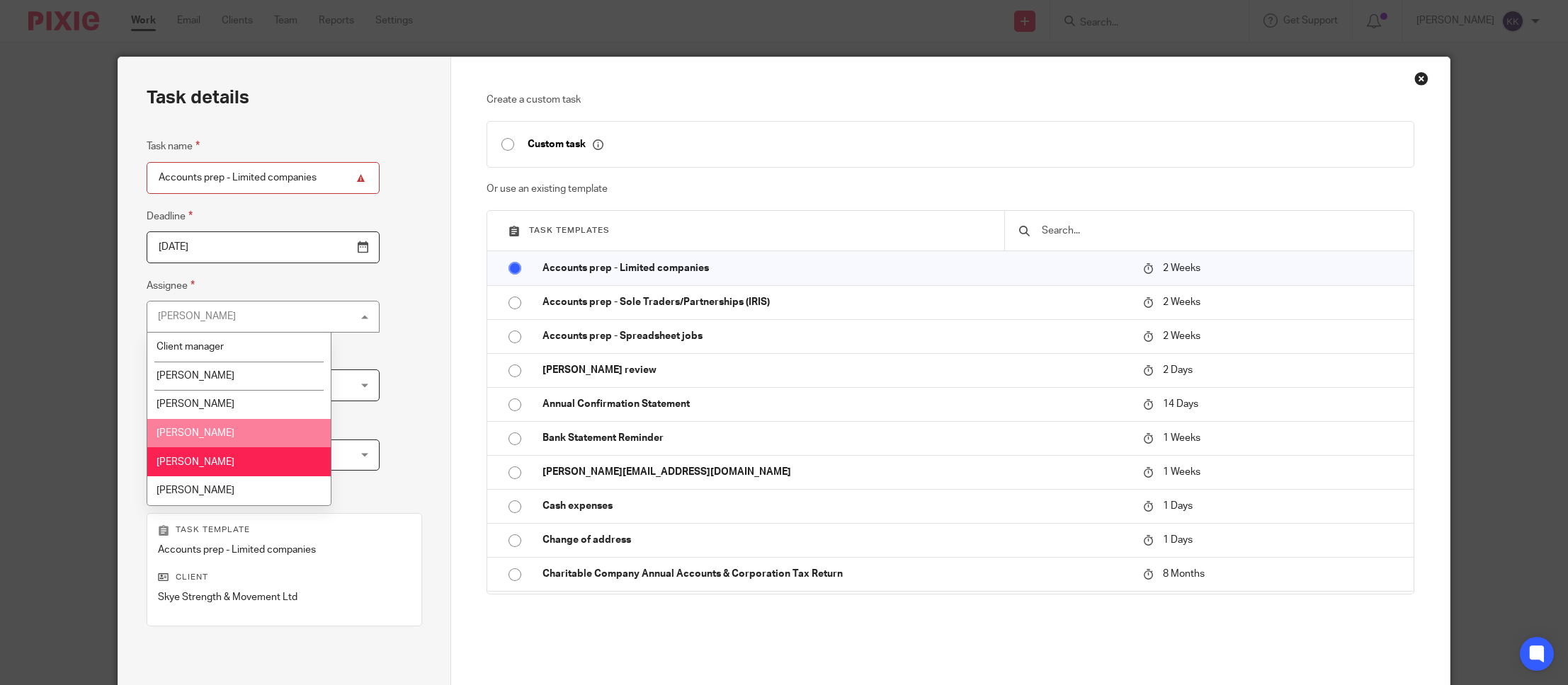
click at [224, 435] on li "[PERSON_NAME]" at bounding box center [238, 434] width 183 height 29
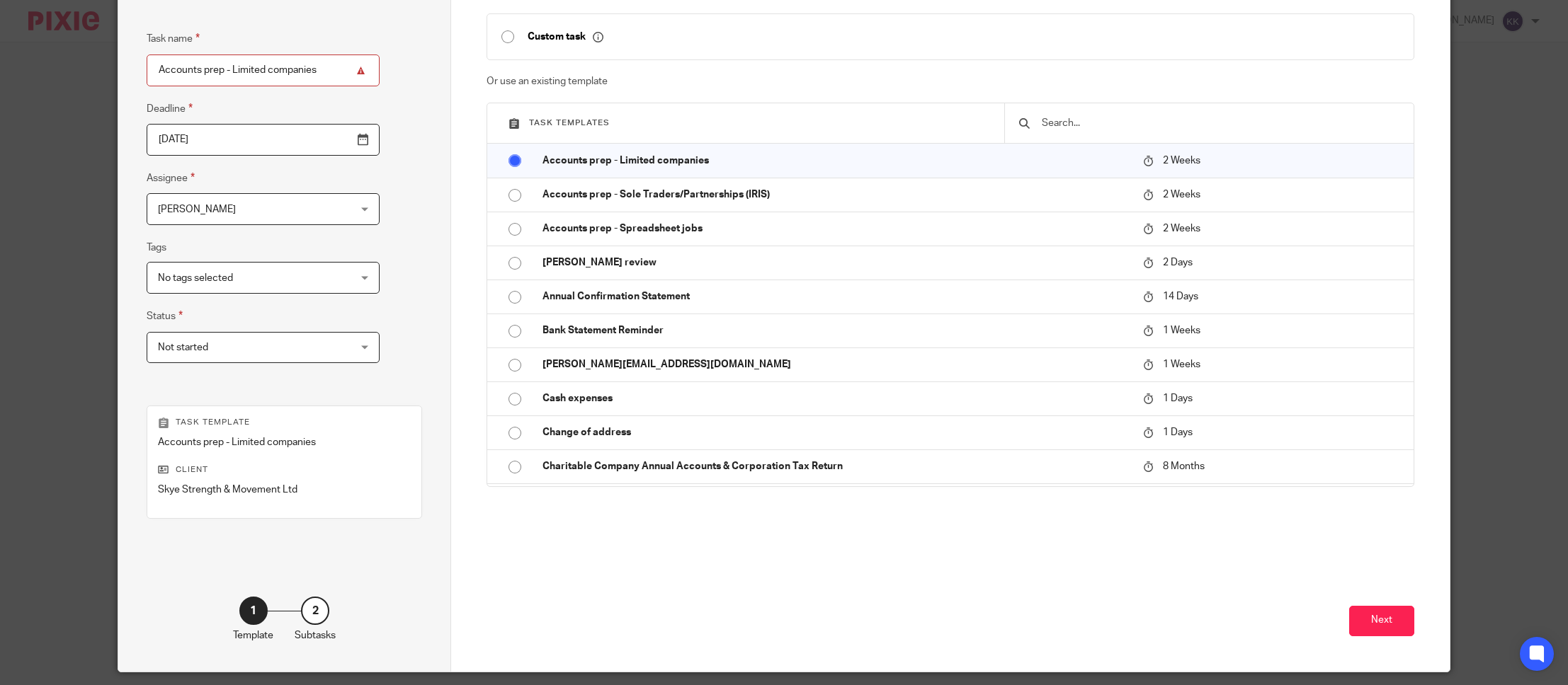
scroll to position [153, 0]
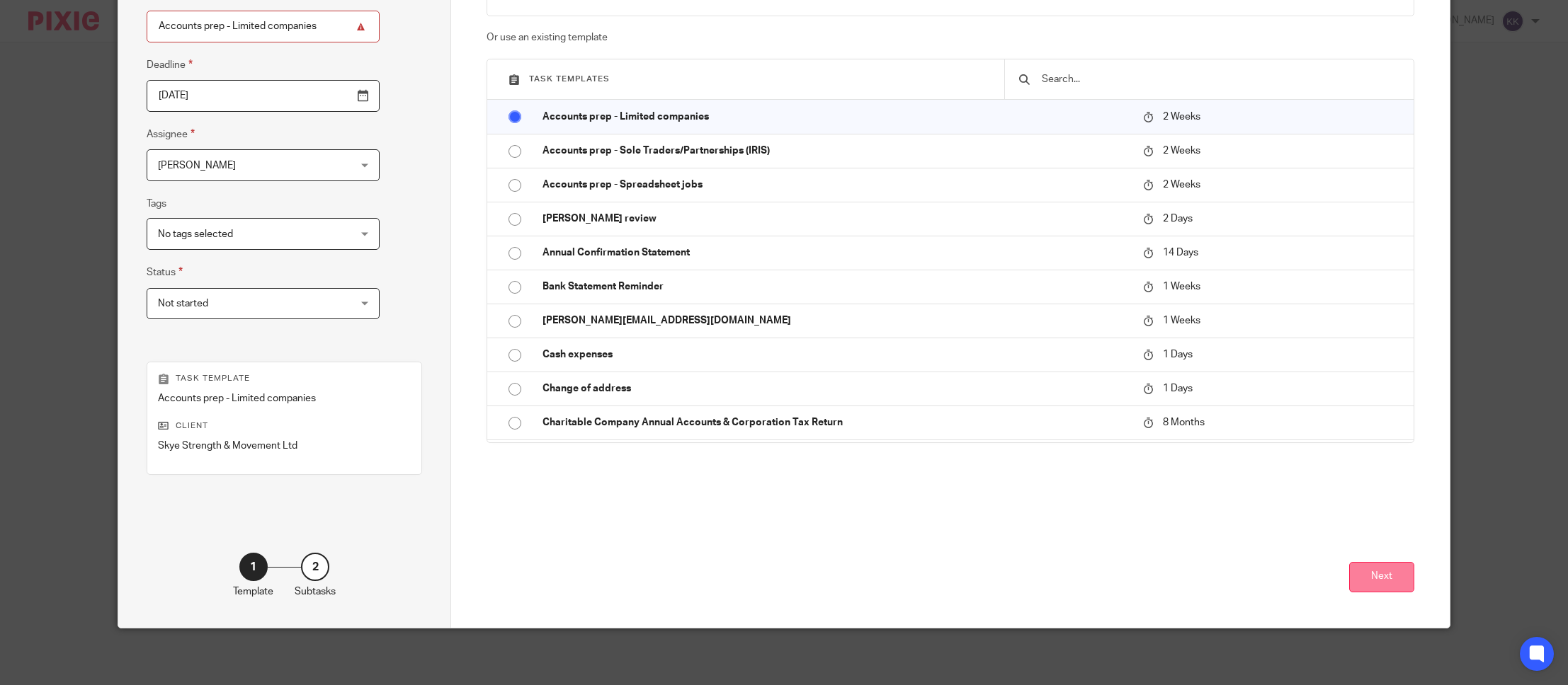
click at [1377, 575] on button "Next" at bounding box center [1381, 577] width 65 height 31
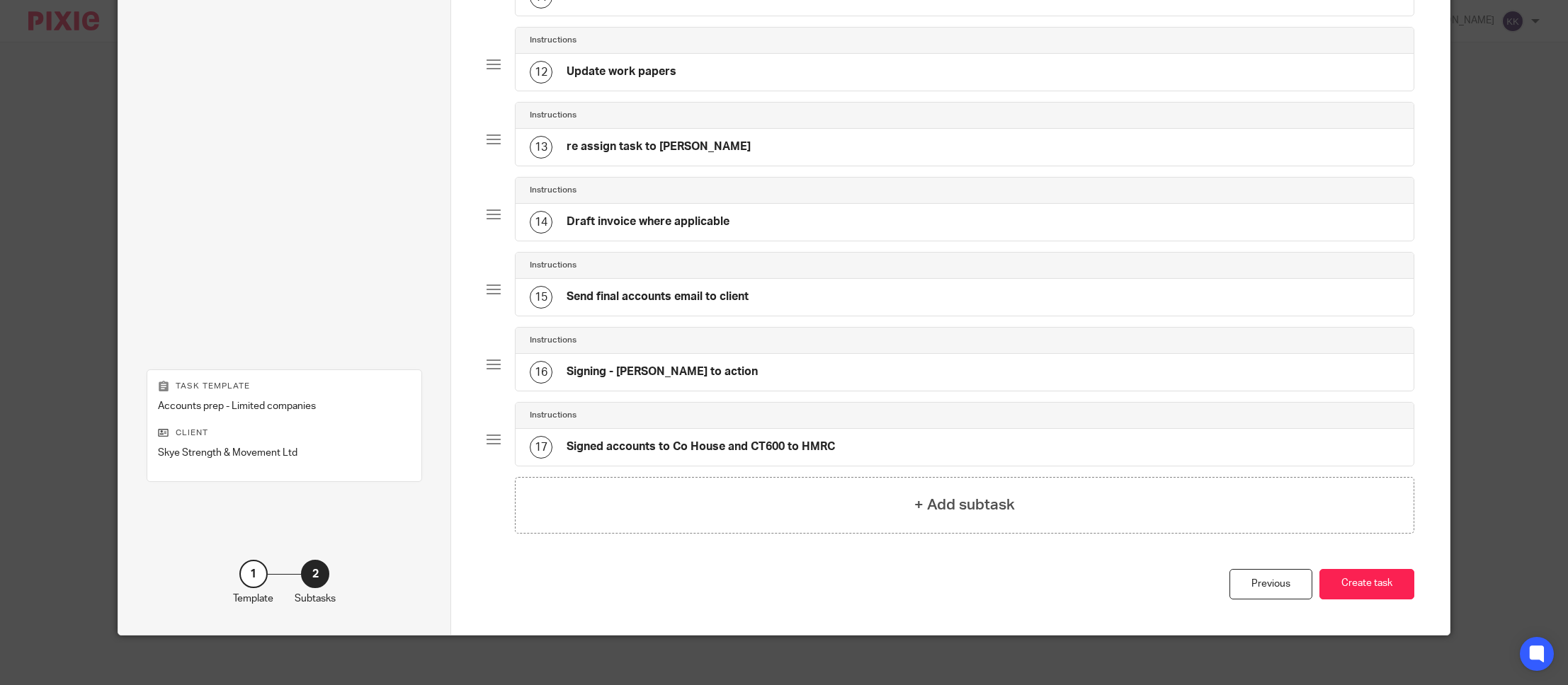
scroll to position [936, 0]
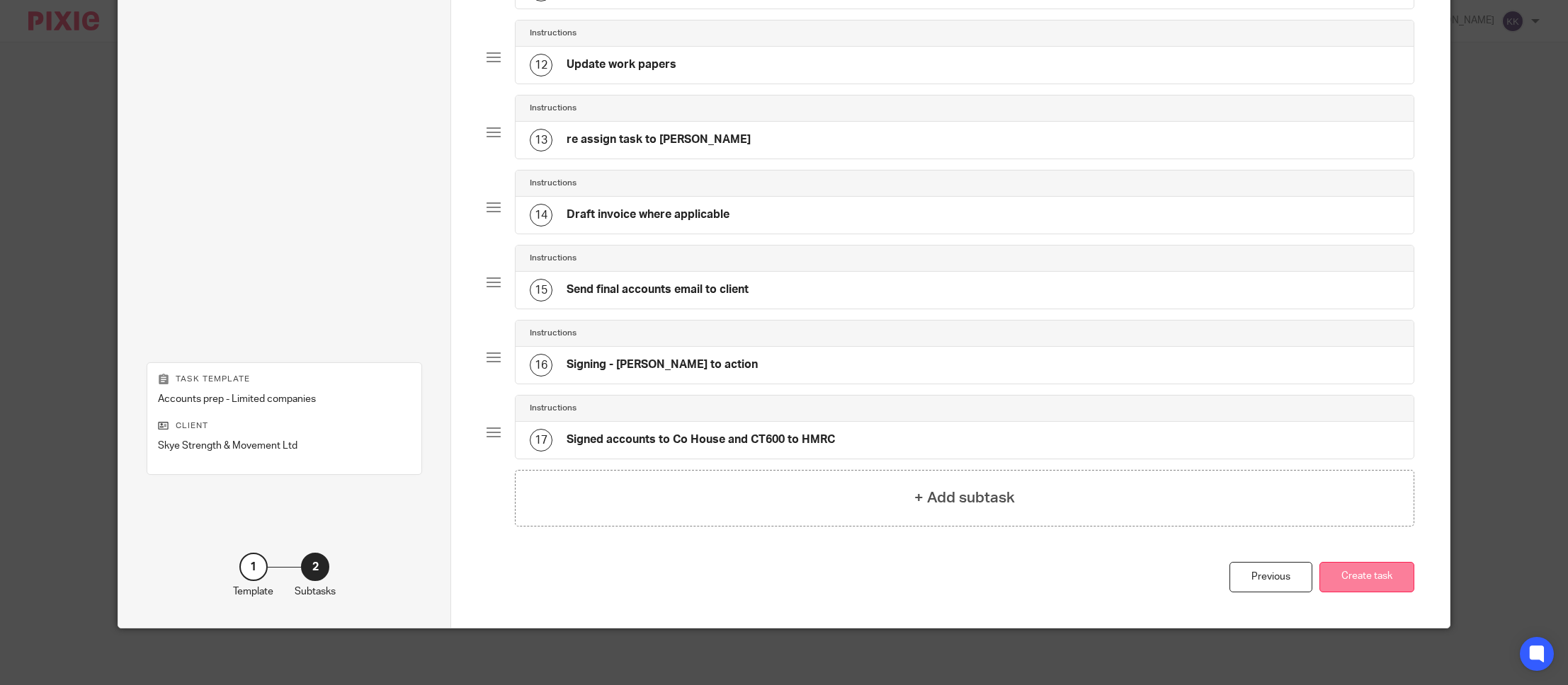
click at [1369, 582] on button "Create task" at bounding box center [1367, 577] width 95 height 31
